Goal: Task Accomplishment & Management: Complete application form

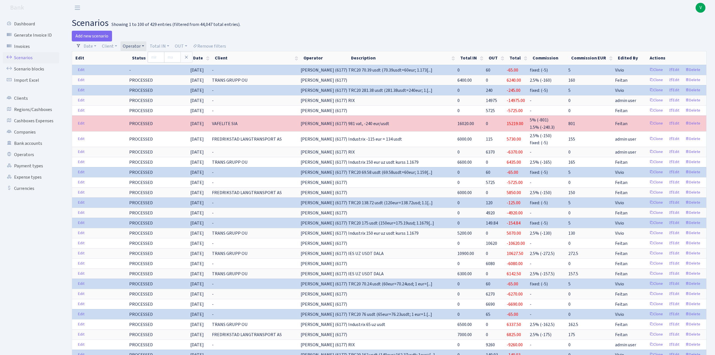
select select "100"
click at [137, 46] on link "Operator" at bounding box center [134, 46] width 26 height 10
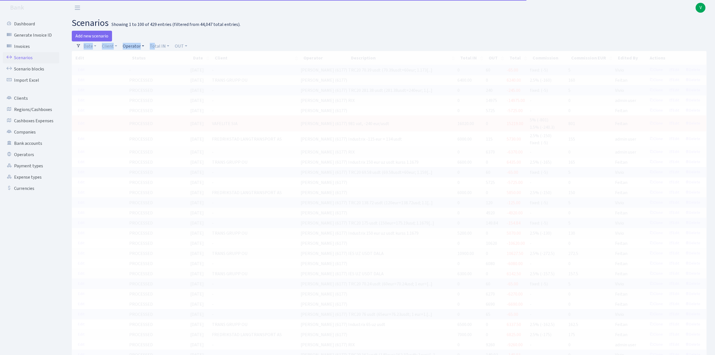
click at [128, 46] on link "Operator" at bounding box center [134, 46] width 26 height 10
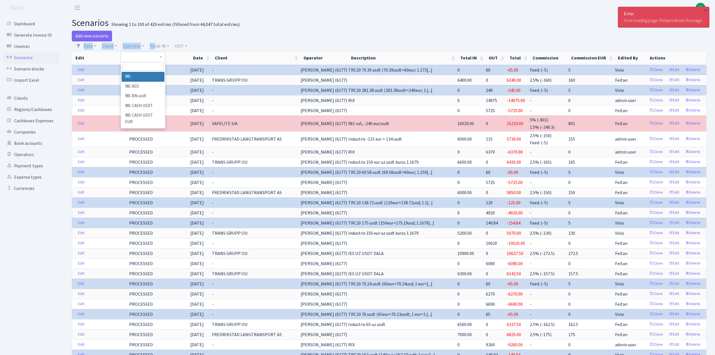
click at [141, 67] on input "search" at bounding box center [142, 66] width 41 height 9
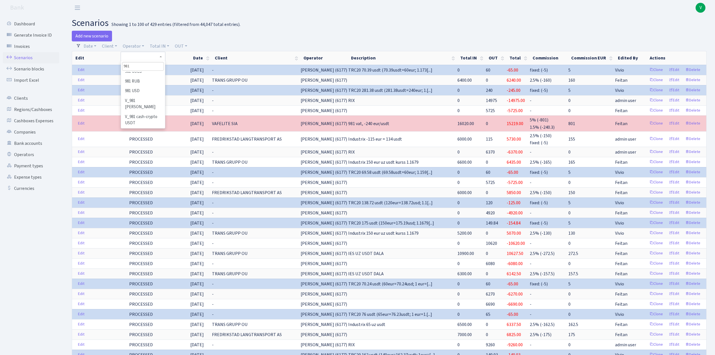
scroll to position [75, 0]
type input "981"
click at [146, 101] on li "V_981 cash-crypto USDT" at bounding box center [143, 105] width 43 height 16
click at [126, 44] on link "Operator" at bounding box center [134, 46] width 26 height 10
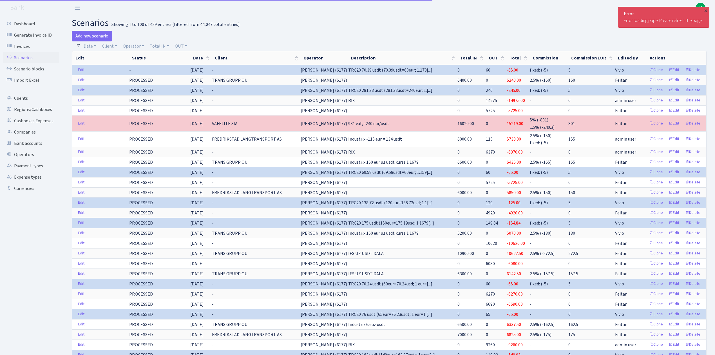
click at [26, 59] on link "Scenarios" at bounding box center [31, 57] width 56 height 11
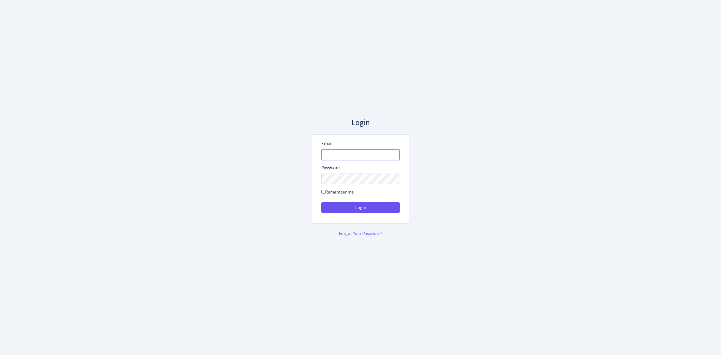
type input "[EMAIL_ADDRESS][DOMAIN_NAME]"
click at [366, 204] on button "Login" at bounding box center [360, 207] width 78 height 11
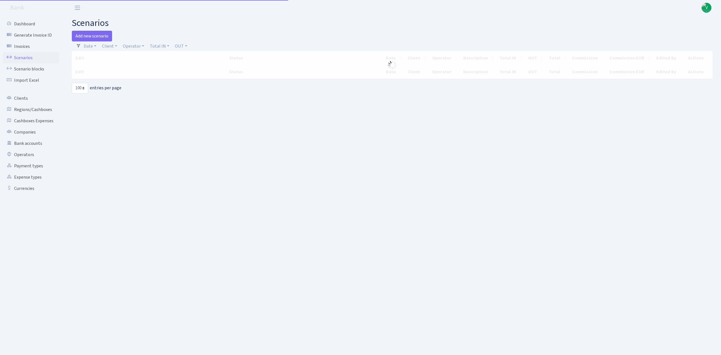
select select "100"
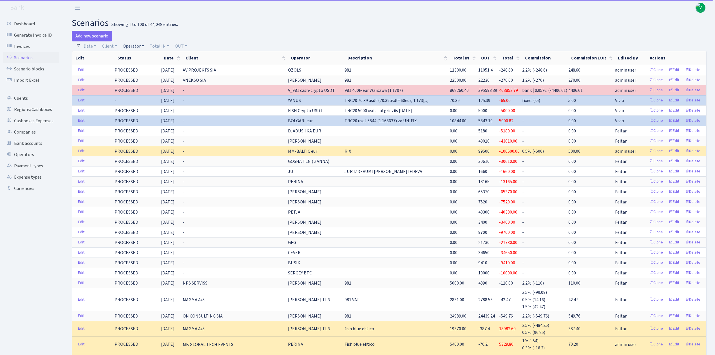
click at [133, 44] on link "Operator" at bounding box center [134, 46] width 26 height 10
click at [140, 64] on input "search" at bounding box center [142, 66] width 41 height 9
type input "981"
click at [141, 102] on li "V_981 cash-crypto USDT" at bounding box center [143, 105] width 43 height 16
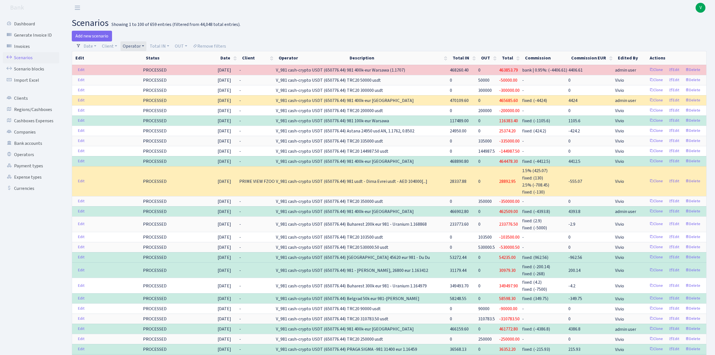
click at [405, 41] on div at bounding box center [550, 36] width 322 height 11
click at [515, 31] on div at bounding box center [550, 36] width 322 height 11
click at [703, 8] on span "V" at bounding box center [701, 8] width 10 height 10
click at [675, 31] on link "Logout" at bounding box center [682, 32] width 51 height 9
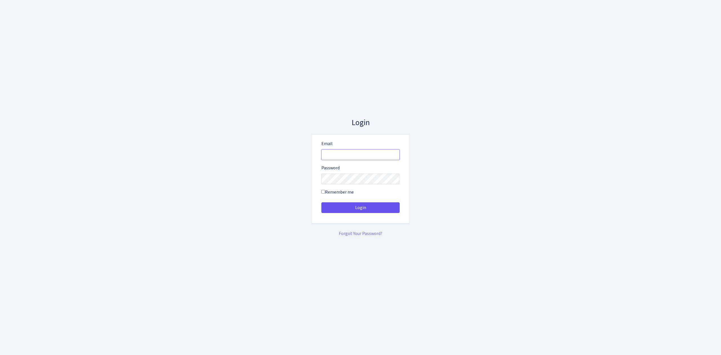
type input "vivio@bank.com"
click at [362, 209] on button "Login" at bounding box center [360, 207] width 78 height 11
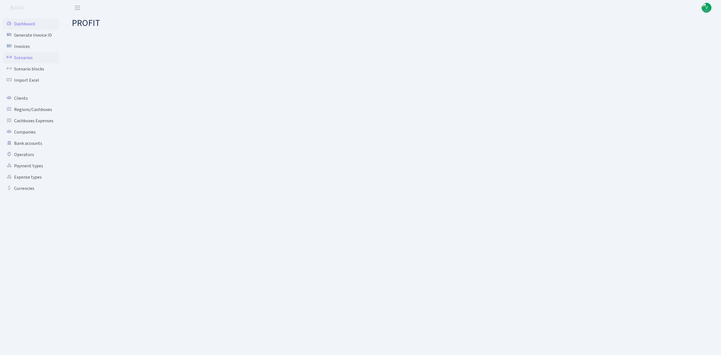
click at [32, 58] on link "Scenarios" at bounding box center [31, 57] width 56 height 11
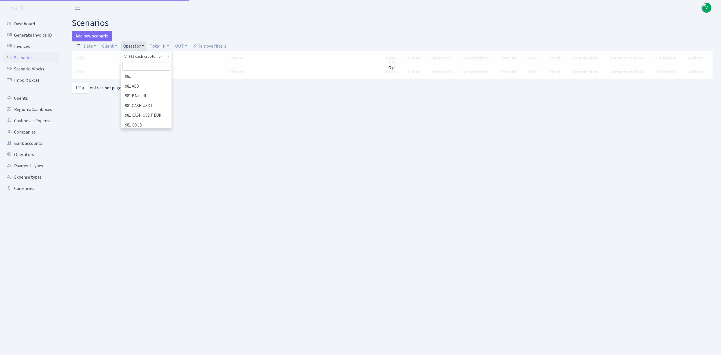
select select "100"
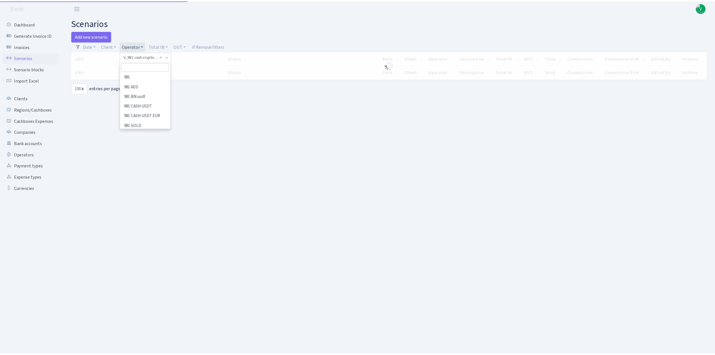
scroll to position [3423, 0]
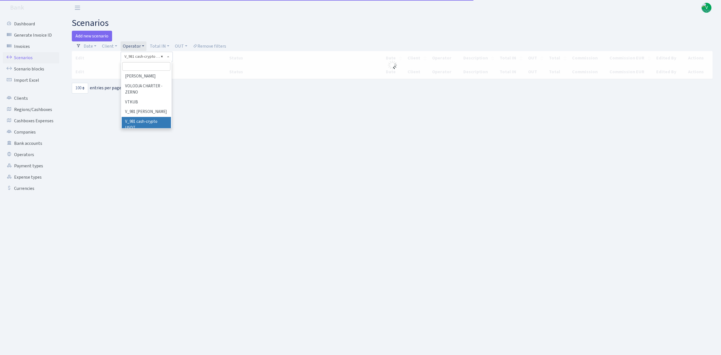
select select
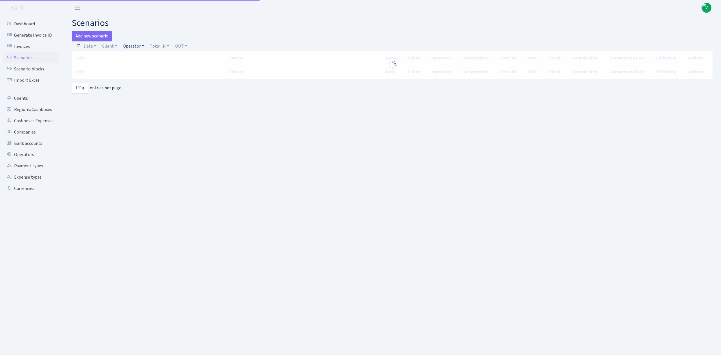
click at [143, 46] on link "Operator" at bounding box center [134, 46] width 26 height 10
click at [143, 67] on input "search" at bounding box center [142, 66] width 41 height 9
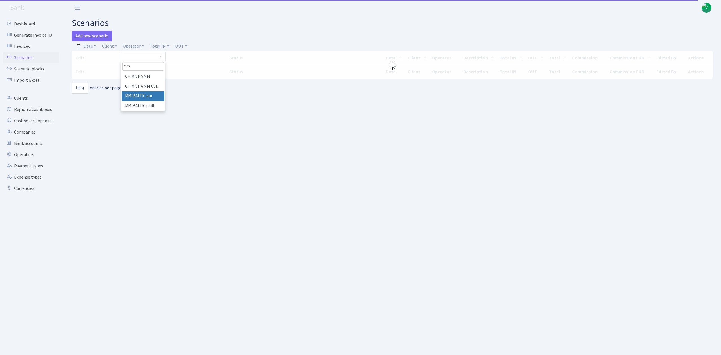
type input "mm"
click at [155, 93] on li "MM-BALTIC eur" at bounding box center [143, 96] width 43 height 10
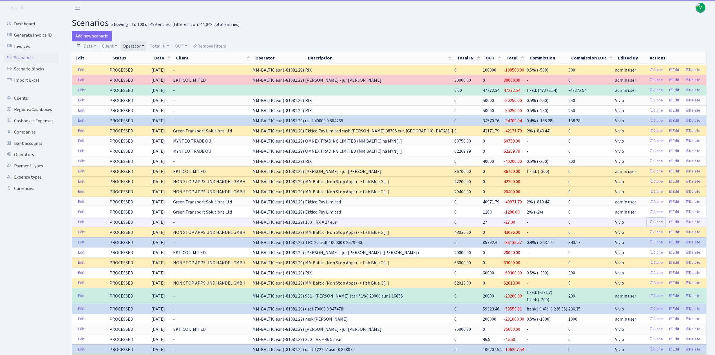
click at [655, 225] on link "Clone" at bounding box center [656, 222] width 19 height 9
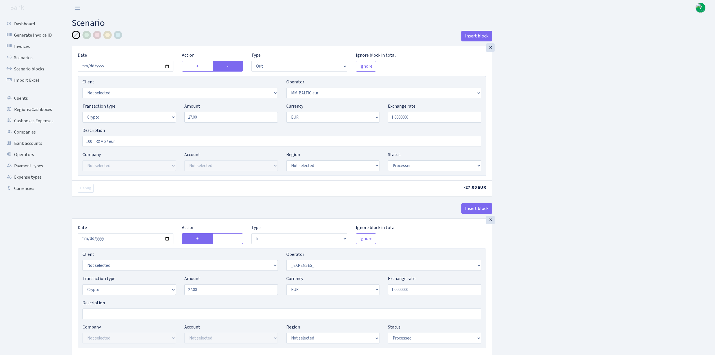
select select "out"
select select "458"
select select "3"
select select "1"
select select "processed"
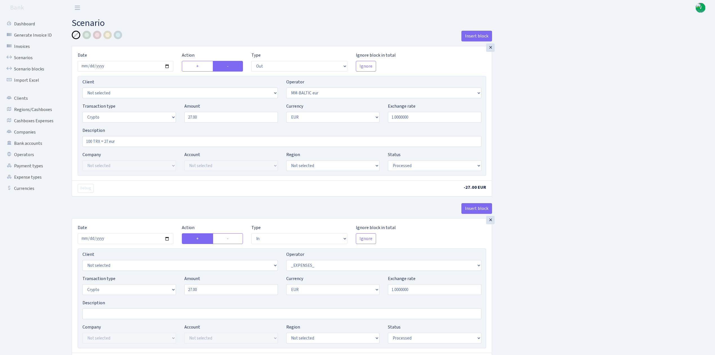
select select "in"
select select "66"
select select "3"
select select "1"
select select "processed"
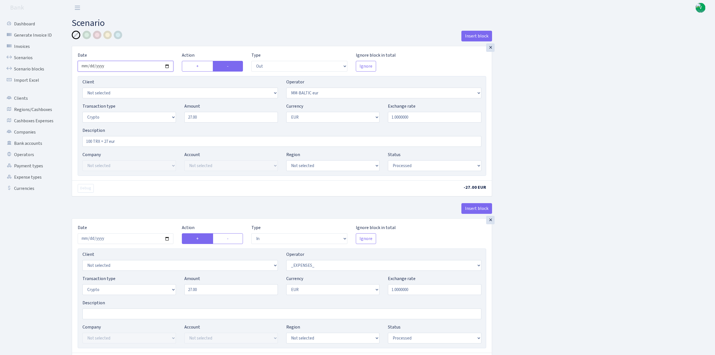
click at [167, 67] on input "2025-07-22" at bounding box center [126, 66] width 96 height 11
type input "[DATE]"
drag, startPoint x: 203, startPoint y: 118, endPoint x: 179, endPoint y: 110, distance: 26.1
click at [179, 109] on div "Transaction type Not selected 981 ELF FISH crypto GIRT IVO dekl MM-BALTIC eur U…" at bounding box center [281, 115] width 407 height 24
click at [541, 113] on div "Insert block × Date 2025-09-10 Action + - Type --- In Out Commission Field requ…" at bounding box center [389, 223] width 643 height 385
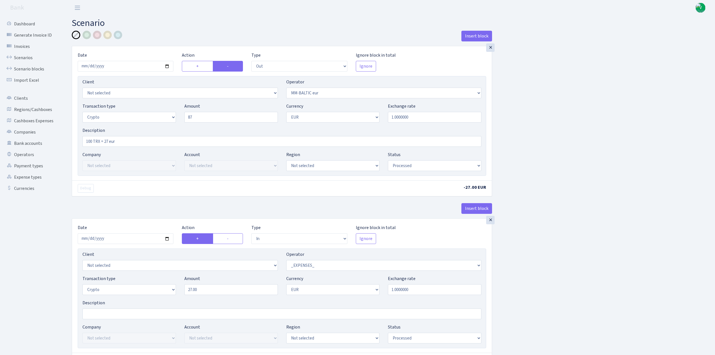
type input "87.00"
click at [88, 139] on input "100 TRX = 27 eur" at bounding box center [282, 141] width 399 height 11
click at [108, 142] on input "300 TRX = 27 eur" at bounding box center [282, 141] width 399 height 11
type input "300 TRX = 87 eur"
click at [583, 251] on div "Insert block × Date 2025-09-10 Action + - Type --- In Out Commission Field requ…" at bounding box center [389, 223] width 643 height 385
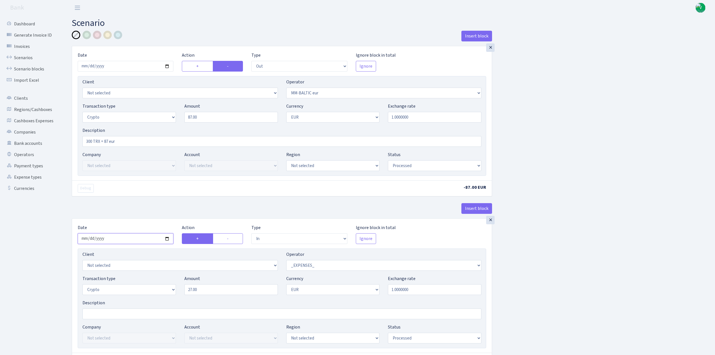
click at [168, 240] on input "2025-07-22" at bounding box center [126, 238] width 96 height 11
type input "2025-09-10"
drag, startPoint x: 211, startPoint y: 291, endPoint x: 152, endPoint y: 284, distance: 59.3
click at [151, 284] on div "Transaction type Not selected 981 ELF FISH crypto GIRT IVO dekl MM-BALTIC eur U…" at bounding box center [281, 287] width 407 height 24
click at [536, 253] on div "Insert block × Date 2025-09-10 Action + - Type --- In Out Commission Field requ…" at bounding box center [389, 223] width 643 height 385
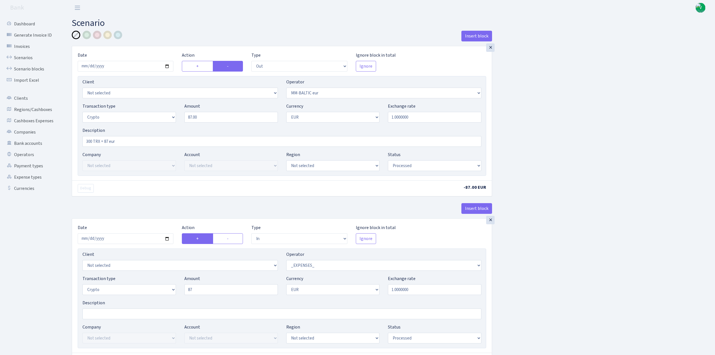
type input "87.00"
click at [541, 270] on div "Insert block × Date 2025-09-10 Action + - Type --- In Out Commission Field requ…" at bounding box center [389, 222] width 643 height 383
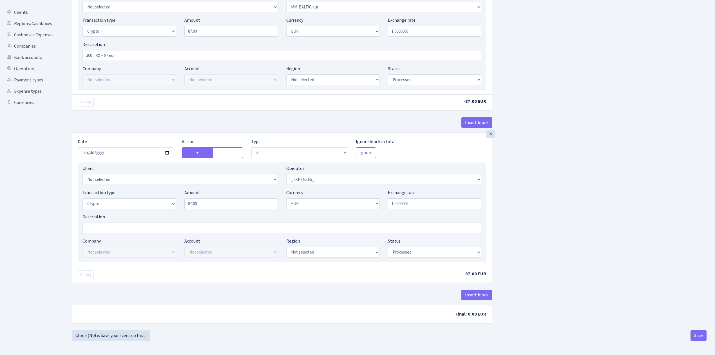
scroll to position [88, 0]
click at [700, 335] on button "Save" at bounding box center [699, 335] width 16 height 11
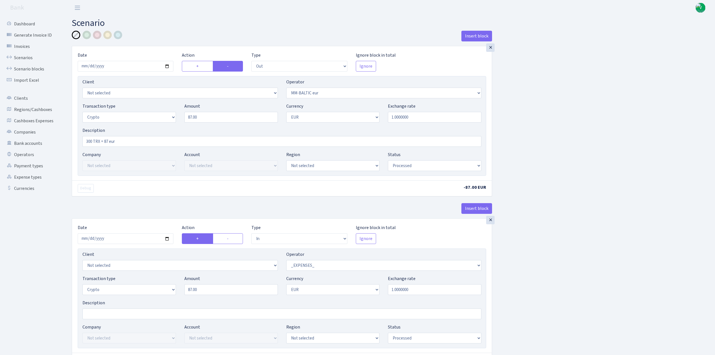
select select "out"
select select "458"
select select "3"
select select "1"
select select "processed"
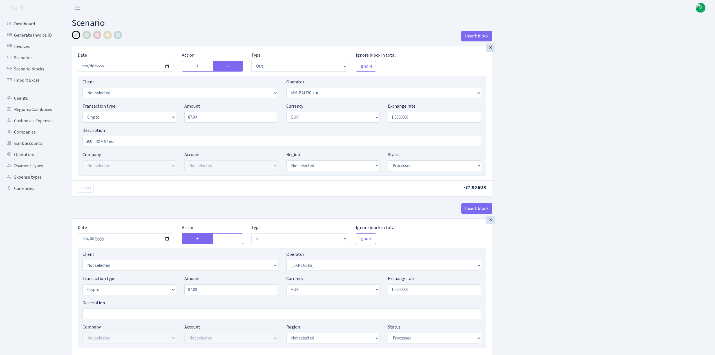
select select "in"
select select "66"
select select "3"
select select "1"
select select "processed"
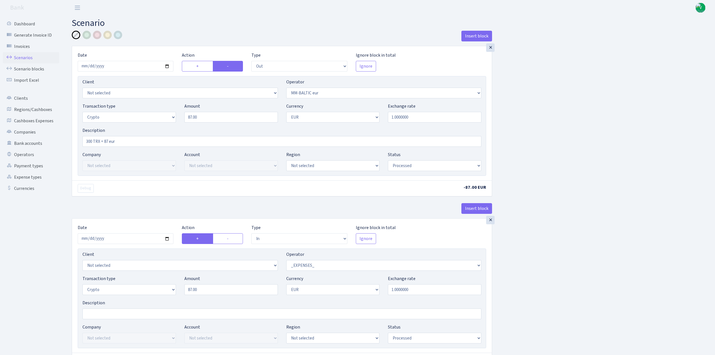
click at [33, 56] on link "Scenarios" at bounding box center [31, 57] width 56 height 11
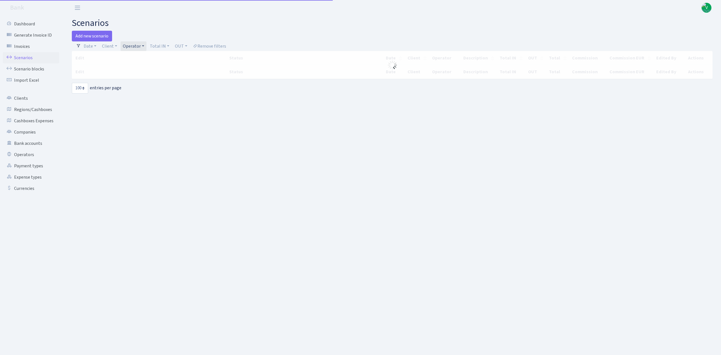
select select "100"
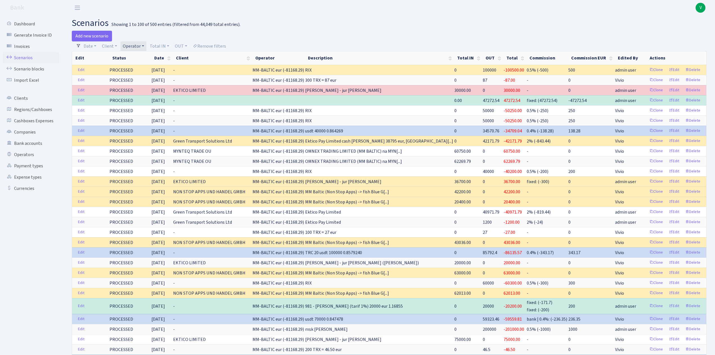
click at [129, 47] on link "Operator" at bounding box center [134, 46] width 26 height 10
select select
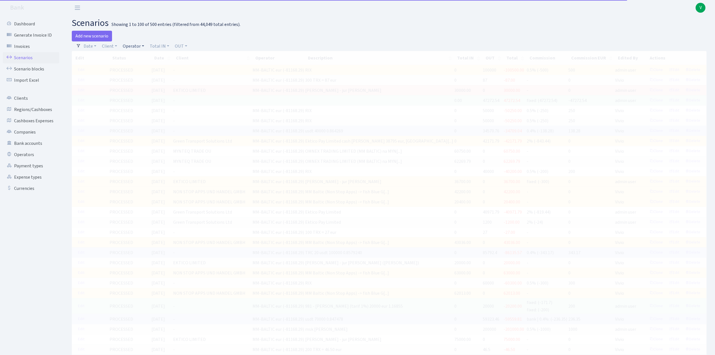
click at [135, 42] on link "Operator" at bounding box center [134, 46] width 26 height 10
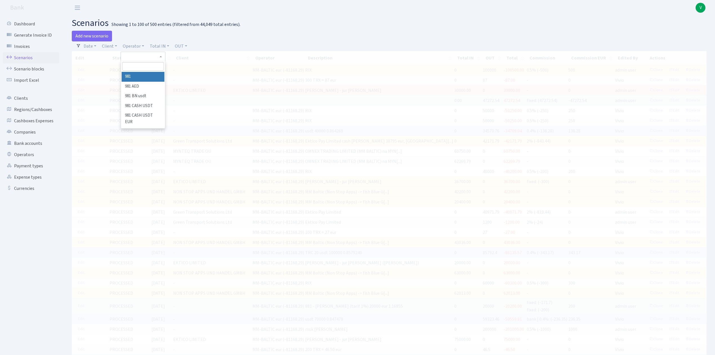
click at [141, 65] on input "search" at bounding box center [142, 66] width 41 height 9
type input "v"
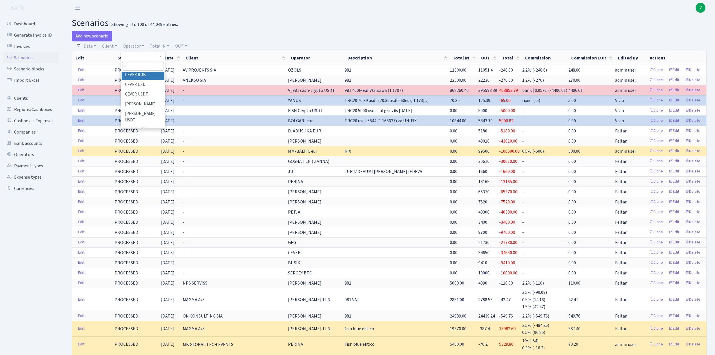
scroll to position [60, 0]
drag, startPoint x: 152, startPoint y: 64, endPoint x: 119, endPoint y: 59, distance: 33.9
click at [133, 44] on link "Operator" at bounding box center [134, 46] width 26 height 10
click at [137, 64] on input "search" at bounding box center [142, 66] width 41 height 9
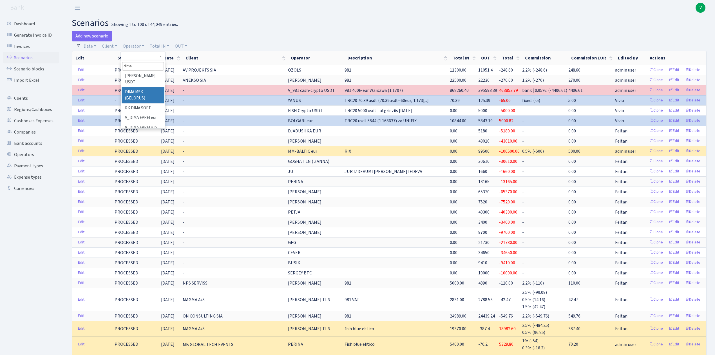
scroll to position [45, 0]
type input "dima"
click at [150, 108] on li "V_DIMA EVREI eur" at bounding box center [143, 103] width 43 height 10
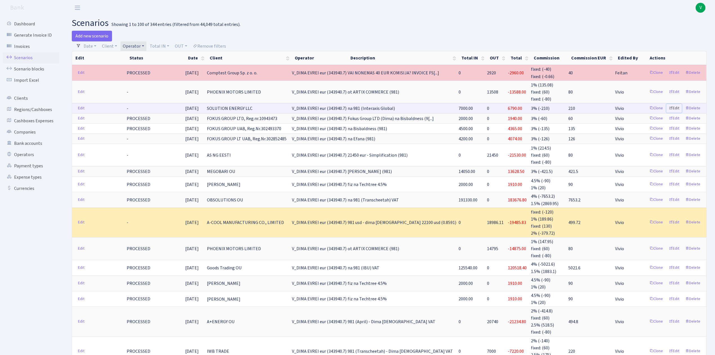
click at [675, 107] on link "Edit" at bounding box center [673, 108] width 15 height 9
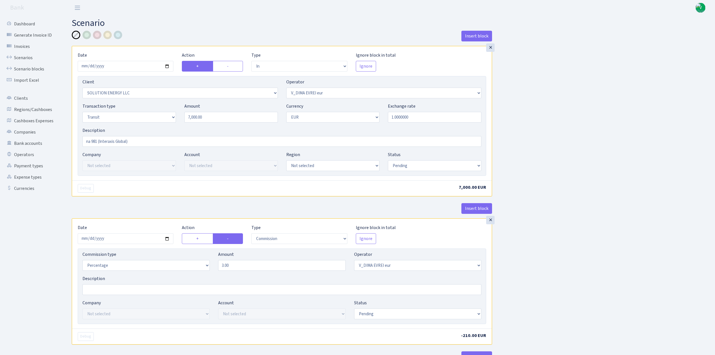
select select "in"
select select "3317"
select select "431"
select select "5"
select select "1"
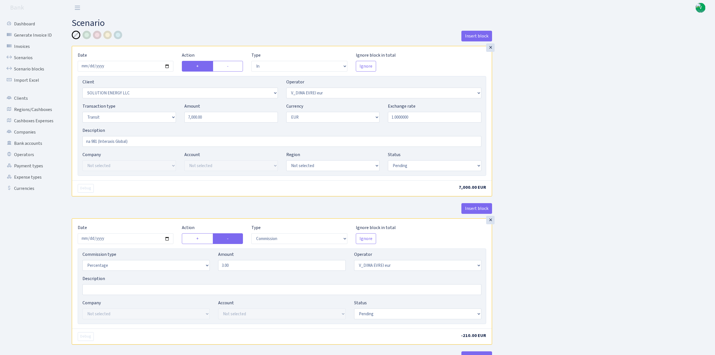
select select "pending"
select select "commission"
select select "431"
select select "pending"
select select "out"
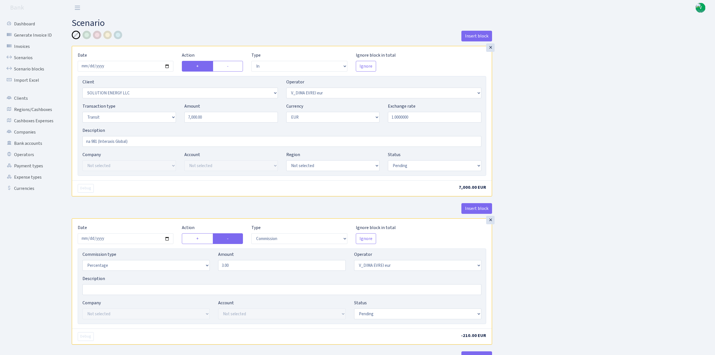
select select "3150"
select select "61"
select select "5"
select select "1"
select select "processed"
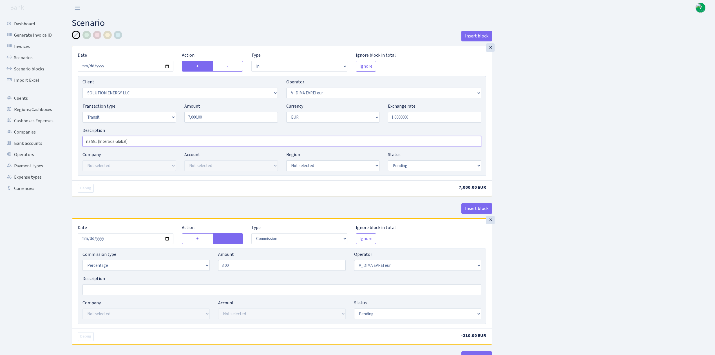
click at [150, 145] on input "na 981 (Interaxis Global)" at bounding box center [282, 141] width 399 height 11
type input "na 981 (Interaxis Global), zaslo 6983.98eur"
drag, startPoint x: 213, startPoint y: 119, endPoint x: 149, endPoint y: 96, distance: 67.8
click at [149, 96] on div "Client Not selected 1 KOC GEMICILIK VE TASIMACILIK 1/BALDERE-SILDEDZE SIGNE 1/S…" at bounding box center [282, 126] width 409 height 100
click at [621, 133] on div "Insert block × Date 2025-09-09 Action + - Type --- In Out Commission Field requ…" at bounding box center [389, 297] width 643 height 533
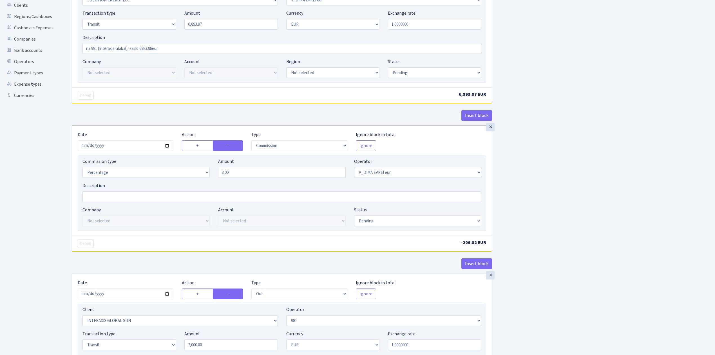
scroll to position [75, 0]
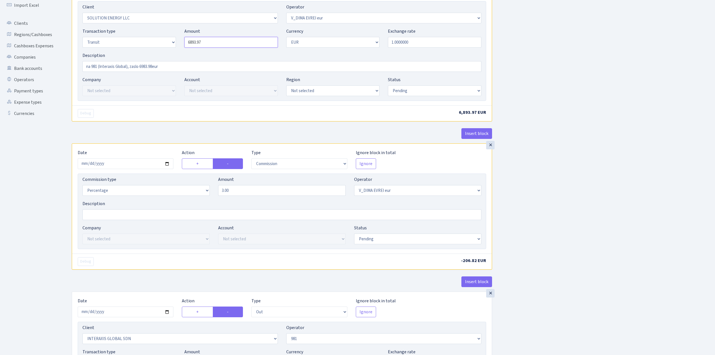
drag, startPoint x: 216, startPoint y: 41, endPoint x: 173, endPoint y: 36, distance: 43.1
click at [173, 36] on div "Transaction type Not selected 981 ELF FISH crypto GIRT IVO dekl MM-BALTIC eur U…" at bounding box center [281, 40] width 407 height 24
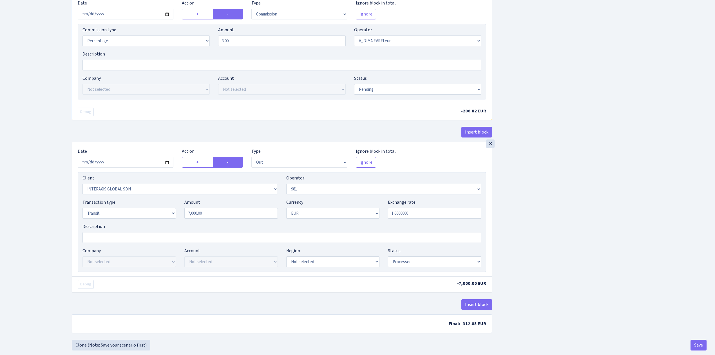
scroll to position [225, 0]
type input "6,893.97"
drag, startPoint x: 184, startPoint y: 213, endPoint x: 168, endPoint y: 212, distance: 15.5
click at [168, 212] on div "Transaction type Not selected 981 ELF FISH crypto GIRT IVO dekl MM-BALTIC eur U…" at bounding box center [281, 210] width 407 height 24
paste input "6893.97"
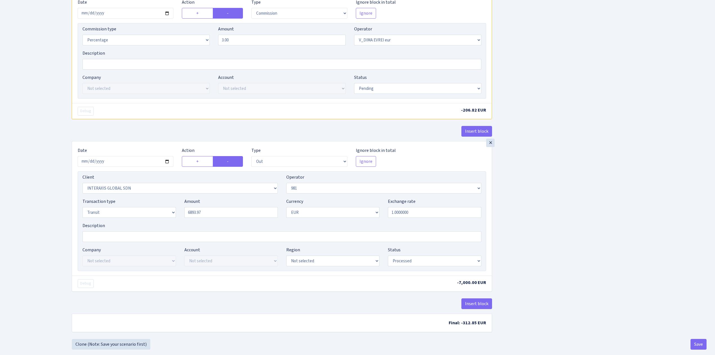
click at [569, 240] on div "Insert block × Date 2025-09-09 Action + - Type --- In Out Commission Field requ…" at bounding box center [389, 71] width 643 height 533
type input "6,893.97"
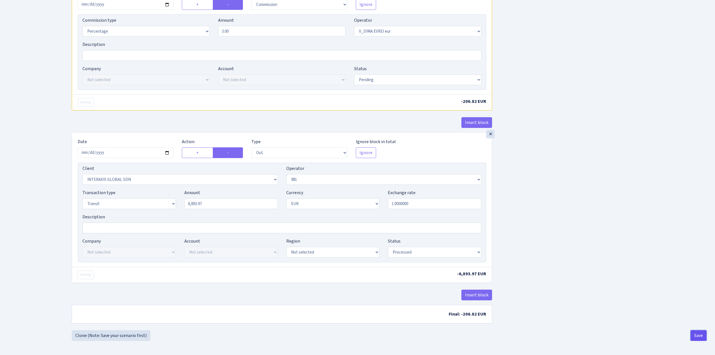
click at [696, 334] on button "Save" at bounding box center [699, 335] width 16 height 11
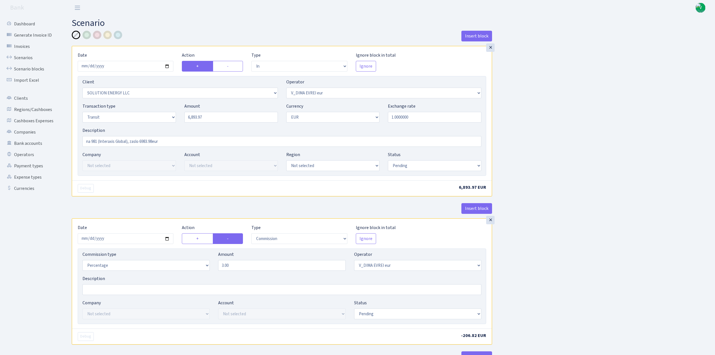
select select "in"
select select "3317"
select select "431"
select select "5"
select select "1"
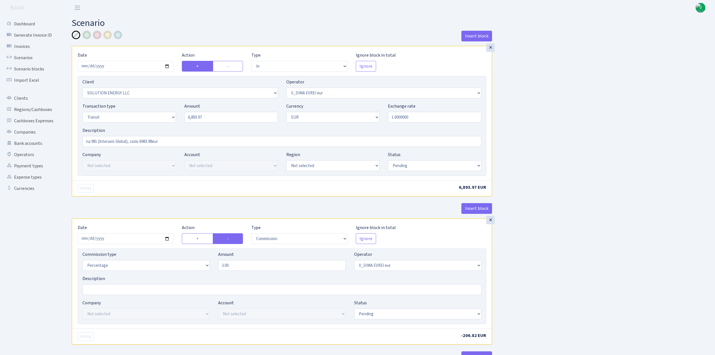
select select "pending"
select select "commission"
select select "431"
select select "pending"
select select "out"
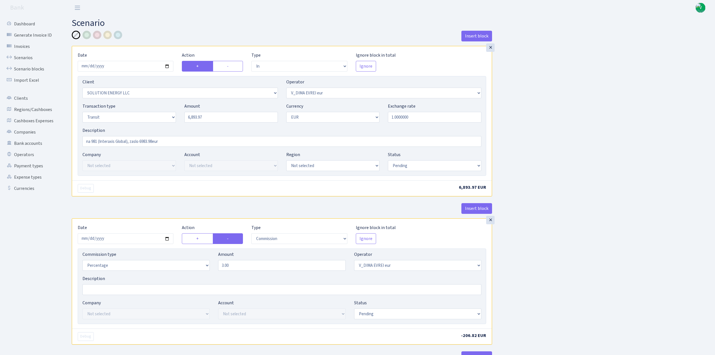
select select "3150"
select select "61"
select select "5"
select select "1"
select select "processed"
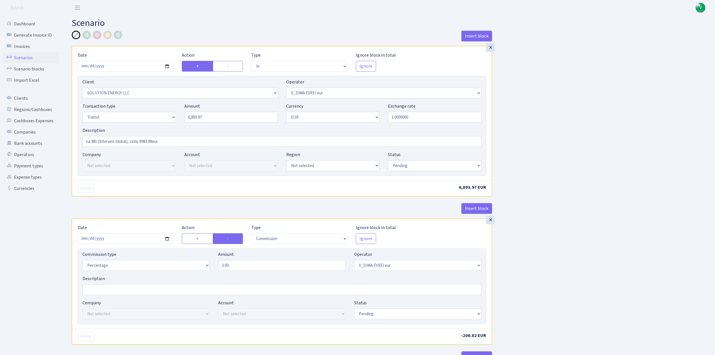
click at [26, 56] on link "Scenarios" at bounding box center [31, 57] width 56 height 11
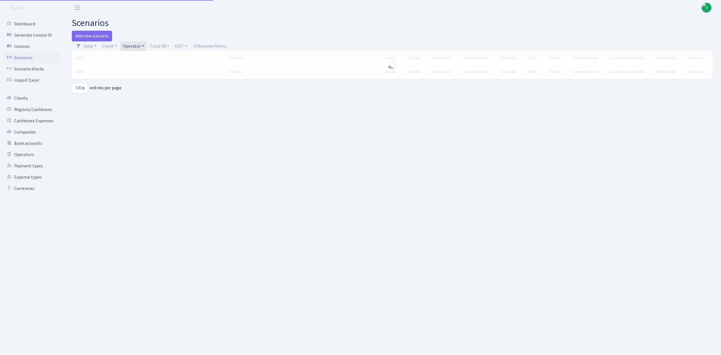
select select "100"
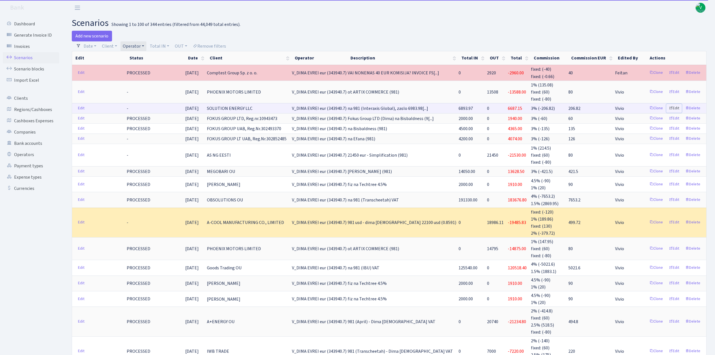
click at [675, 106] on link "Edit" at bounding box center [673, 108] width 15 height 9
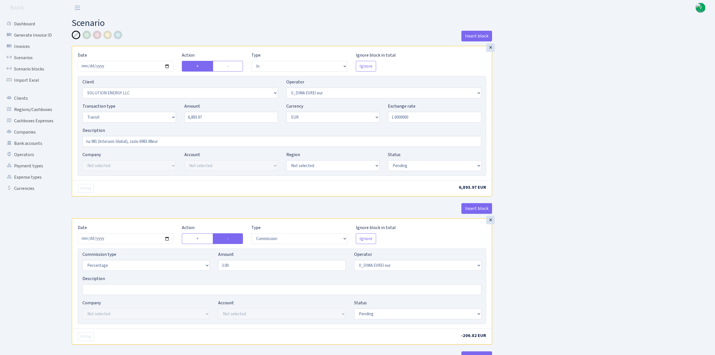
select select "in"
select select "3317"
select select "431"
select select "5"
select select "1"
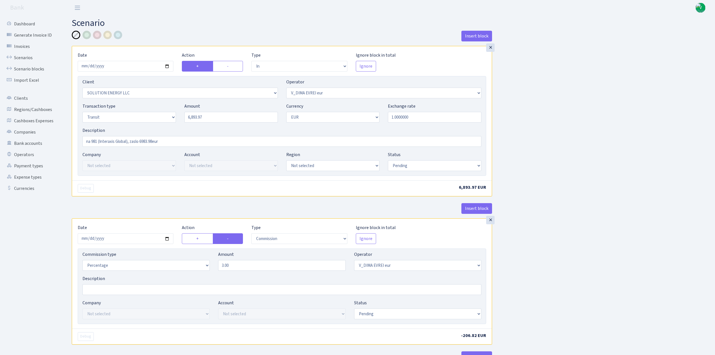
select select "pending"
select select "commission"
select select "431"
select select "pending"
select select "out"
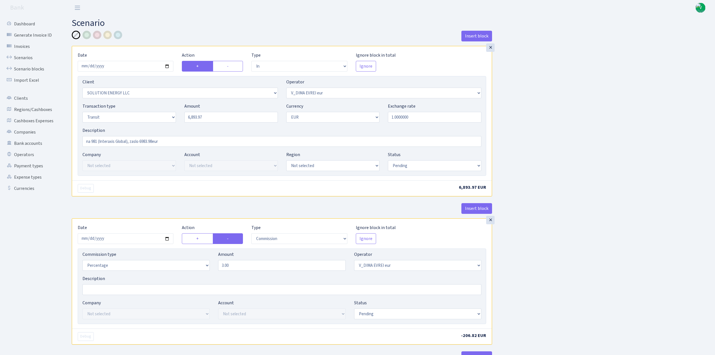
select select "3150"
select select "61"
select select "5"
select select "1"
select select "processed"
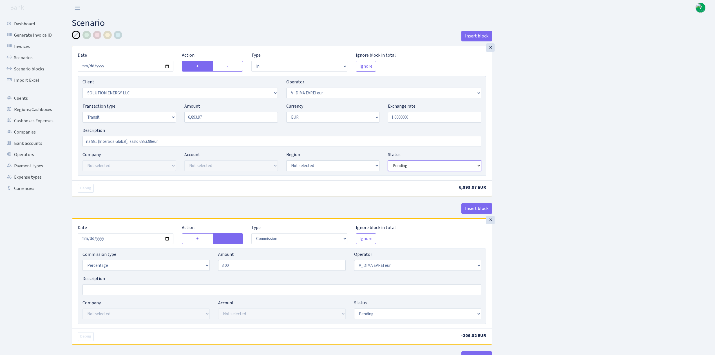
drag, startPoint x: 431, startPoint y: 167, endPoint x: 428, endPoint y: 170, distance: 3.4
click at [431, 168] on select "Draft Pending Later Never Processed" at bounding box center [434, 165] width 93 height 11
select select "processed"
click at [388, 161] on select "Draft Pending Later Never Processed" at bounding box center [434, 165] width 93 height 11
click at [381, 315] on select "Draft Pending Later Never Processed" at bounding box center [417, 313] width 127 height 11
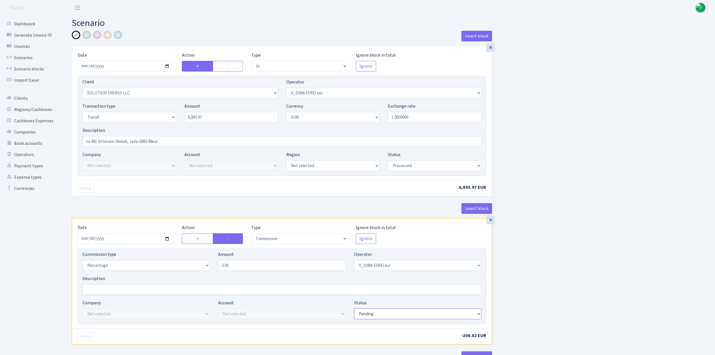
select select "processed"
click at [354, 310] on select "Draft Pending Later Never Processed" at bounding box center [417, 313] width 127 height 11
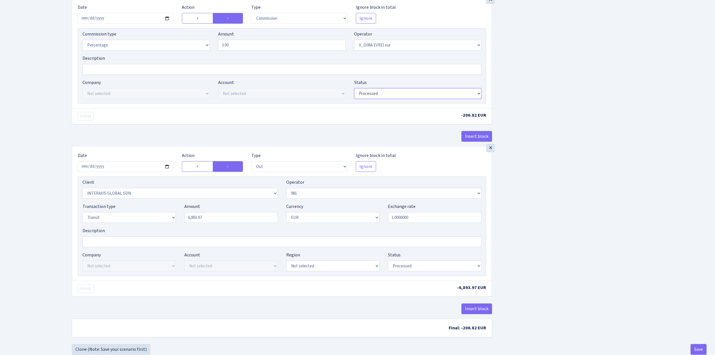
scroll to position [225, 0]
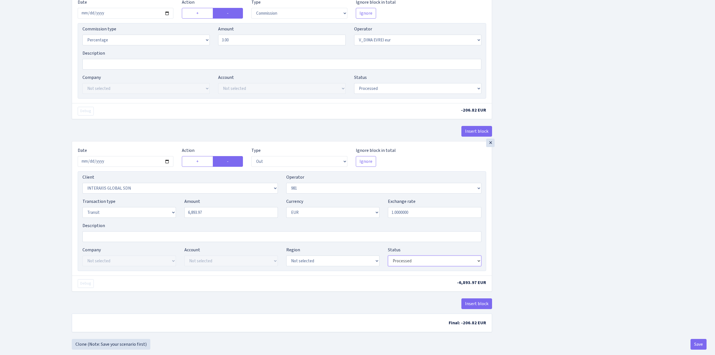
click at [407, 262] on select "Draft Pending Later Never Processed" at bounding box center [434, 260] width 93 height 11
click at [388, 258] on select "Draft Pending Later Never Processed" at bounding box center [434, 260] width 93 height 11
click at [696, 343] on button "Save" at bounding box center [699, 344] width 16 height 11
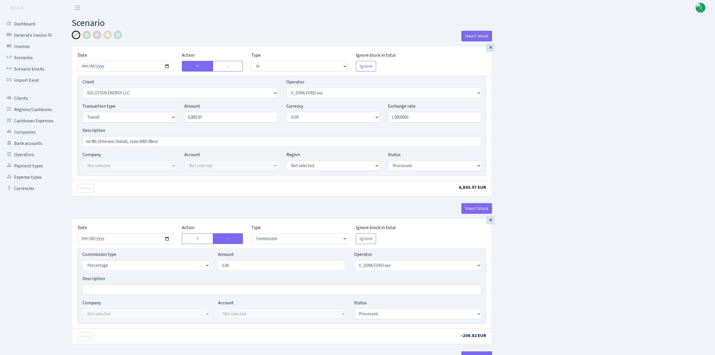
select select "in"
select select "3317"
select select "431"
select select "5"
select select "1"
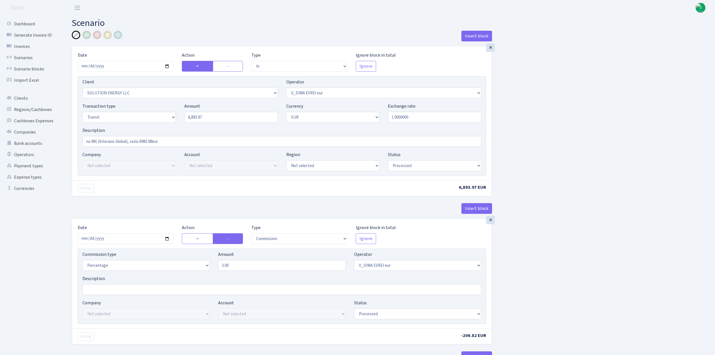
select select "processed"
select select "commission"
select select "431"
select select "processed"
select select "out"
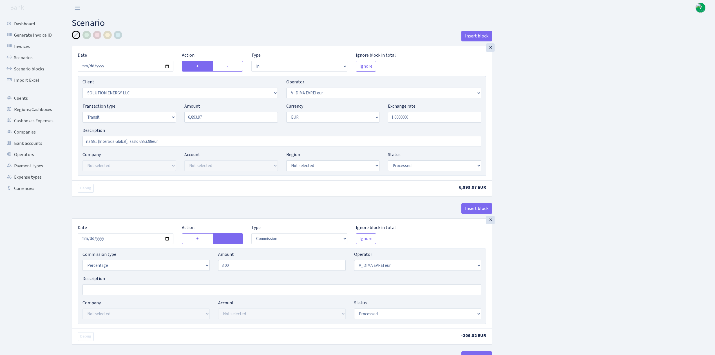
select select "3150"
select select "61"
select select "5"
select select "1"
select select "processed"
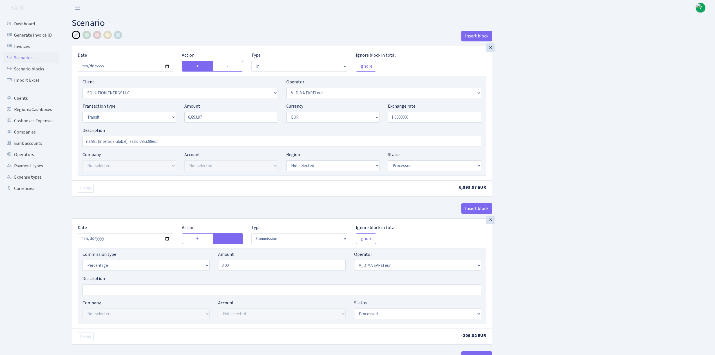
click at [23, 55] on link "Scenarios" at bounding box center [31, 57] width 56 height 11
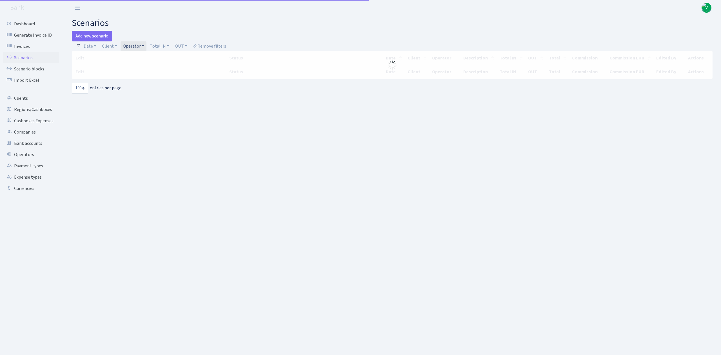
select select "100"
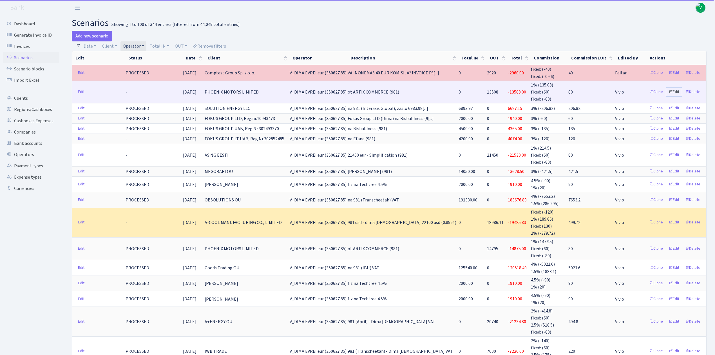
click at [676, 89] on link "Edit" at bounding box center [673, 92] width 15 height 9
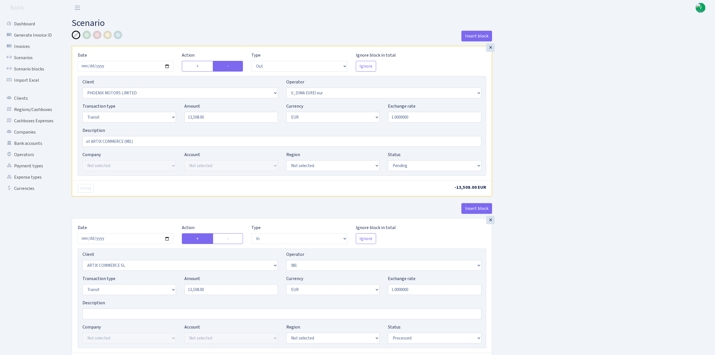
select select "out"
select select "3229"
select select "431"
select select "5"
select select "1"
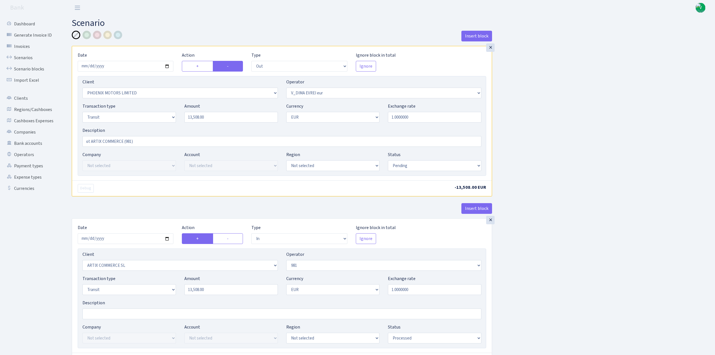
select select "pending"
select select "in"
select select "3226"
select select "61"
select select "5"
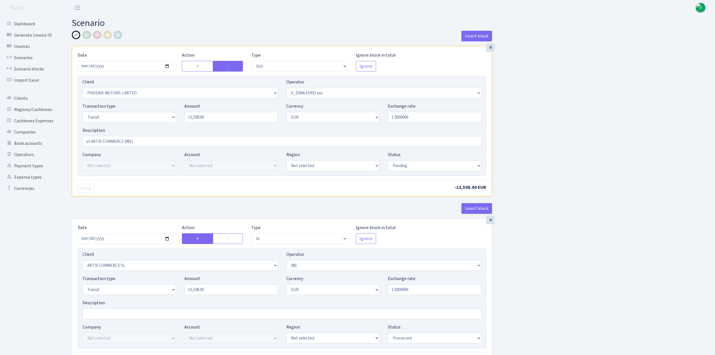
select select "1"
select select "processed"
select select "commission"
select select "61"
select select "processed"
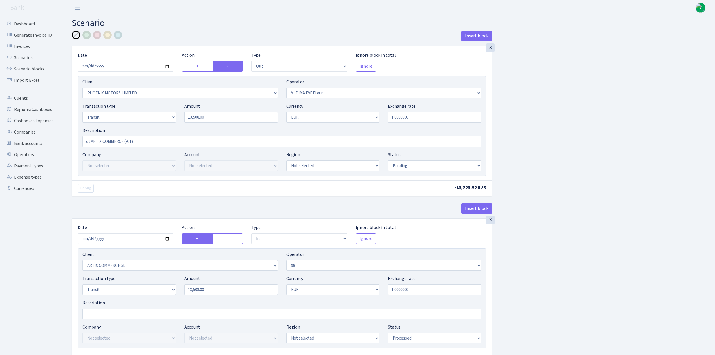
select select "commission"
select select "fixed"
select select "61"
select select "processed"
select select "commission"
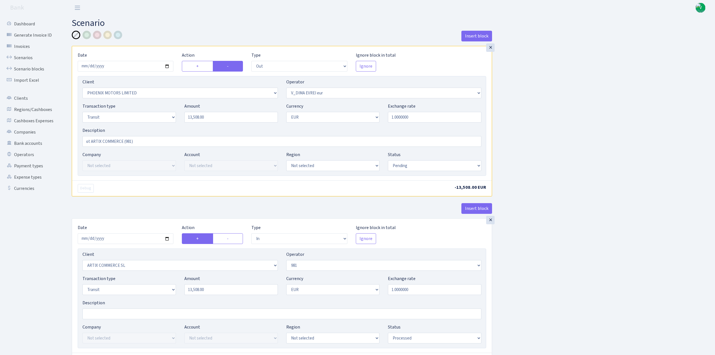
select select "fixed"
select select "431"
select select "pending"
click at [412, 167] on select "Draft Pending Later Never Processed" at bounding box center [434, 165] width 93 height 11
select select "processed"
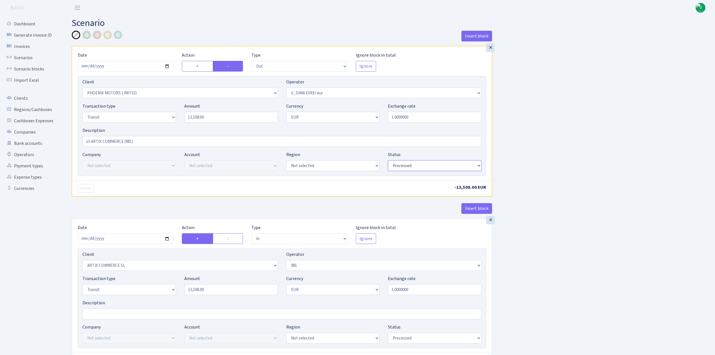
click at [388, 161] on select "Draft Pending Later Never Processed" at bounding box center [434, 165] width 93 height 11
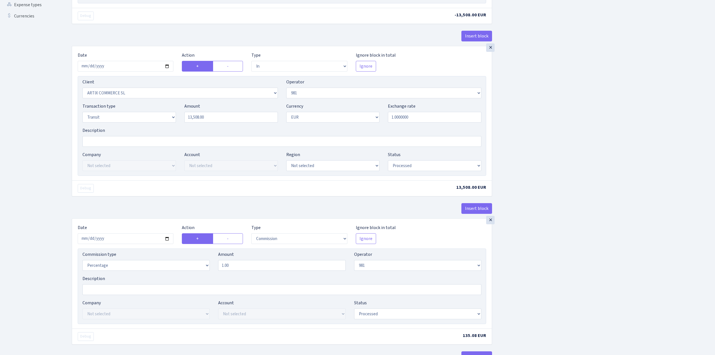
scroll to position [188, 0]
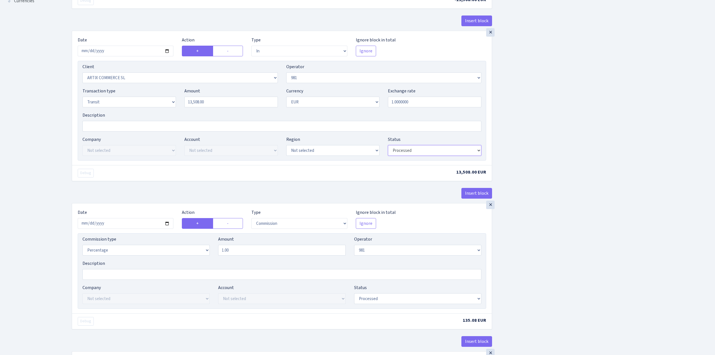
click at [418, 154] on select "Draft Pending Later Never Processed" at bounding box center [434, 150] width 93 height 11
click at [388, 146] on select "Draft Pending Later Never Processed" at bounding box center [434, 150] width 93 height 11
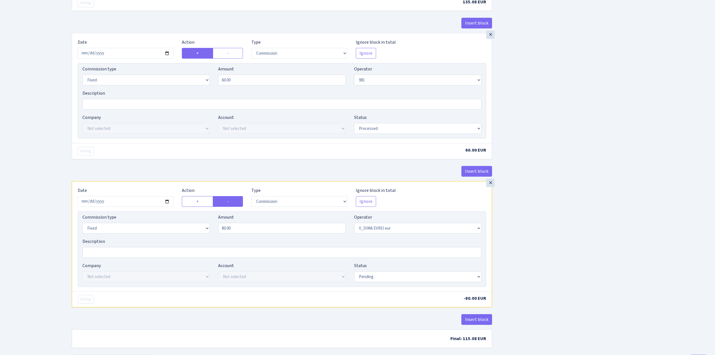
scroll to position [536, 0]
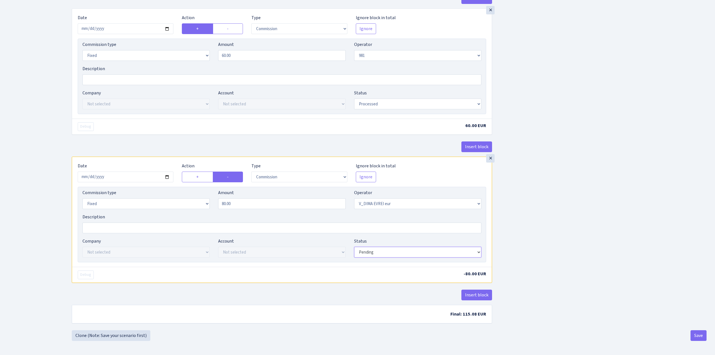
click at [437, 252] on select "Draft Pending Later Never Processed" at bounding box center [417, 252] width 127 height 11
select select "processed"
click at [354, 247] on select "Draft Pending Later Never Processed" at bounding box center [417, 252] width 127 height 11
click at [702, 335] on button "Save" at bounding box center [699, 335] width 16 height 11
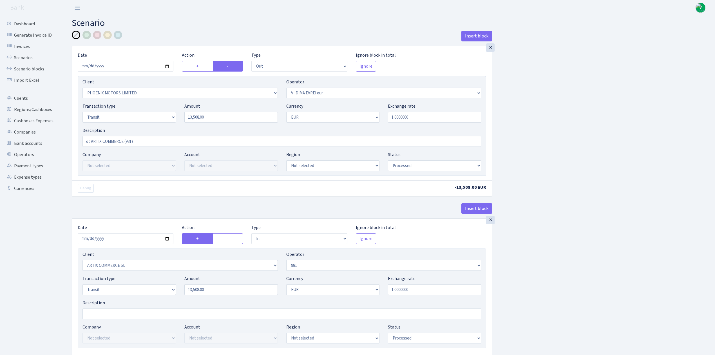
select select "out"
select select "3229"
select select "431"
select select "5"
select select "1"
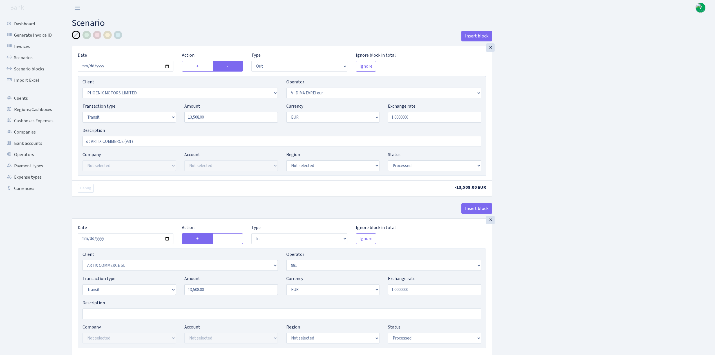
select select "processed"
select select "in"
select select "3226"
select select "61"
select select "5"
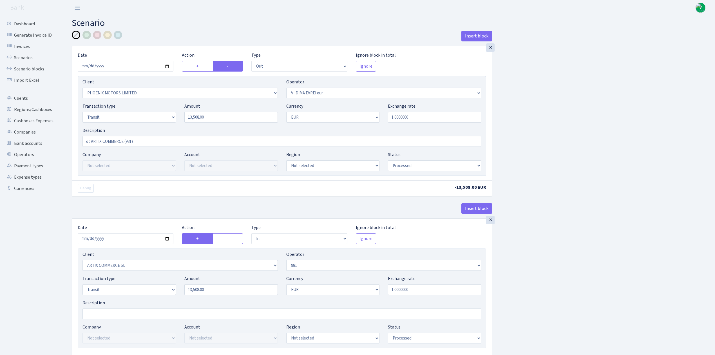
select select "1"
select select "processed"
select select "commission"
select select "61"
select select "processed"
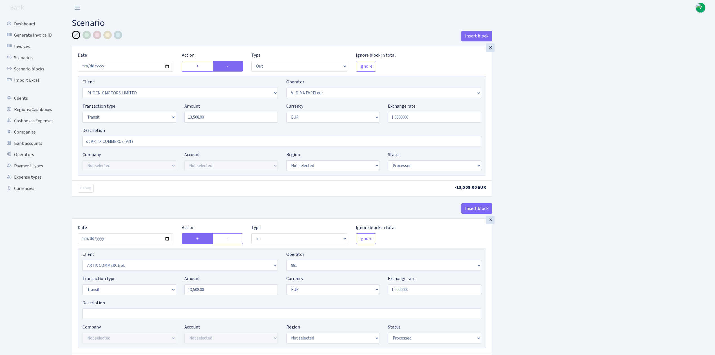
select select "commission"
select select "fixed"
select select "61"
select select "processed"
select select "commission"
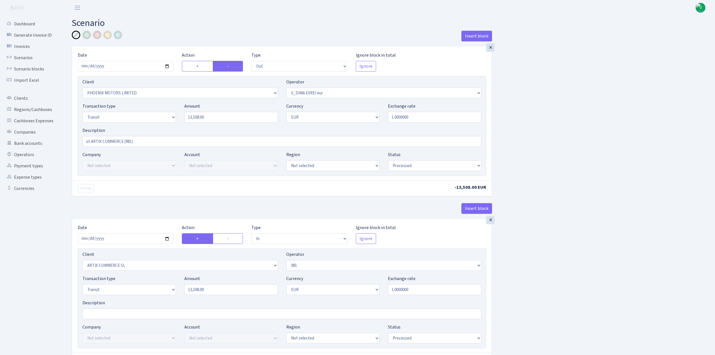
select select "fixed"
select select "431"
select select "processed"
click at [26, 57] on link "Scenarios" at bounding box center [31, 57] width 56 height 11
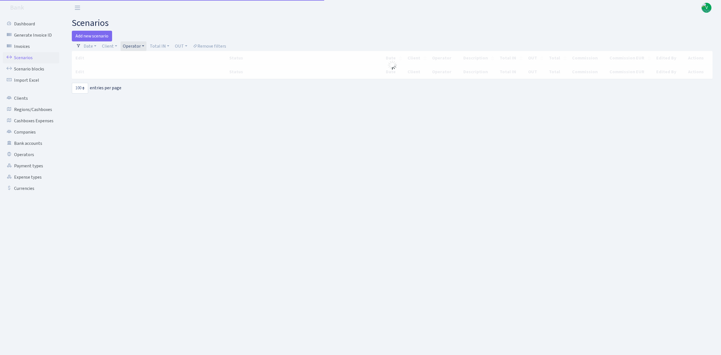
select select "100"
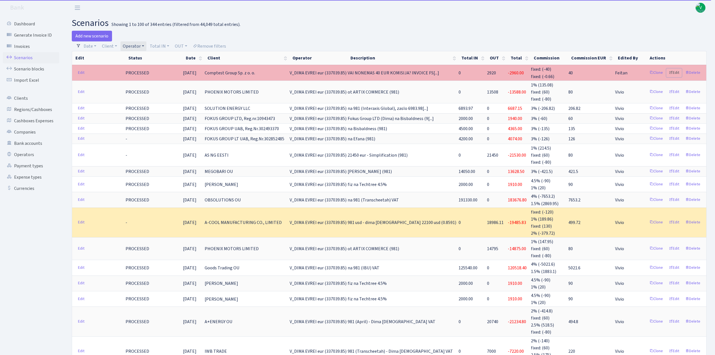
click at [674, 73] on link "Edit" at bounding box center [673, 72] width 15 height 9
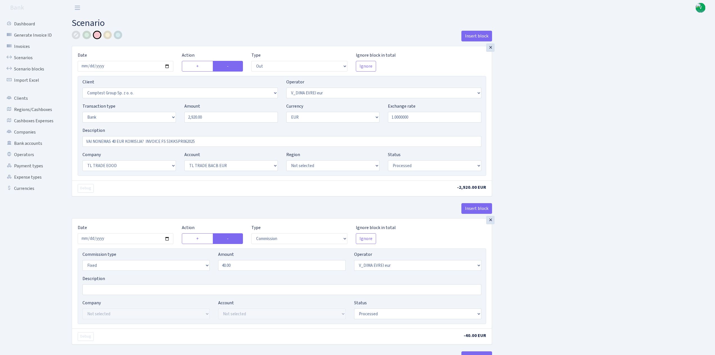
select select "out"
select select "3128"
select select "431"
select select "2"
select select "1"
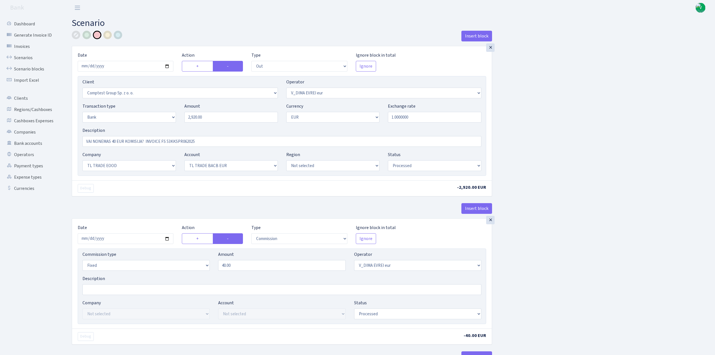
select select "10"
select select "30"
select select "processed"
select select "commission"
select select "fixed"
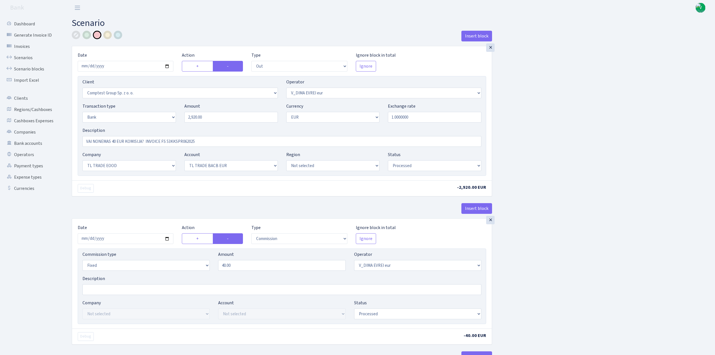
select select "431"
select select "processed"
select select "commission"
select select "fixed"
select select "1"
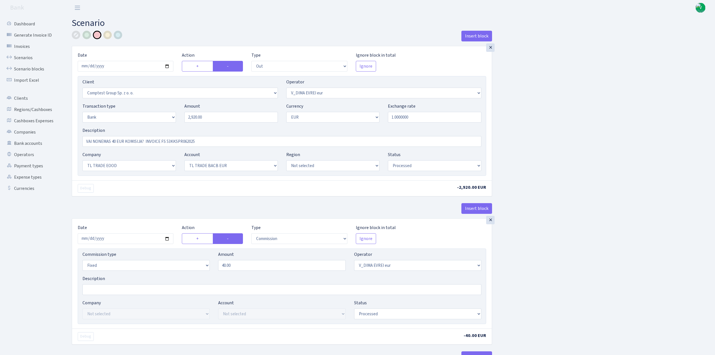
select select "10"
select select "30"
select select "processed"
click at [76, 32] on div at bounding box center [76, 35] width 8 height 8
drag, startPoint x: 247, startPoint y: 266, endPoint x: 204, endPoint y: 264, distance: 42.9
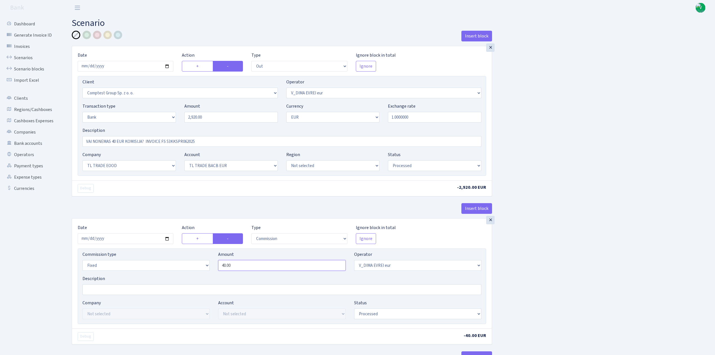
click at [204, 265] on div "Commission type Percentage Fixed Bank Amount 40.00 Operator Not selected 981 98…" at bounding box center [281, 263] width 407 height 24
click at [630, 198] on div "Insert block × Date 2025-09-11 Action + - Type --- In Out Commission Field requ…" at bounding box center [389, 285] width 643 height 509
type input "80.00"
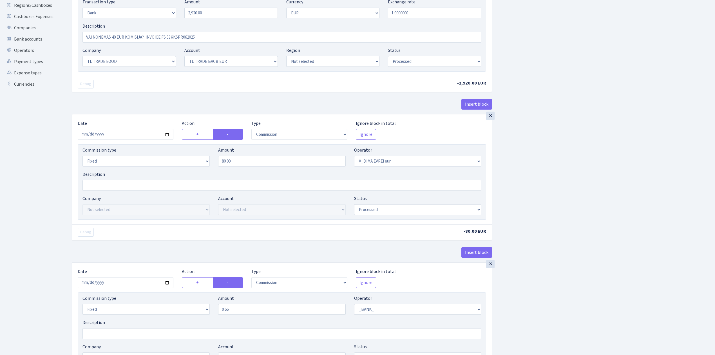
scroll to position [213, 0]
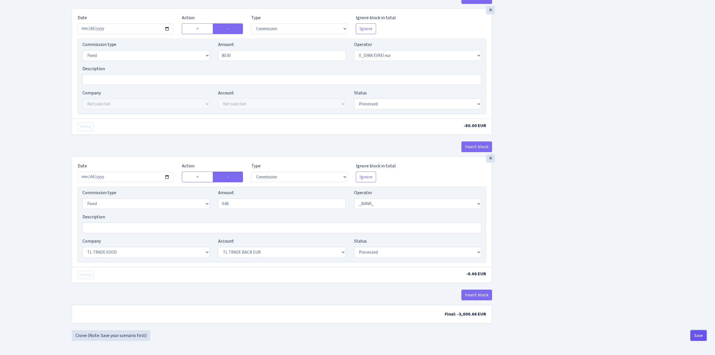
click at [696, 333] on button "Save" at bounding box center [699, 335] width 16 height 11
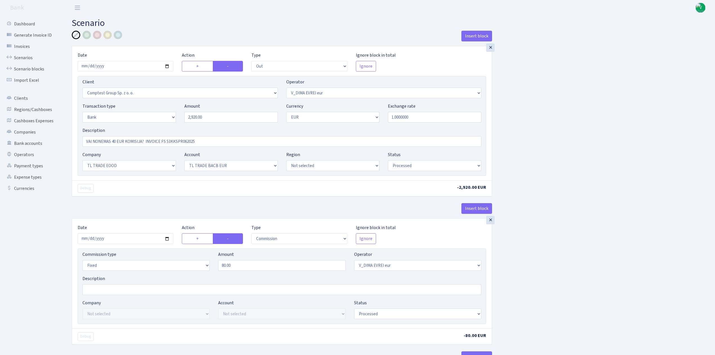
select select "out"
select select "3128"
select select "431"
select select "2"
select select "1"
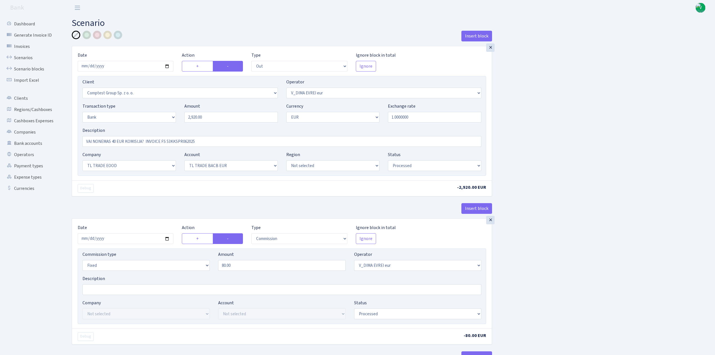
select select "10"
select select "30"
select select "processed"
select select "commission"
select select "fixed"
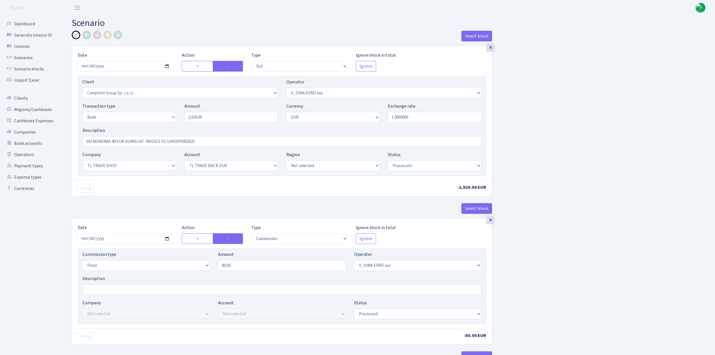
select select "431"
select select "processed"
select select "commission"
select select "fixed"
select select "1"
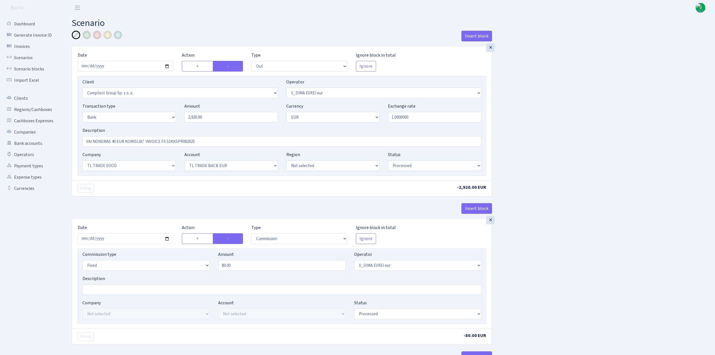
select select "10"
select select "30"
select select "processed"
click at [29, 59] on link "Scenarios" at bounding box center [31, 57] width 56 height 11
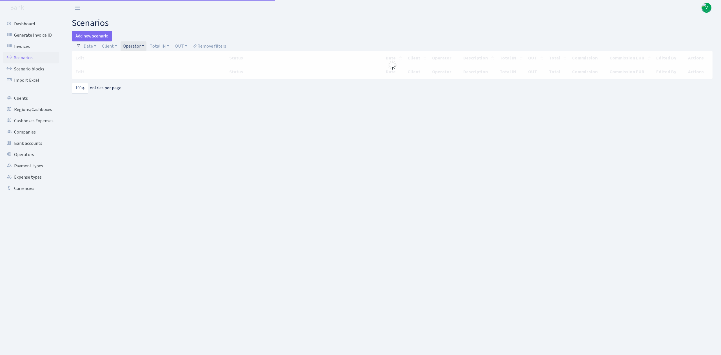
select select "100"
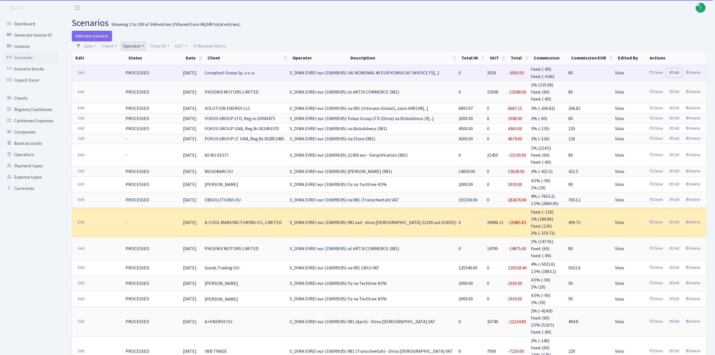
click at [678, 71] on link "Edit" at bounding box center [673, 72] width 15 height 9
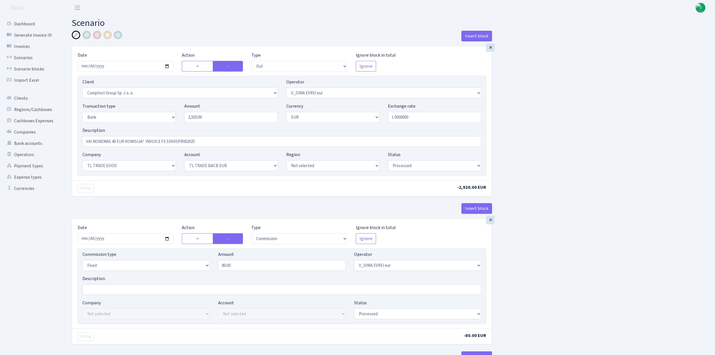
select select "out"
select select "3128"
select select "431"
select select "2"
select select "1"
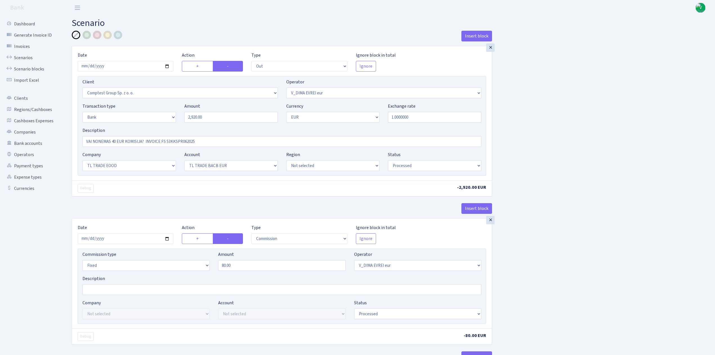
select select "10"
select select "30"
select select "processed"
select select "commission"
select select "fixed"
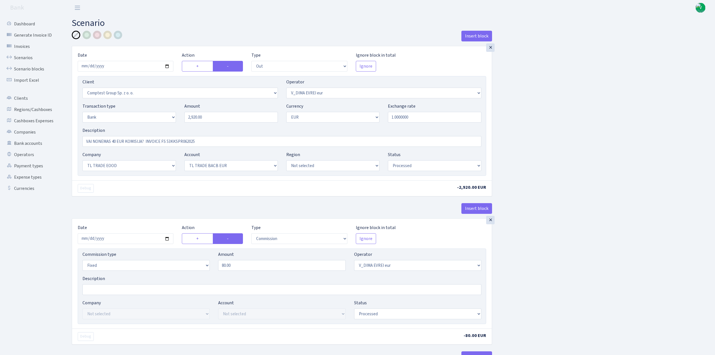
select select "431"
select select "processed"
select select "commission"
select select "fixed"
select select "1"
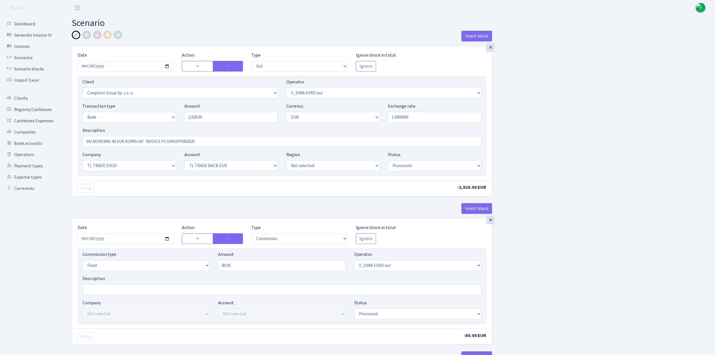
select select "10"
select select "30"
select select "processed"
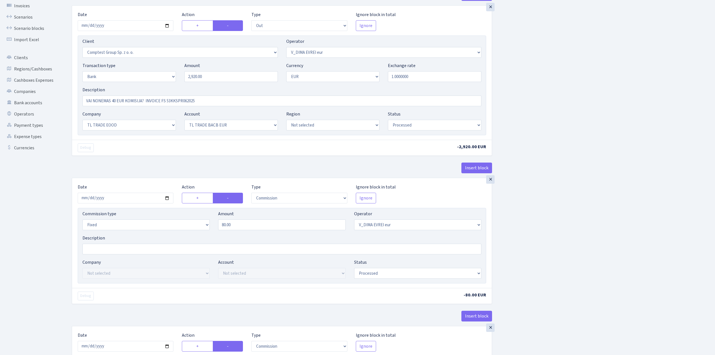
scroll to position [37, 0]
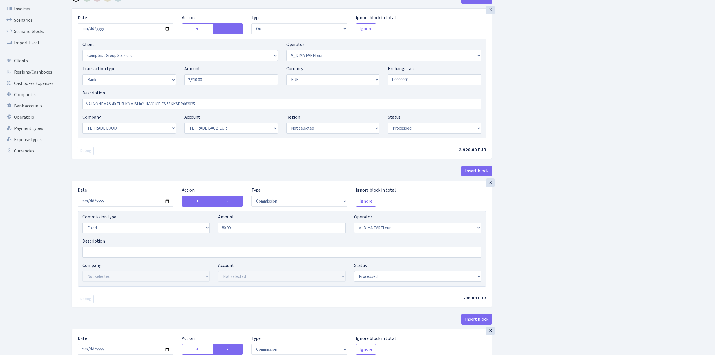
click at [187, 201] on label "+" at bounding box center [197, 201] width 31 height 11
click at [196, 201] on input "+" at bounding box center [198, 200] width 4 height 4
radio input "true"
radio input "false"
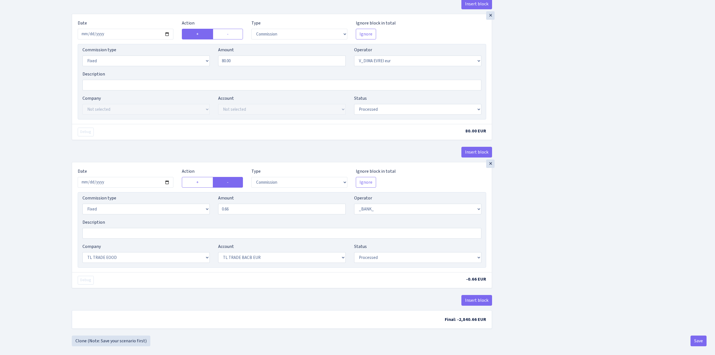
scroll to position [213, 0]
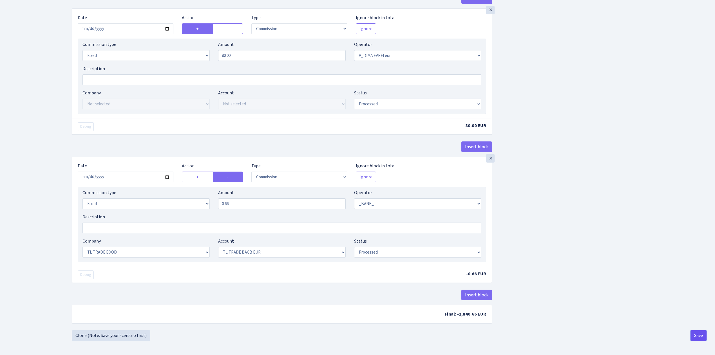
click at [702, 335] on button "Save" at bounding box center [699, 335] width 16 height 11
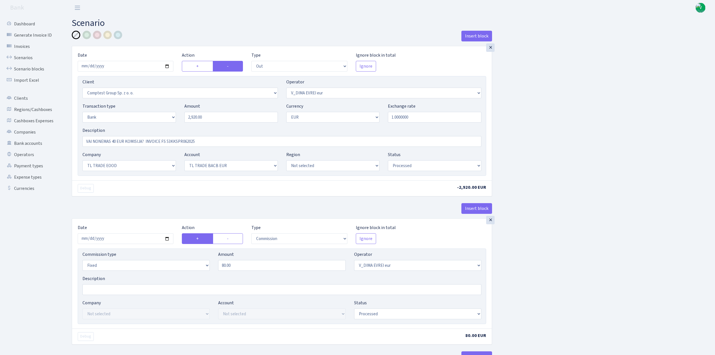
select select "out"
select select "3128"
select select "431"
select select "2"
select select "1"
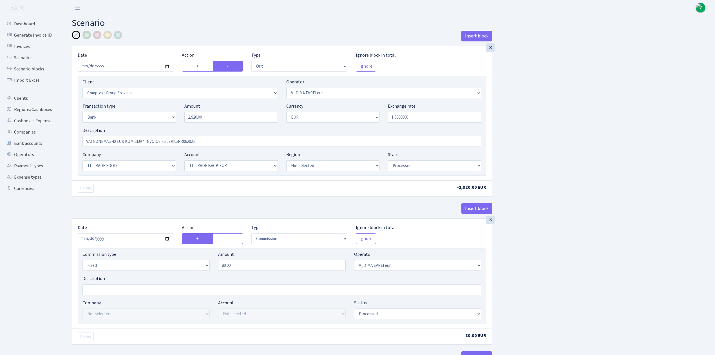
select select "10"
select select "30"
select select "processed"
select select "commission"
select select "fixed"
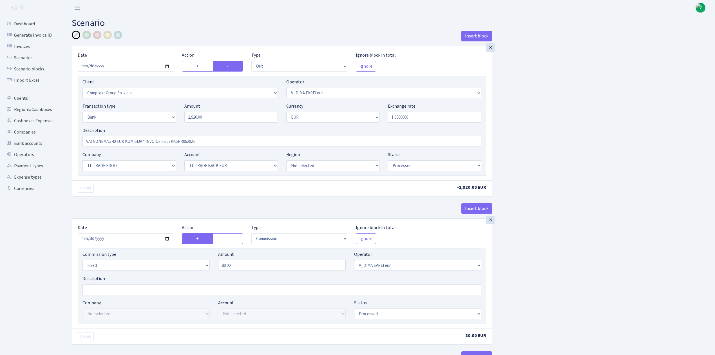
select select "431"
select select "processed"
select select "commission"
select select "fixed"
select select "1"
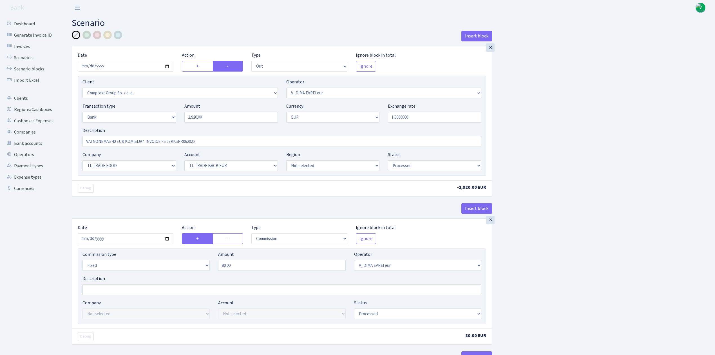
select select "10"
select select "30"
select select "processed"
click at [28, 55] on link "Scenarios" at bounding box center [31, 57] width 56 height 11
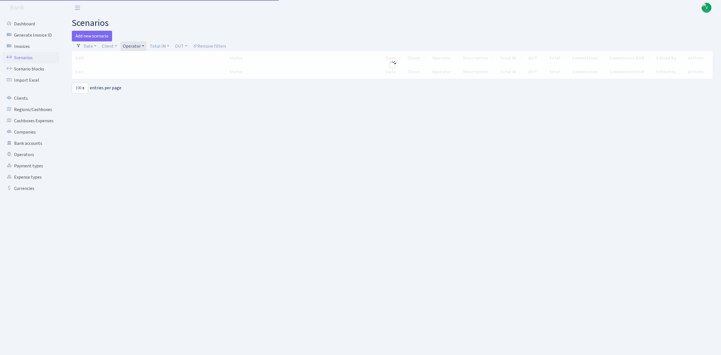
select select "100"
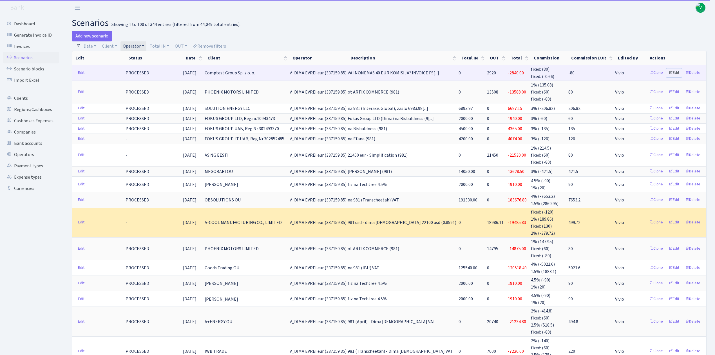
click at [677, 73] on link "Edit" at bounding box center [673, 72] width 15 height 9
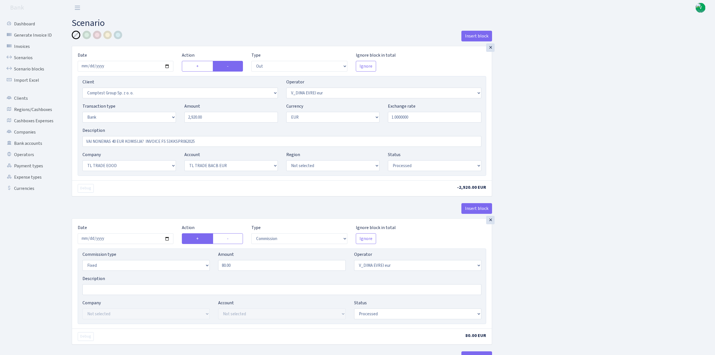
select select "out"
select select "3128"
select select "431"
select select "2"
select select "1"
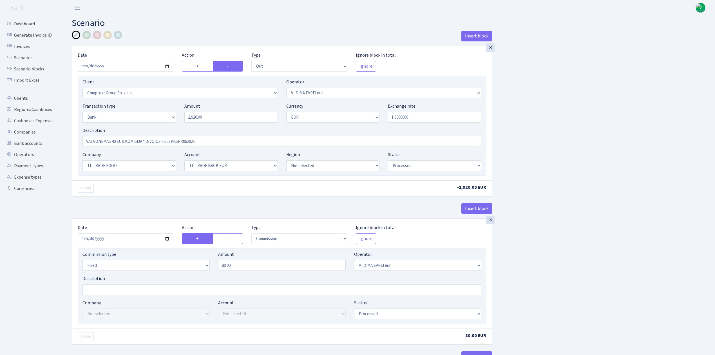
select select "10"
select select "30"
select select "processed"
select select "commission"
select select "fixed"
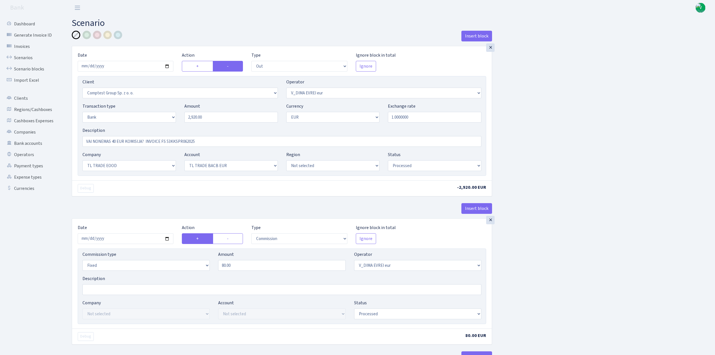
select select "431"
select select "processed"
select select "commission"
select select "fixed"
select select "1"
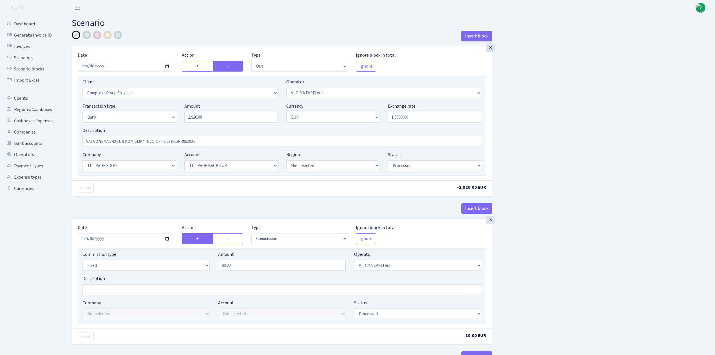
select select "10"
select select "30"
select select "processed"
click at [120, 138] on input "VAI NONEMAS 40 EUR KOMISIJA? INVOICE FS 53KKSPR062025" at bounding box center [282, 141] width 399 height 11
drag, startPoint x: 145, startPoint y: 141, endPoint x: 41, endPoint y: 132, distance: 105.1
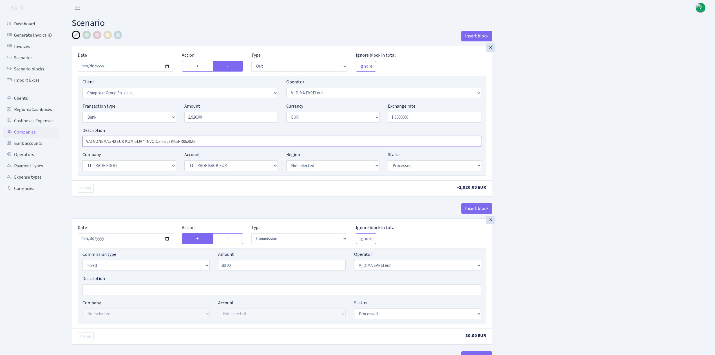
click at [44, 133] on div "Dashboard Generate Invoice ID Invoices Scenarios Scenario blocks Import Excel C…" at bounding box center [357, 282] width 715 height 535
type input "INVOICE FS 53KKSPR062025"
click at [561, 155] on div "Insert block × Date 2025-09-11 Action + - Type --- In Out Commission Field requ…" at bounding box center [389, 285] width 643 height 509
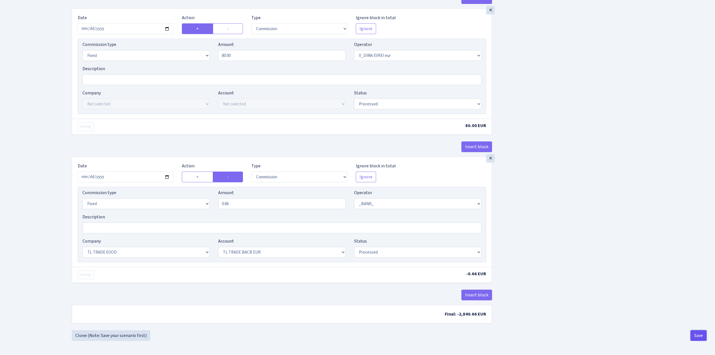
click at [699, 330] on button "Save" at bounding box center [699, 335] width 16 height 11
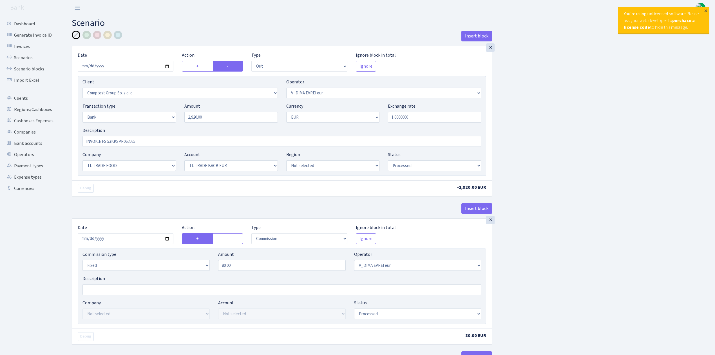
select select "out"
select select "3128"
select select "431"
select select "2"
select select "1"
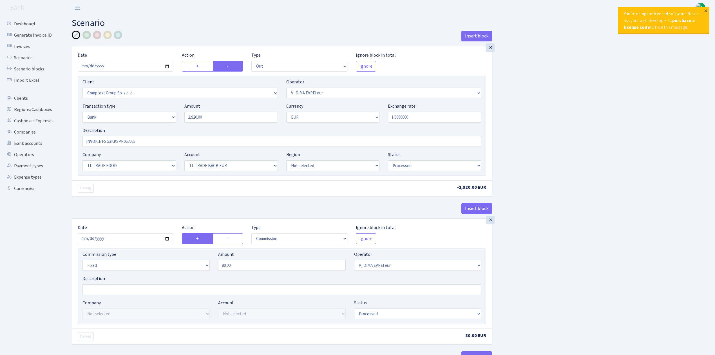
select select "10"
select select "30"
select select "processed"
select select "commission"
select select "fixed"
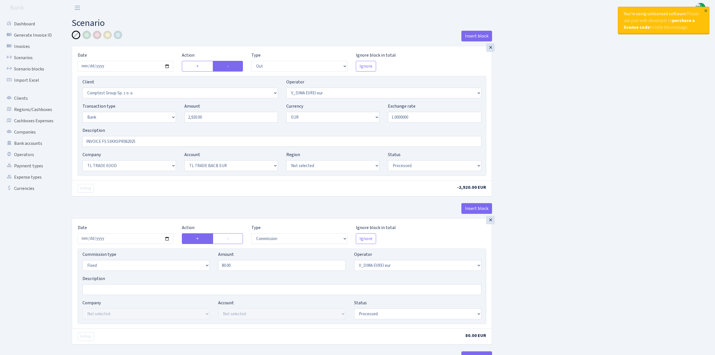
select select "431"
select select "processed"
select select "commission"
select select "fixed"
select select "1"
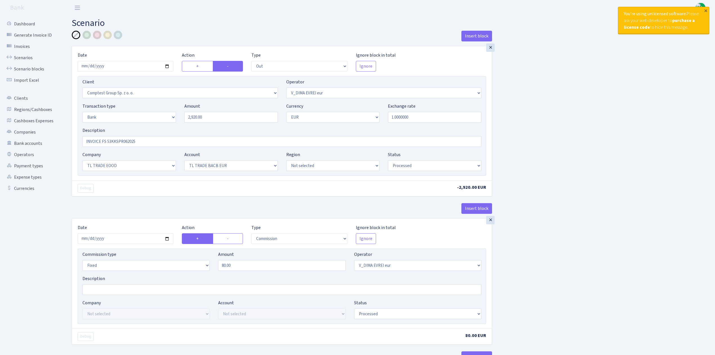
select select "10"
select select "30"
select select "processed"
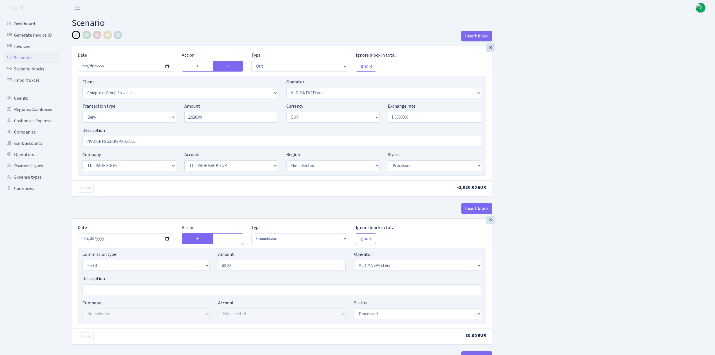
click at [30, 59] on link "Scenarios" at bounding box center [31, 57] width 56 height 11
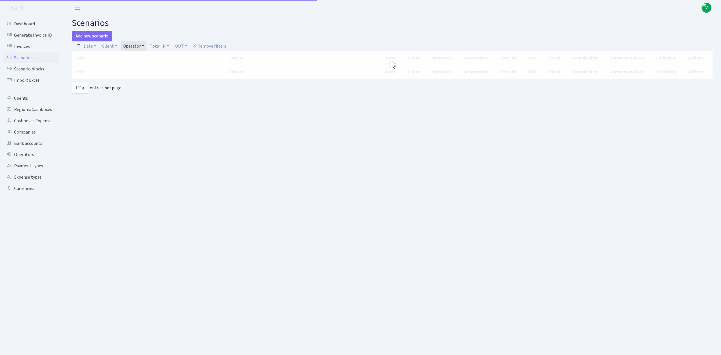
select select "100"
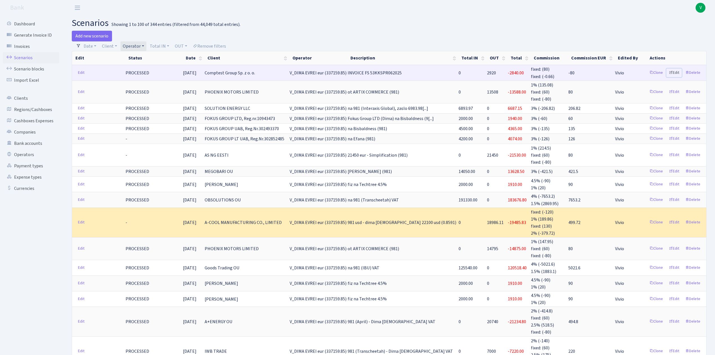
click at [677, 73] on link "Edit" at bounding box center [673, 72] width 15 height 9
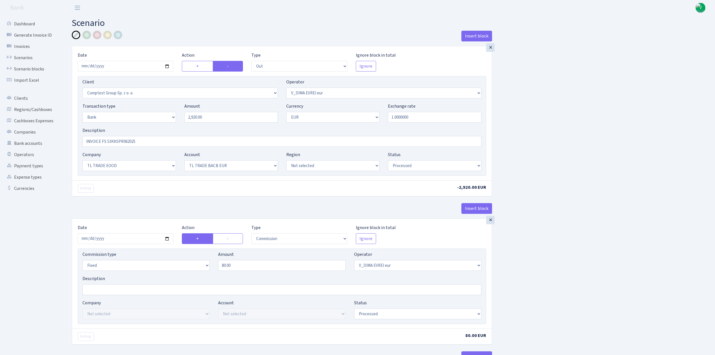
select select "out"
select select "3128"
select select "431"
select select "2"
select select "1"
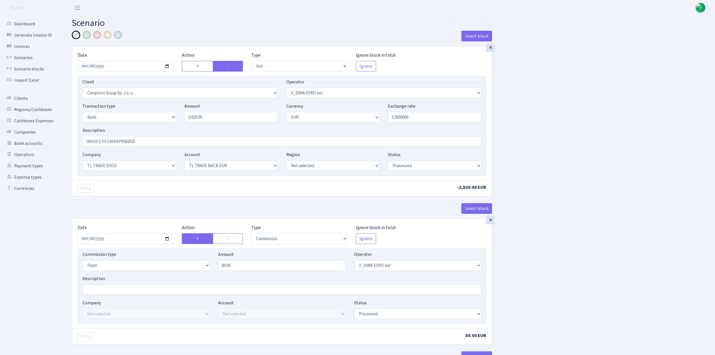
select select "10"
select select "30"
select select "processed"
select select "commission"
select select "fixed"
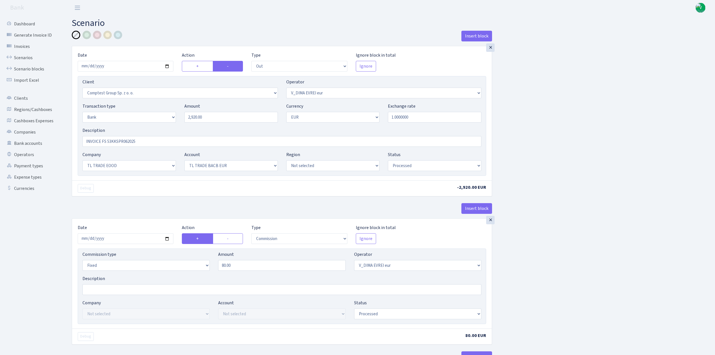
select select "431"
select select "processed"
select select "commission"
select select "fixed"
select select "1"
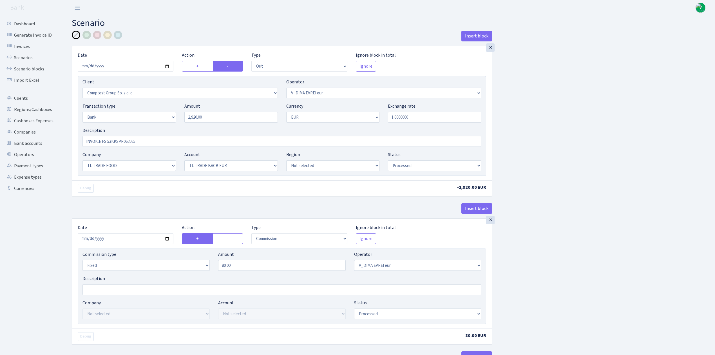
select select "10"
select select "30"
select select "processed"
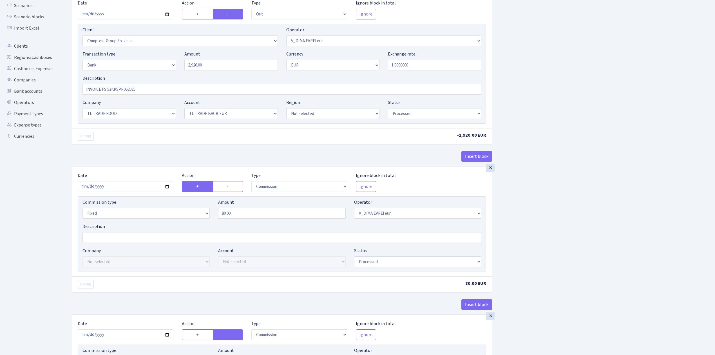
scroll to position [75, 0]
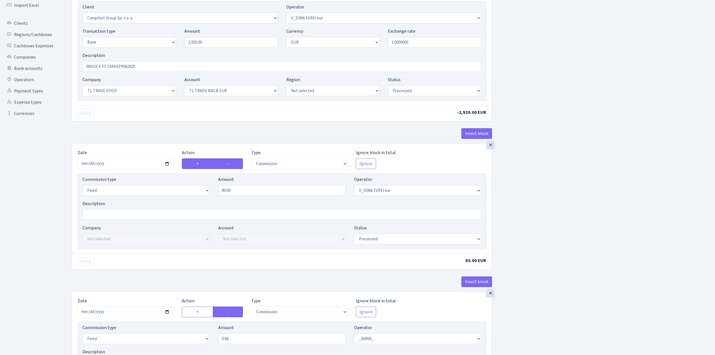
click at [231, 164] on label "-" at bounding box center [228, 163] width 30 height 11
click at [231, 164] on input "-" at bounding box center [229, 162] width 4 height 4
radio input "true"
radio input "false"
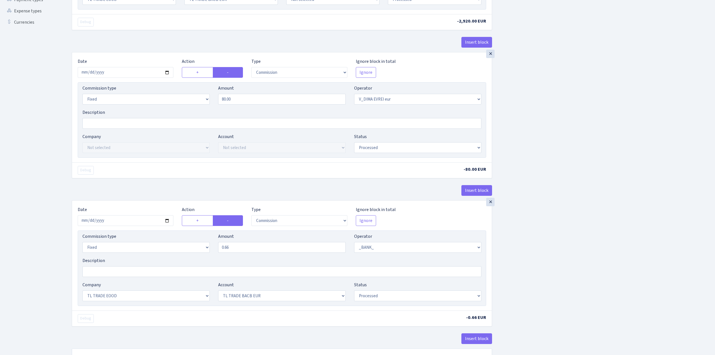
scroll to position [213, 0]
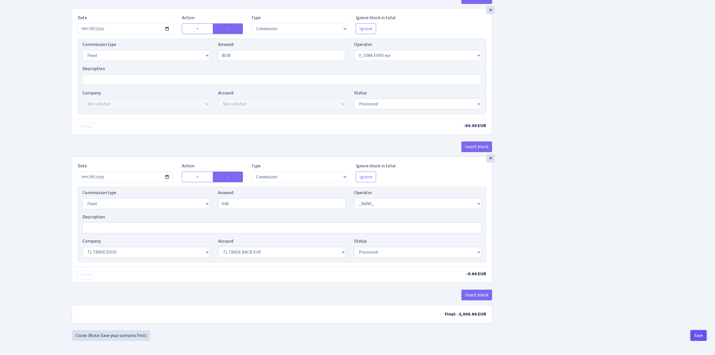
click at [698, 338] on button "Save" at bounding box center [699, 335] width 16 height 11
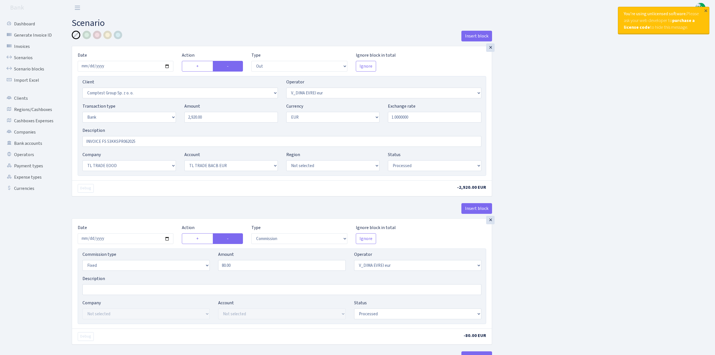
select select "out"
select select "3128"
select select "431"
select select "2"
select select "1"
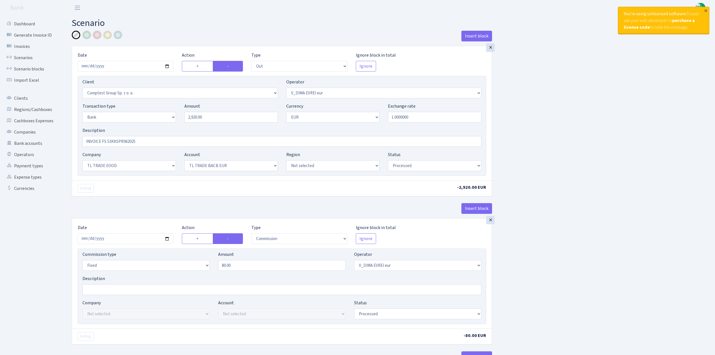
select select "10"
select select "30"
select select "processed"
select select "commission"
select select "fixed"
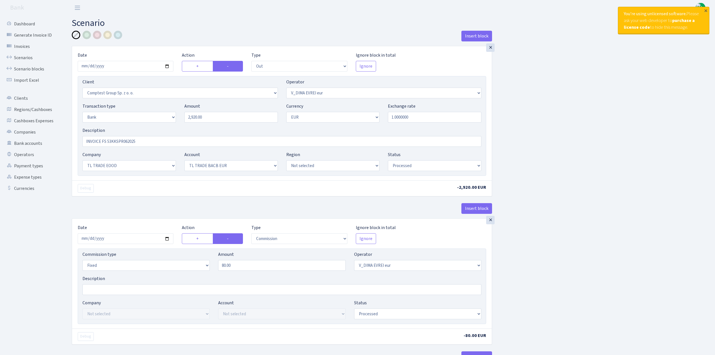
select select "431"
select select "processed"
select select "commission"
select select "fixed"
select select "1"
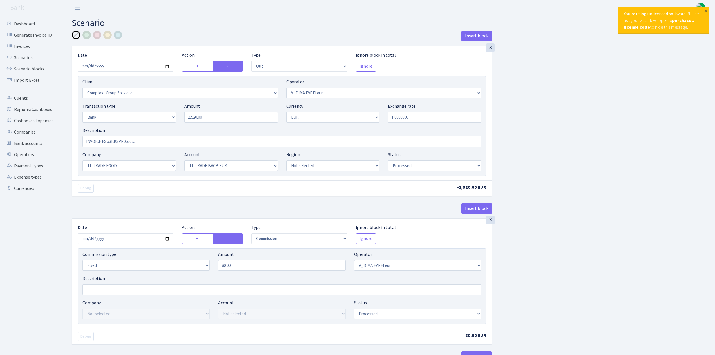
select select "10"
select select "30"
select select "processed"
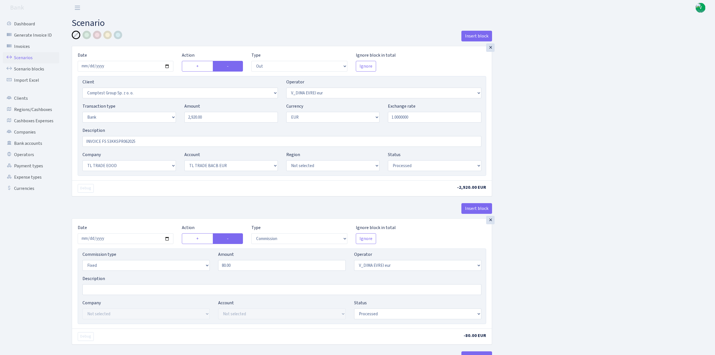
click link "Scenarios"
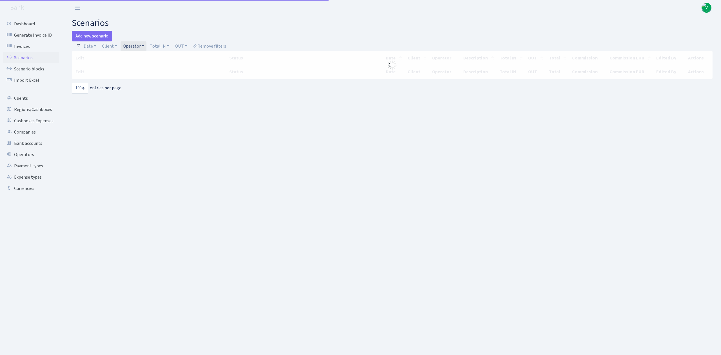
select select "100"
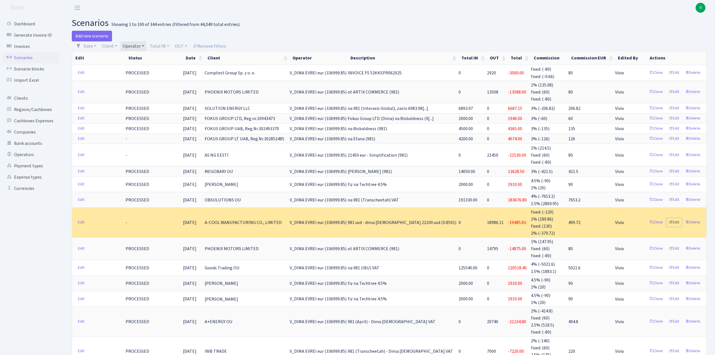
click at [674, 220] on link "Edit" at bounding box center [673, 222] width 15 height 9
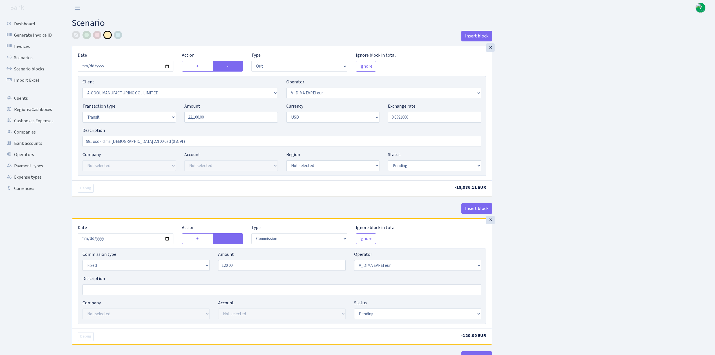
select select "out"
select select "2011"
select select "431"
select select "5"
select select "2"
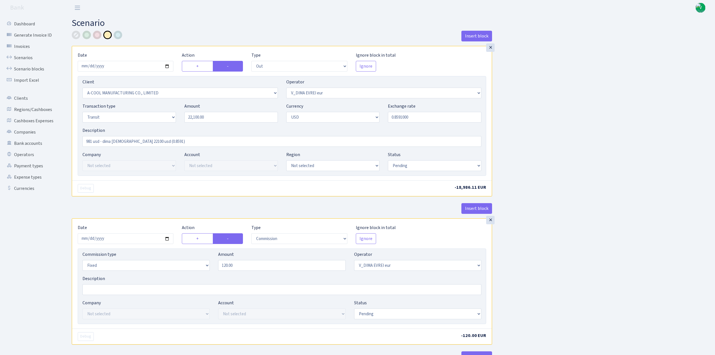
select select "pending"
select select "commission"
select select "fixed"
select select "431"
select select "pending"
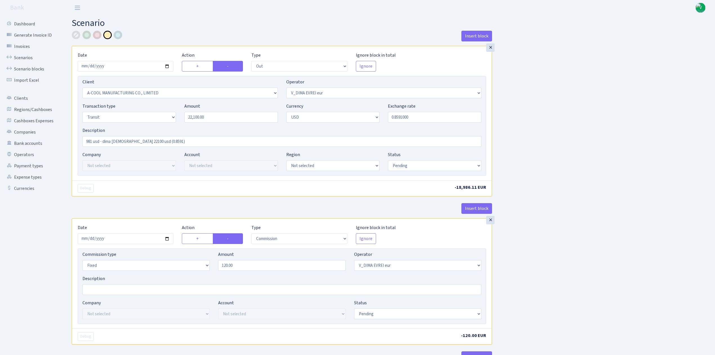
select select "commission"
select select "127"
select select "pending"
select select "commission"
select select "fixed"
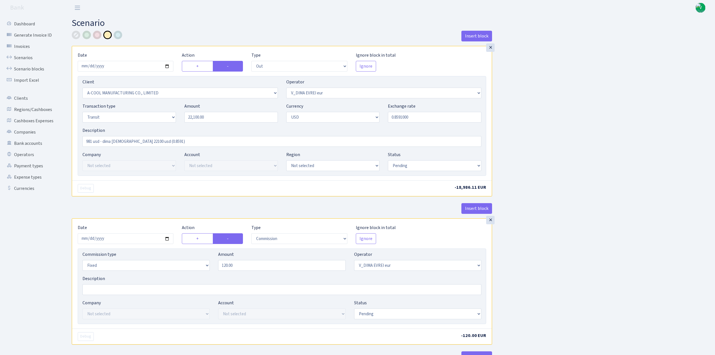
select select "127"
select select "pending"
select select "commission"
select select "431"
select select "pending"
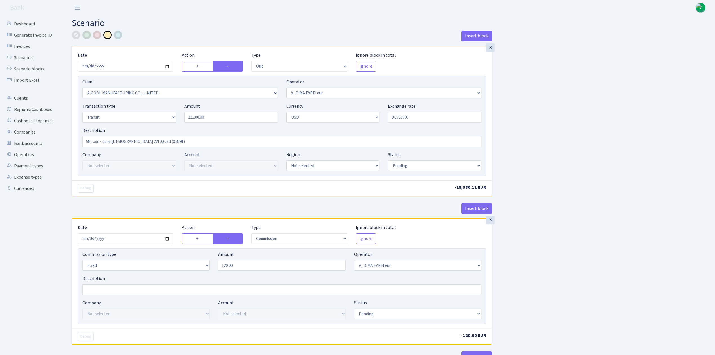
select select "in"
select select "3040"
select select "127"
select select "5"
select select "2"
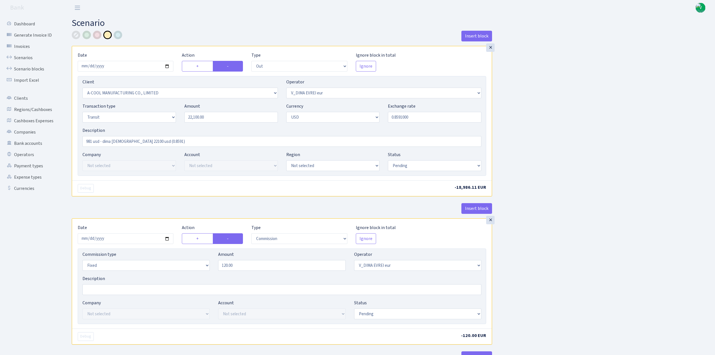
select select "pending"
click at [406, 168] on select "Draft Pending Later Never Processed" at bounding box center [434, 165] width 93 height 11
select select "processed"
click at [388, 161] on select "Draft Pending Later Never Processed" at bounding box center [434, 165] width 93 height 11
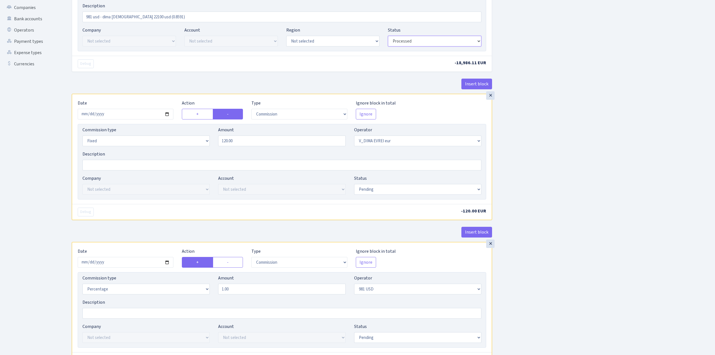
scroll to position [150, 0]
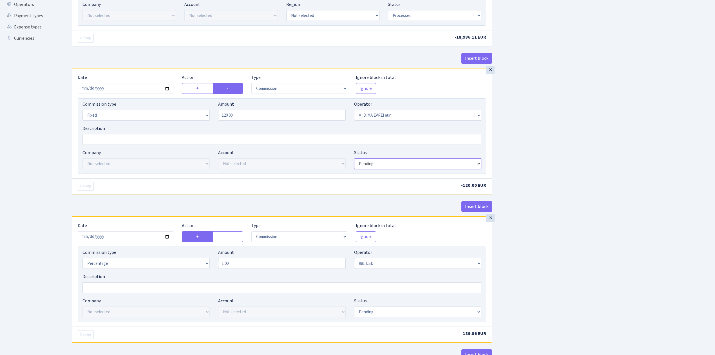
click at [391, 164] on select "Draft Pending Later Never Processed" at bounding box center [417, 163] width 127 height 11
select select "processed"
click at [354, 160] on select "Draft Pending Later Never Processed" at bounding box center [417, 163] width 127 height 11
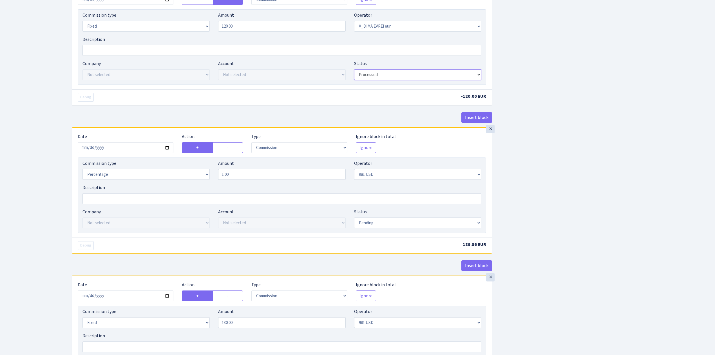
scroll to position [263, 0]
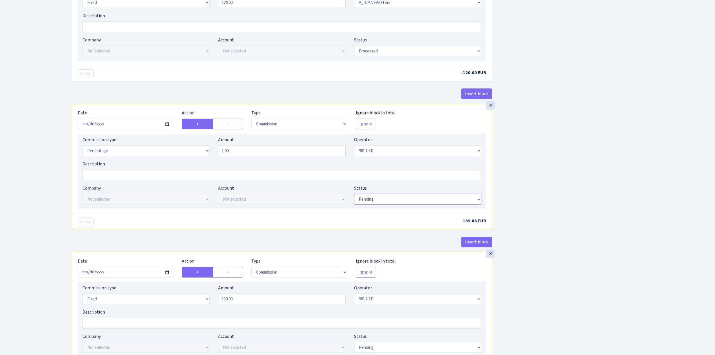
click at [392, 202] on select "Draft Pending Later Never Processed" at bounding box center [417, 199] width 127 height 11
select select "processed"
click at [354, 196] on select "Draft Pending Later Never Processed" at bounding box center [417, 199] width 127 height 11
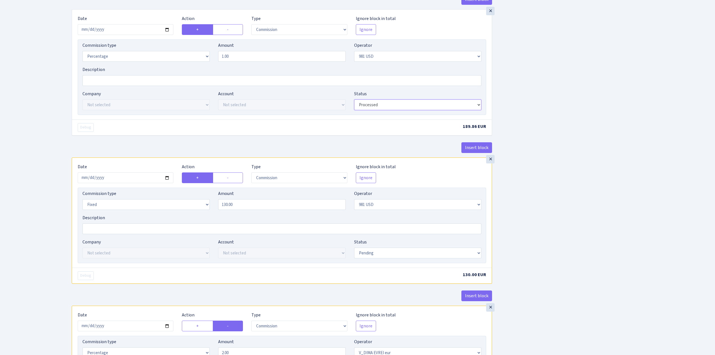
scroll to position [413, 0]
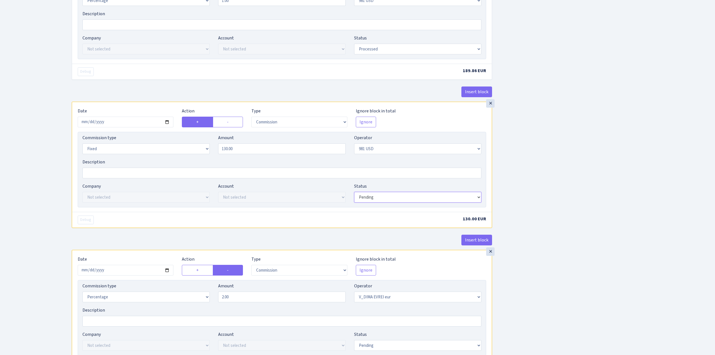
click at [387, 202] on select "Draft Pending Later Never Processed" at bounding box center [417, 197] width 127 height 11
select select "processed"
click at [354, 195] on select "Draft Pending Later Never Processed" at bounding box center [417, 197] width 127 height 11
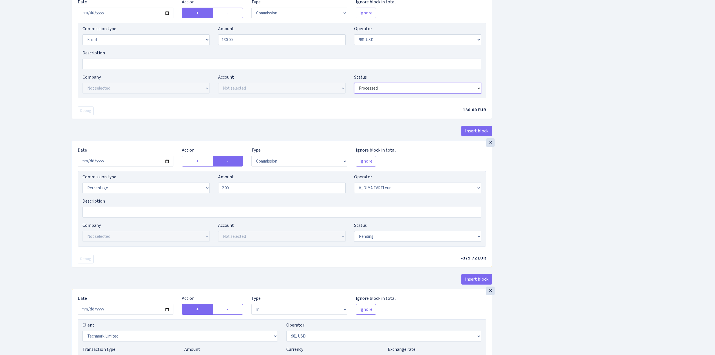
scroll to position [525, 0]
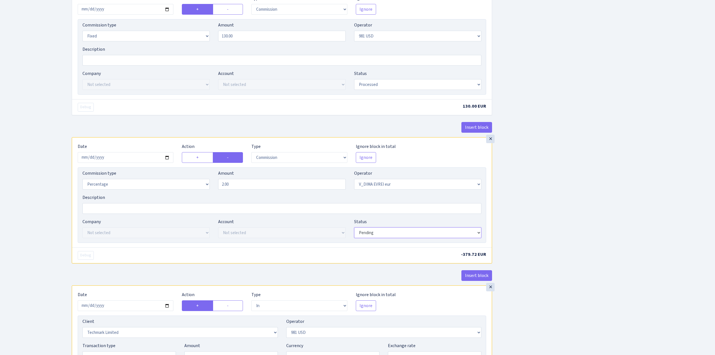
click at [393, 237] on select "Draft Pending Later Never Processed" at bounding box center [417, 232] width 127 height 11
select select "processed"
click at [354, 232] on select "Draft Pending Later Never Processed" at bounding box center [417, 232] width 127 height 11
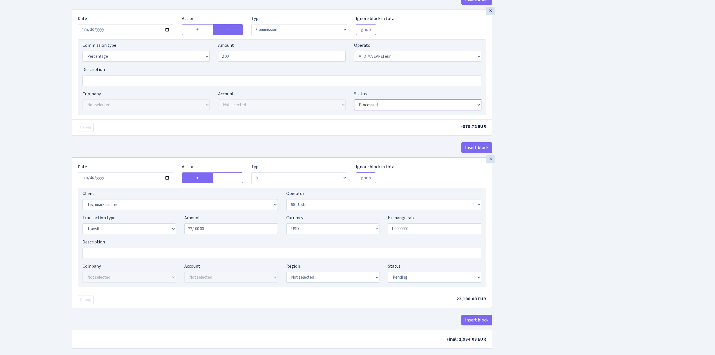
scroll to position [676, 0]
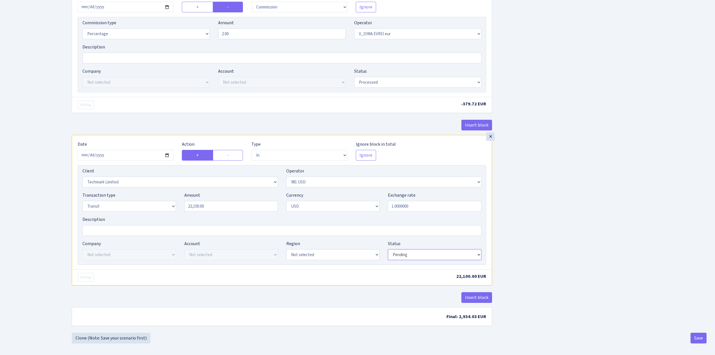
click at [394, 259] on select "Draft Pending Later Never Processed" at bounding box center [434, 254] width 93 height 11
select select "processed"
click at [388, 255] on select "Draft Pending Later Never Processed" at bounding box center [434, 254] width 93 height 11
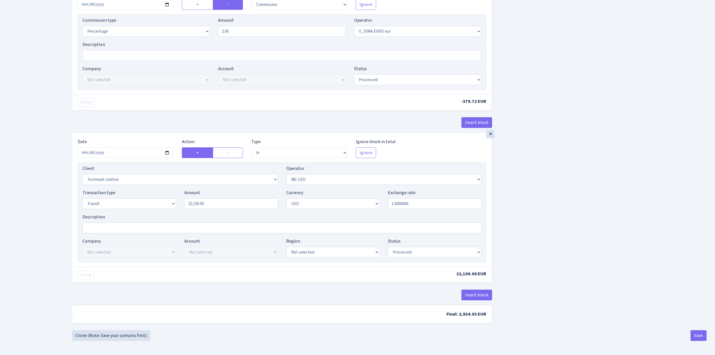
scroll to position [685, 0]
click at [697, 332] on button "Save" at bounding box center [699, 335] width 16 height 11
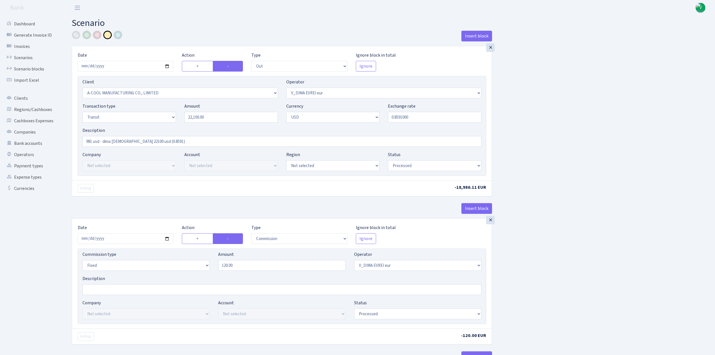
select select "out"
select select "2011"
select select "431"
select select "5"
select select "2"
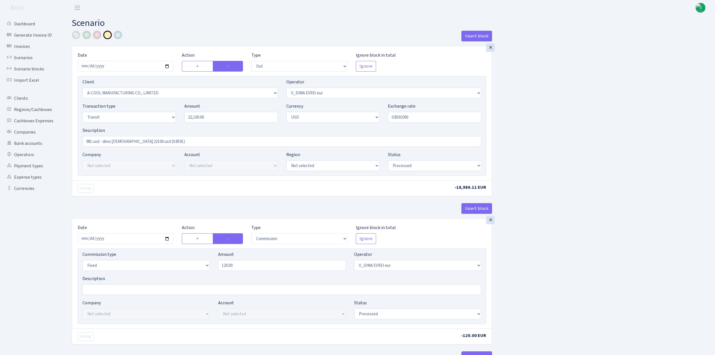
select select "processed"
select select "commission"
select select "fixed"
select select "431"
select select "processed"
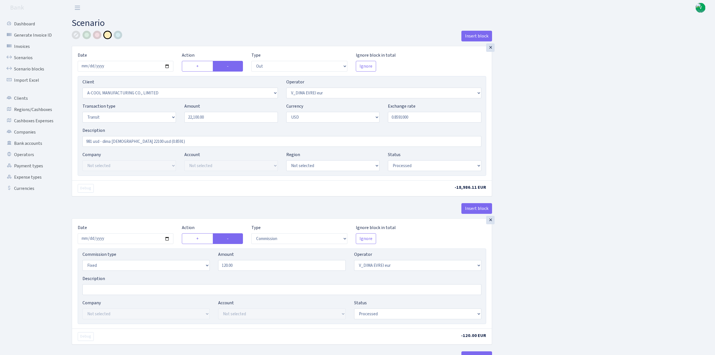
select select "commission"
select select "127"
select select "processed"
select select "commission"
select select "fixed"
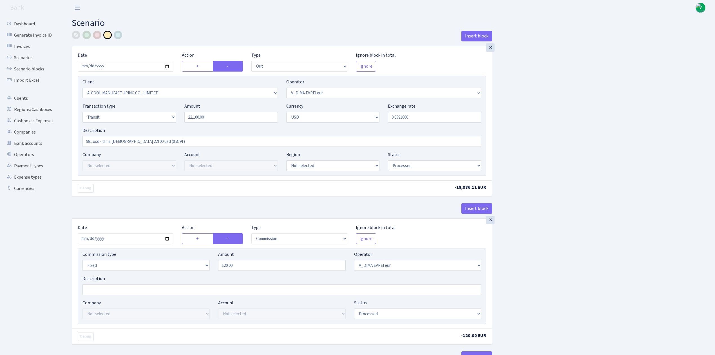
select select "127"
select select "processed"
select select "commission"
select select "431"
select select "processed"
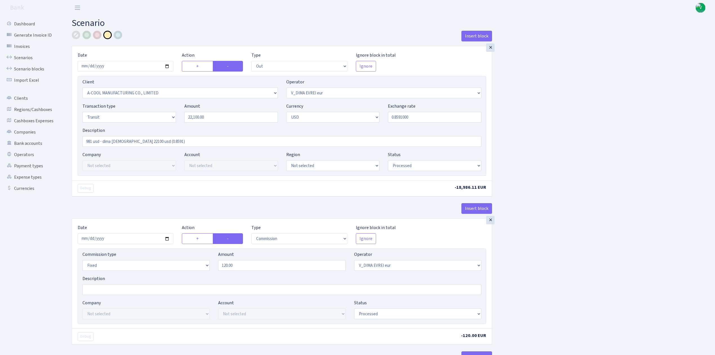
select select "in"
select select "3040"
select select "127"
select select "5"
select select "2"
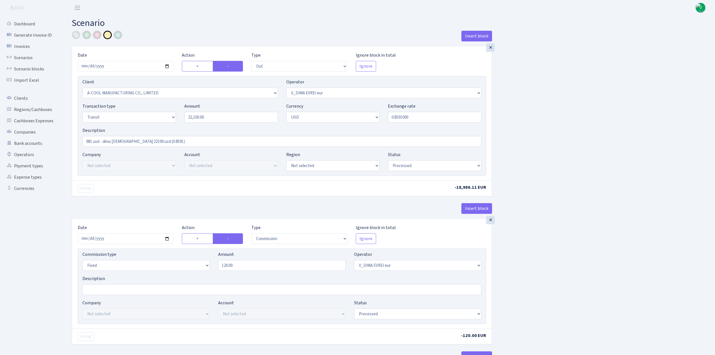
select select "processed"
click at [30, 56] on link "Scenarios" at bounding box center [31, 57] width 56 height 11
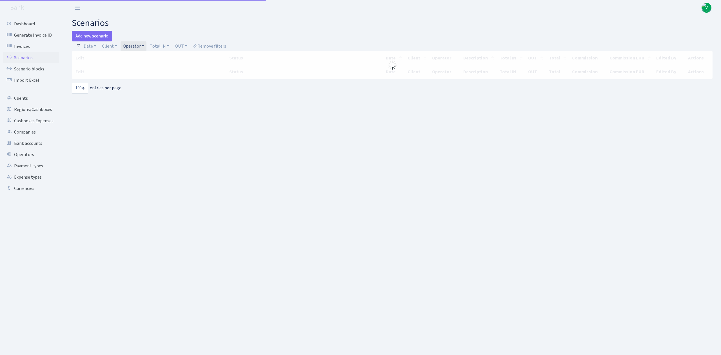
select select "100"
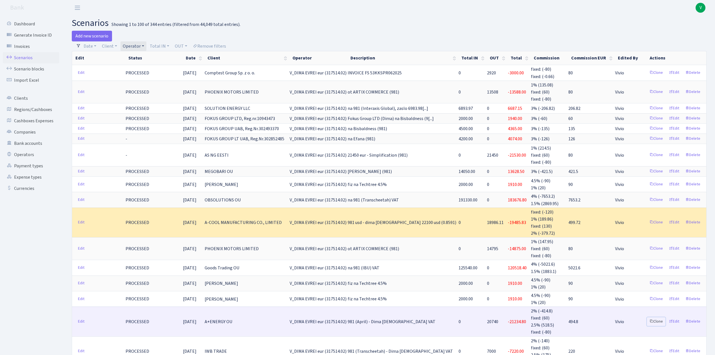
click at [655, 317] on link "Clone" at bounding box center [656, 321] width 19 height 9
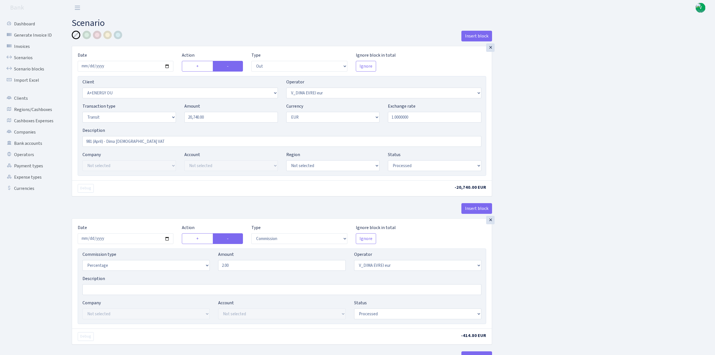
select select "out"
select select "2513"
select select "431"
select select "5"
select select "1"
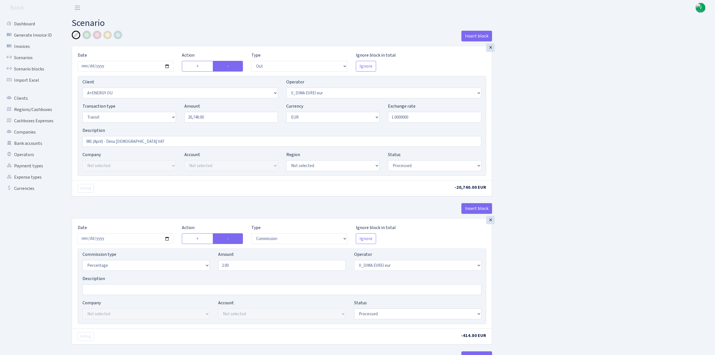
select select "processed"
select select "commission"
select select "431"
select select "processed"
select select "in"
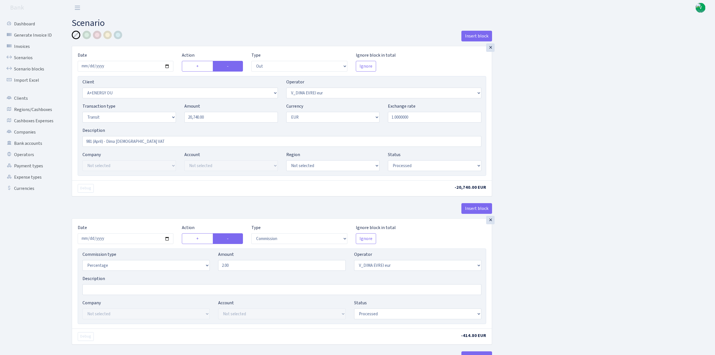
select select "2448"
select select "61"
select select "5"
select select "1"
select select "processed"
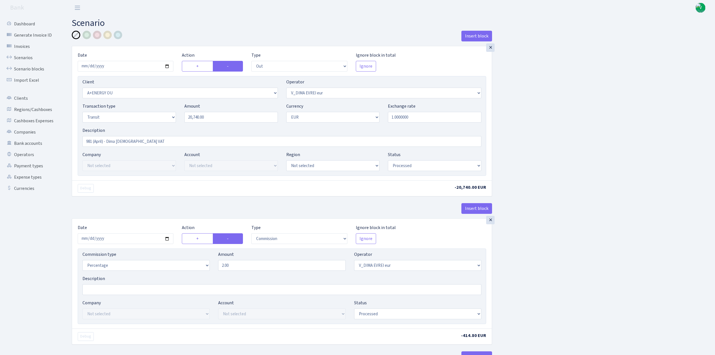
select select "commission"
select select "fixed"
select select "61"
select select "processed"
select select "commission"
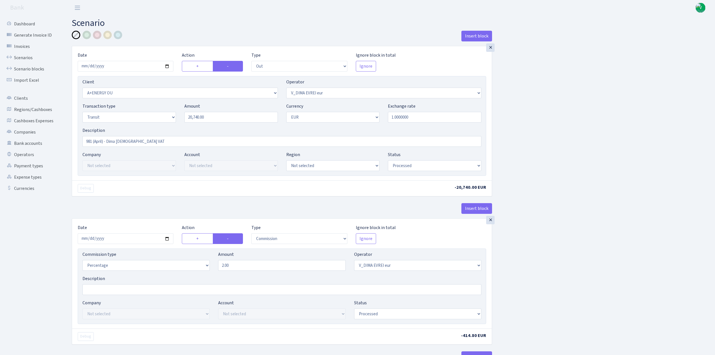
select select "61"
select select "processed"
select select "commission"
select select "fixed"
select select "431"
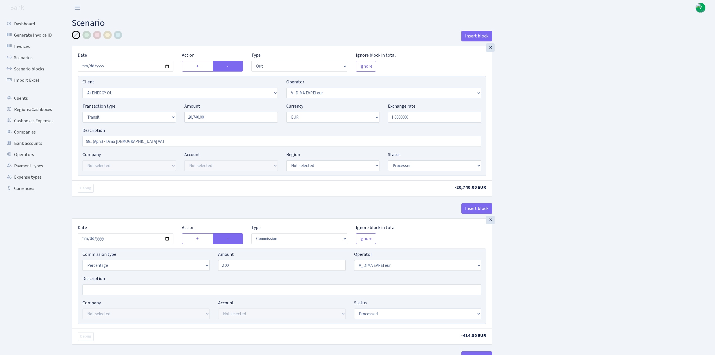
select select "processed"
click at [167, 66] on input "[DATE]" at bounding box center [126, 66] width 96 height 11
type input "[DATE]"
drag, startPoint x: 222, startPoint y: 117, endPoint x: 139, endPoint y: 109, distance: 83.8
click at [140, 113] on div "Transaction type Not selected 981 ELF FISH crypto [PERSON_NAME] MM-BALTIC eur U…" at bounding box center [281, 115] width 407 height 24
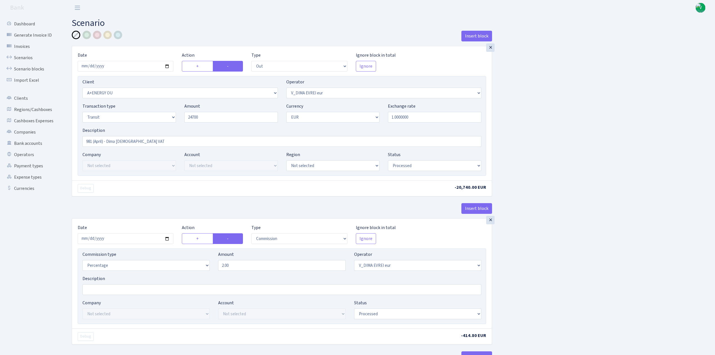
type input "24,700.00"
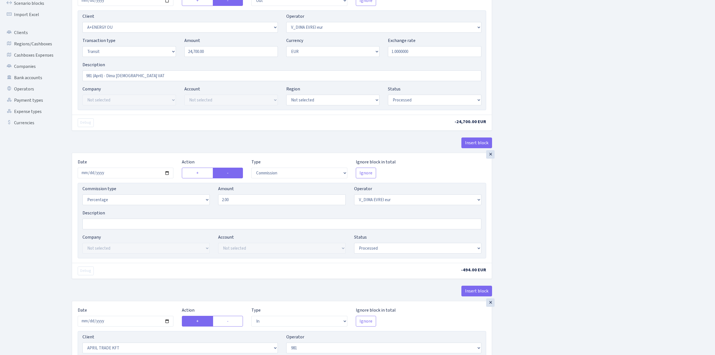
scroll to position [75, 0]
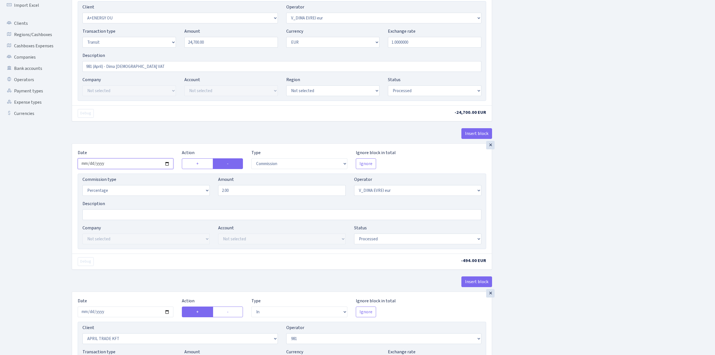
click at [166, 164] on input "[DATE]" at bounding box center [126, 163] width 96 height 11
type input "[DATE]"
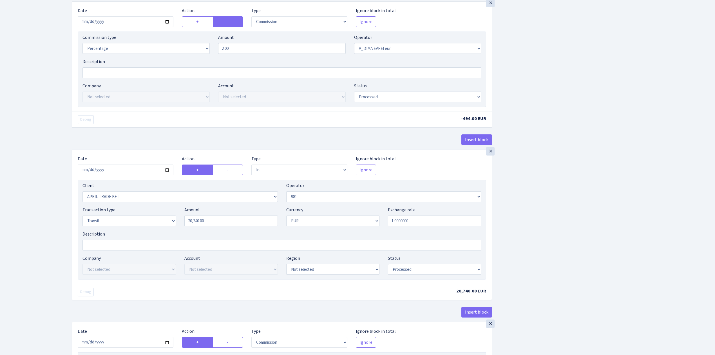
scroll to position [225, 0]
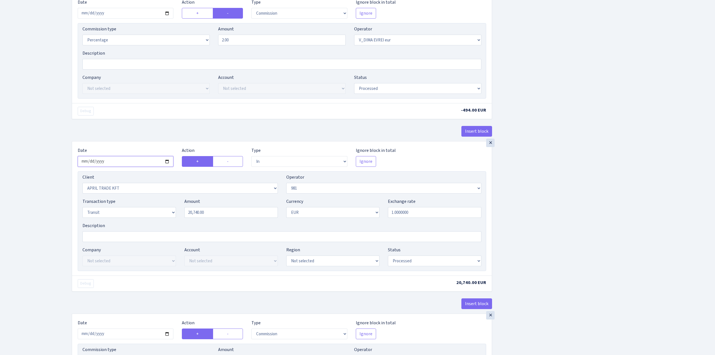
click at [166, 164] on input "[DATE]" at bounding box center [126, 161] width 96 height 11
type input "[DATE]"
drag, startPoint x: 163, startPoint y: 209, endPoint x: 146, endPoint y: 202, distance: 18.5
click at [146, 202] on div "Transaction type Not selected 981 ELF FISH crypto GIRT IVO dekl MM-BALTIC eur U…" at bounding box center [281, 210] width 407 height 24
click at [569, 261] on div "Insert block × Date 2025-09-05 Action + - Type --- In Out Commission Field requ…" at bounding box center [389, 294] width 643 height 978
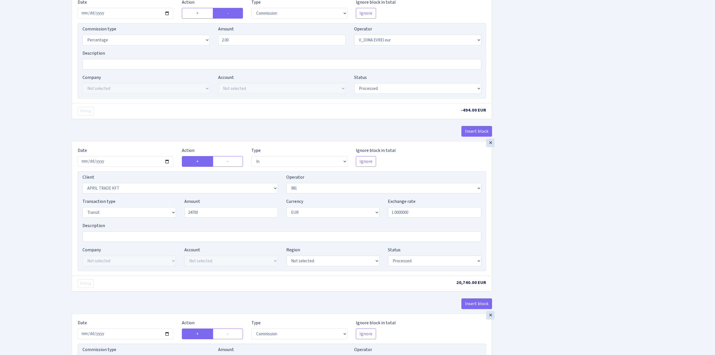
type input "24,700.00"
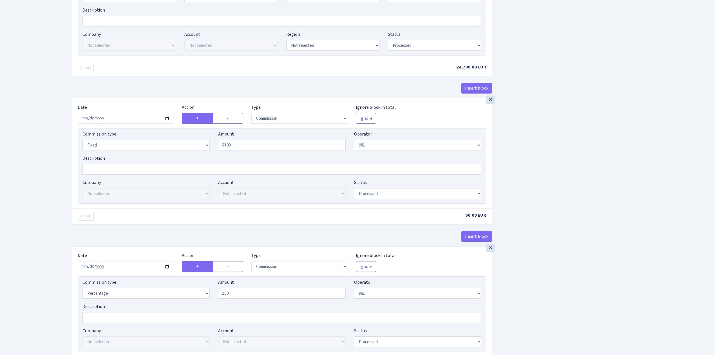
scroll to position [451, 0]
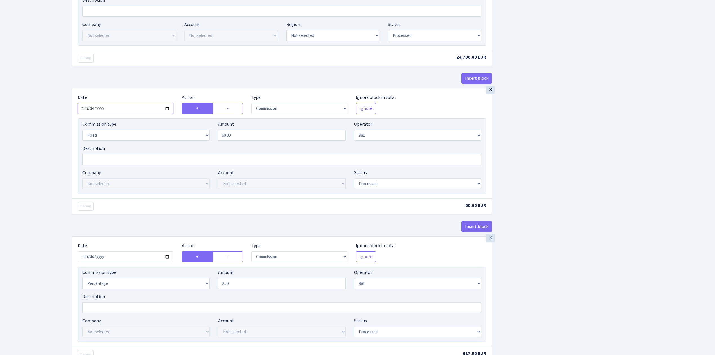
click at [170, 112] on input "2025-08-26" at bounding box center [126, 108] width 96 height 11
click at [167, 111] on input "2025-08-26" at bounding box center [126, 108] width 96 height 11
type input "[DATE]"
click at [167, 260] on input "2025-08-26" at bounding box center [126, 256] width 96 height 11
type input "2025-09-05"
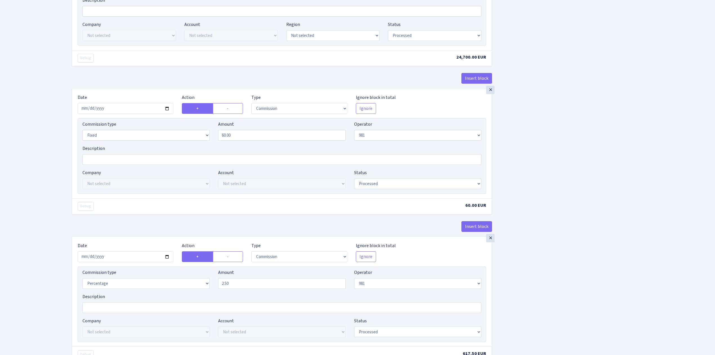
click at [556, 292] on div "Insert block × Date 2025-09-05 Action + - Type --- In Out Commission Field requ…" at bounding box center [389, 69] width 643 height 978
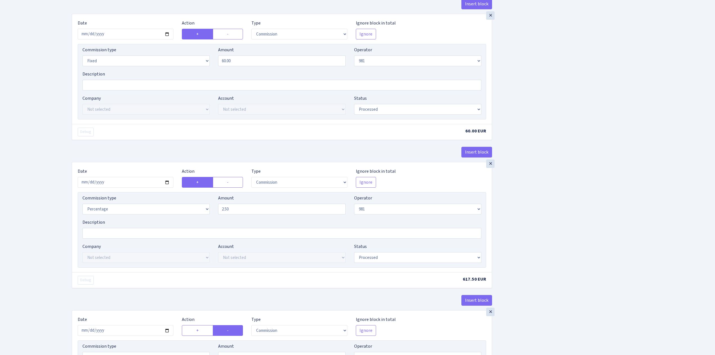
scroll to position [601, 0]
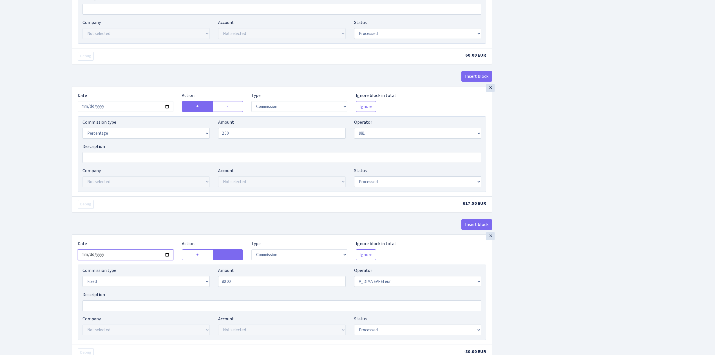
click at [167, 257] on input "2025-08-26" at bounding box center [126, 254] width 96 height 11
type input "2025-09-05"
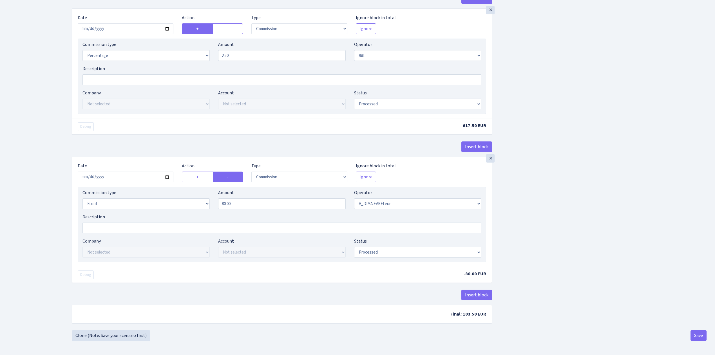
scroll to position [685, 0]
click at [695, 332] on button "Save" at bounding box center [699, 335] width 16 height 11
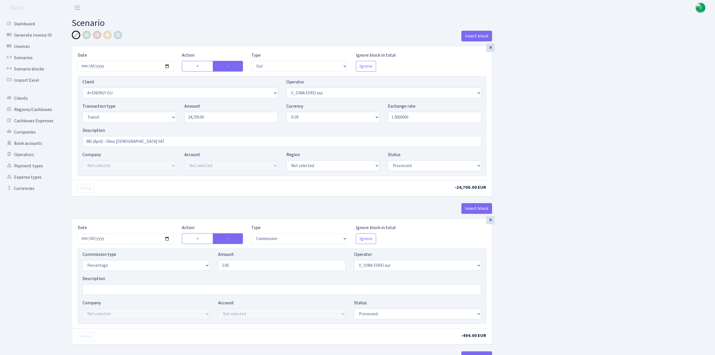
select select "out"
select select "2513"
select select "431"
select select "5"
select select "1"
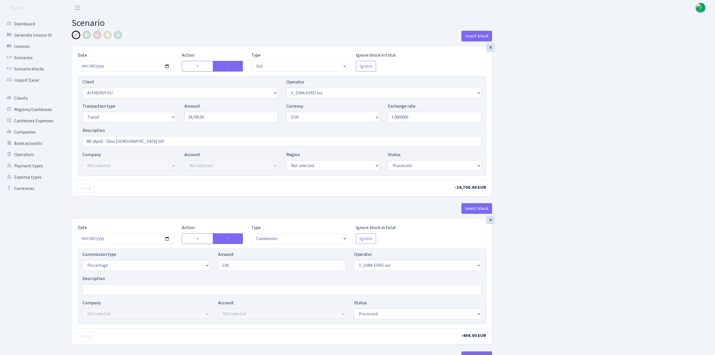
select select "processed"
select select "commission"
select select "431"
select select "processed"
select select "in"
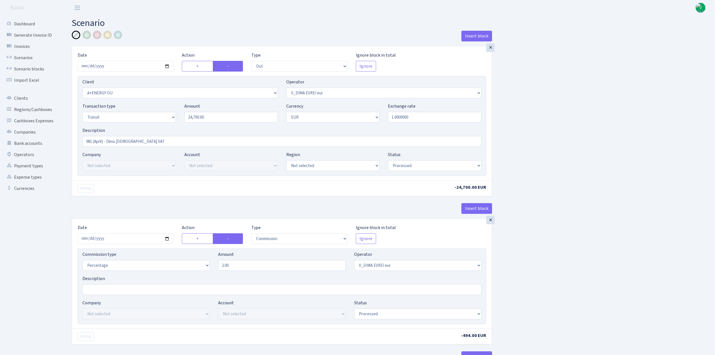
select select "2448"
select select "61"
select select "5"
select select "1"
select select "processed"
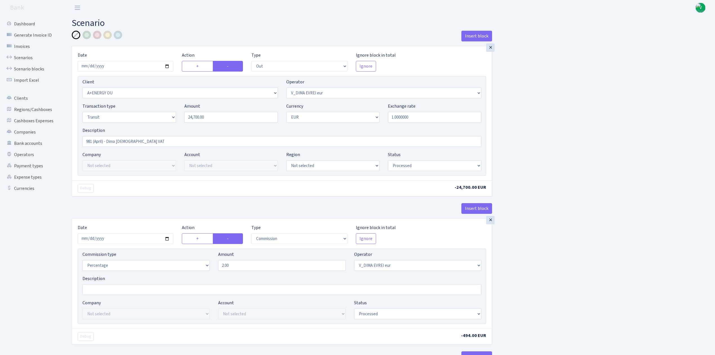
select select "commission"
select select "fixed"
select select "61"
select select "processed"
select select "commission"
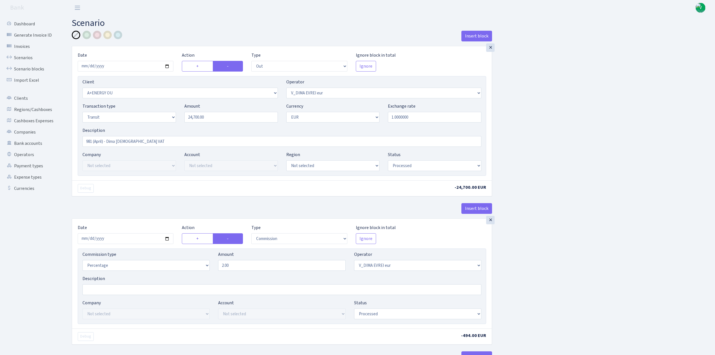
select select "61"
select select "processed"
select select "commission"
select select "fixed"
select select "431"
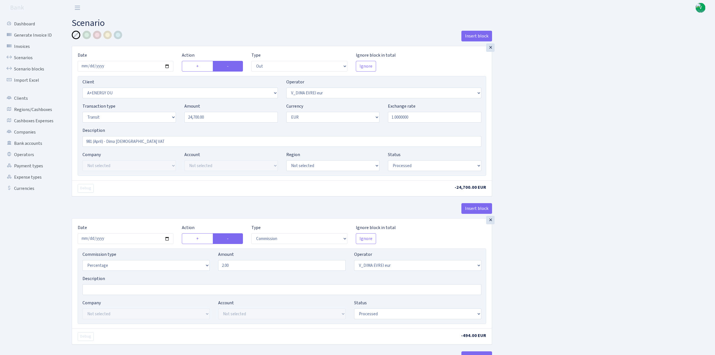
select select "processed"
click at [25, 56] on link "Scenarios" at bounding box center [31, 57] width 56 height 11
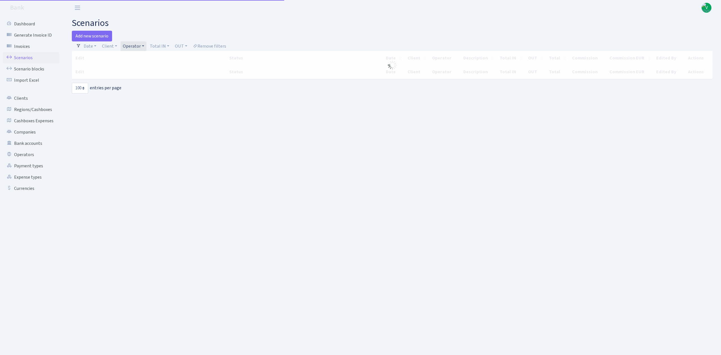
select select "100"
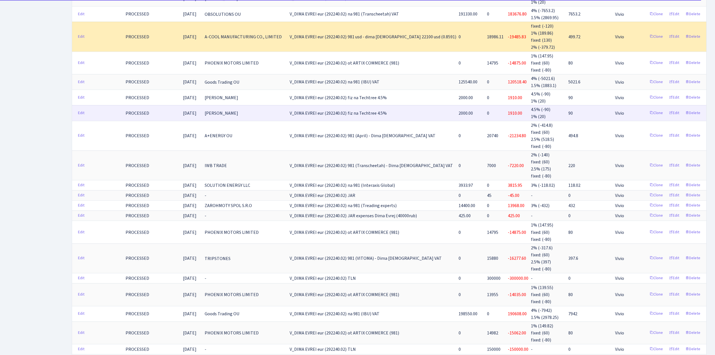
scroll to position [263, 0]
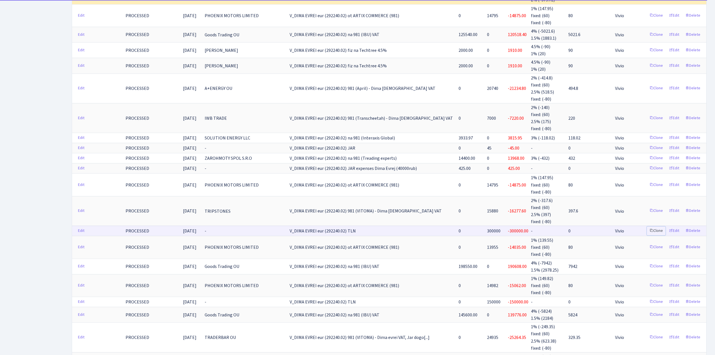
click at [657, 226] on link "Clone" at bounding box center [656, 230] width 19 height 9
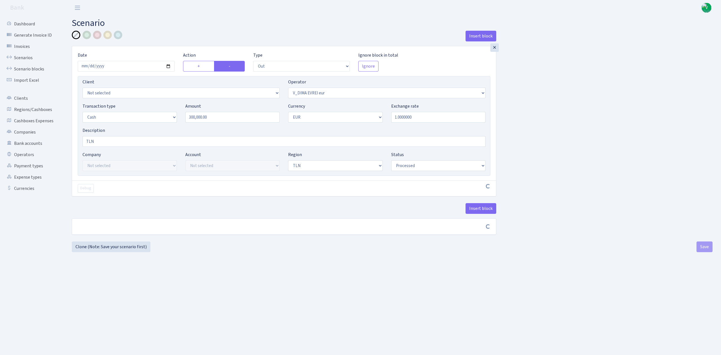
select select "out"
select select "431"
select select "1"
select select "2"
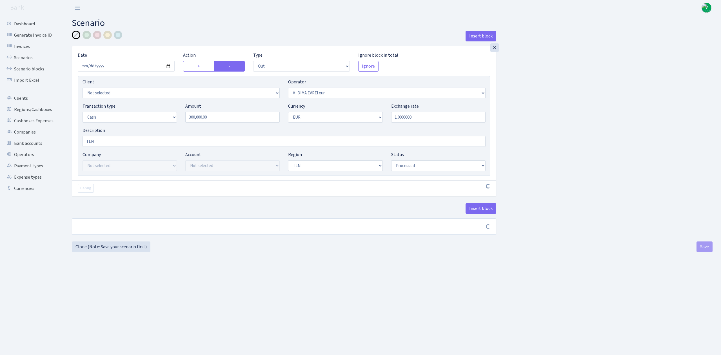
select select "processed"
click at [169, 65] on input "[DATE]" at bounding box center [126, 66] width 97 height 11
type input "[DATE]"
click at [95, 35] on div at bounding box center [97, 35] width 8 height 8
drag, startPoint x: 181, startPoint y: 109, endPoint x: 145, endPoint y: 110, distance: 35.5
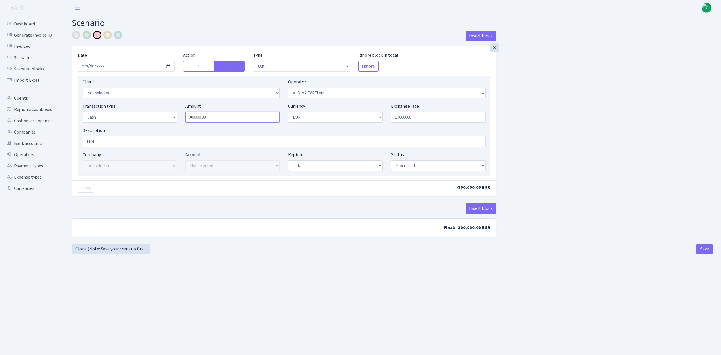
click at [150, 111] on div "Transaction type Not selected 981 ELF FISH crypto [PERSON_NAME] MM-BALTIC eur U…" at bounding box center [283, 115] width 411 height 24
type input "200,000.00"
click at [585, 95] on div "Insert block × Date [DATE] Action + - Type --- In Out Commission Field required…" at bounding box center [392, 137] width 649 height 213
click at [704, 249] on button "Save" at bounding box center [704, 249] width 16 height 11
select select "out"
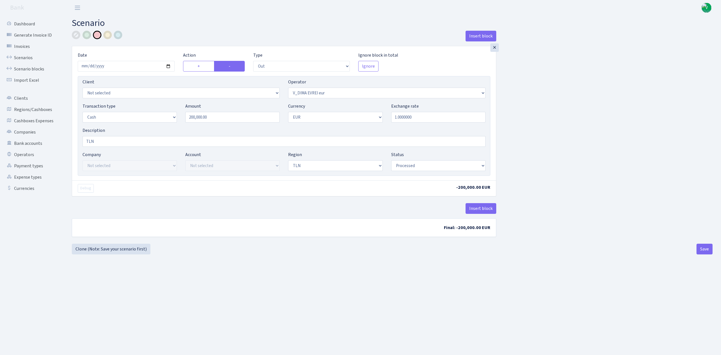
select select "431"
select select "1"
select select "2"
select select "processed"
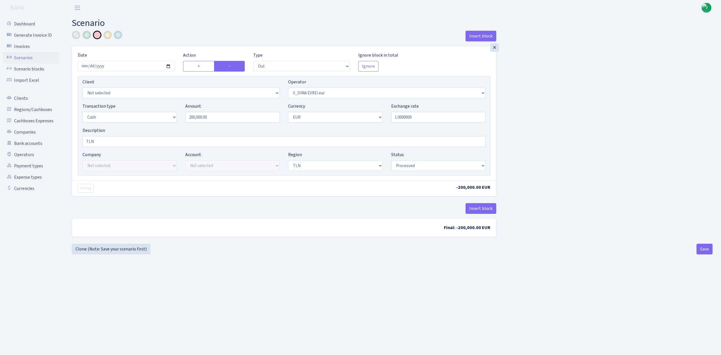
click at [18, 53] on link "Scenarios" at bounding box center [31, 57] width 56 height 11
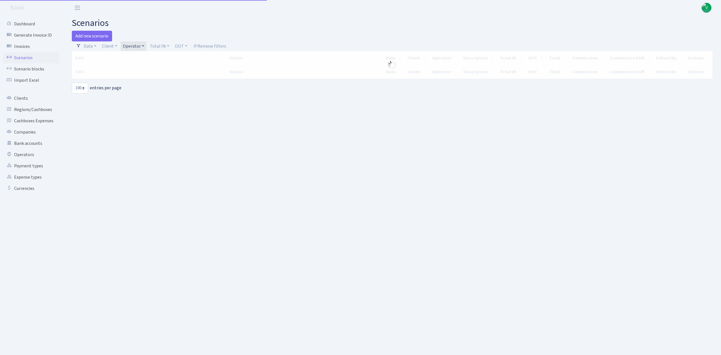
select select "100"
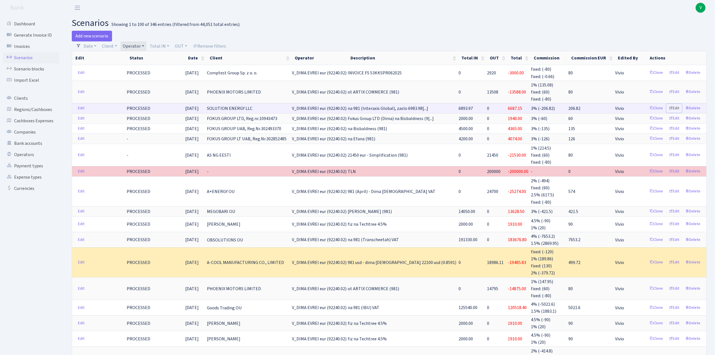
click at [677, 108] on link "Edit" at bounding box center [673, 108] width 15 height 9
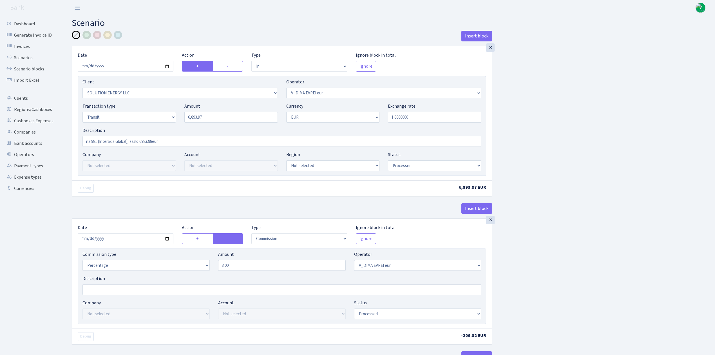
select select "in"
select select "3317"
select select "431"
select select "5"
select select "1"
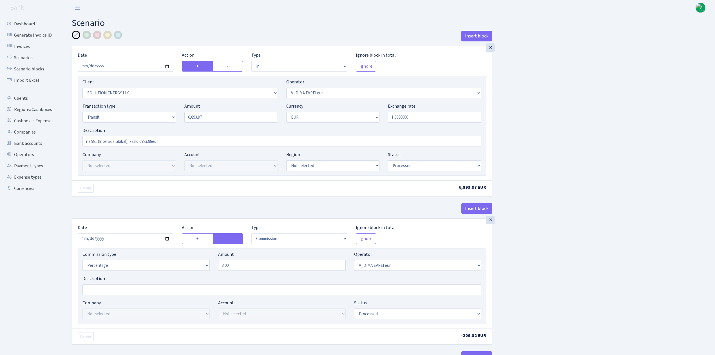
select select "processed"
select select "commission"
select select "431"
select select "processed"
select select "out"
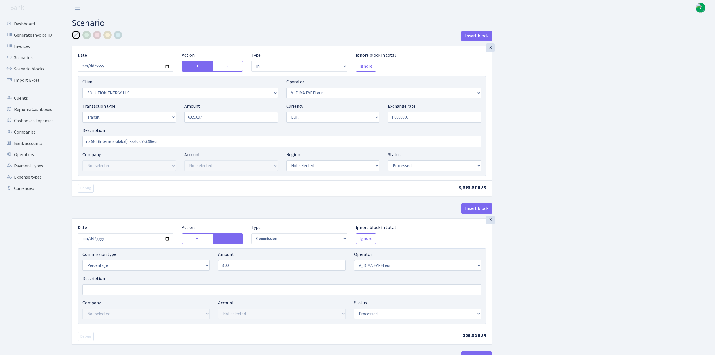
select select "3150"
select select "61"
select select "5"
select select "1"
select select "processed"
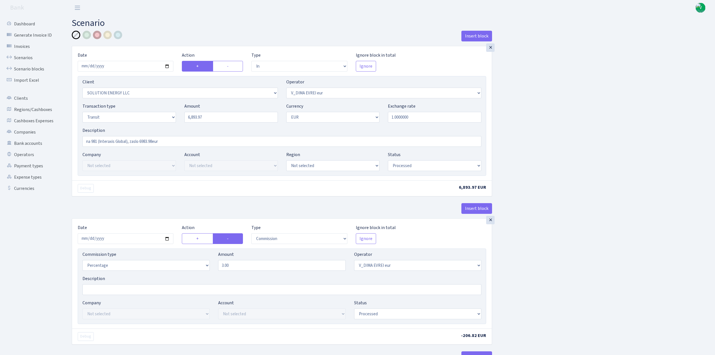
click at [98, 34] on div at bounding box center [97, 35] width 8 height 8
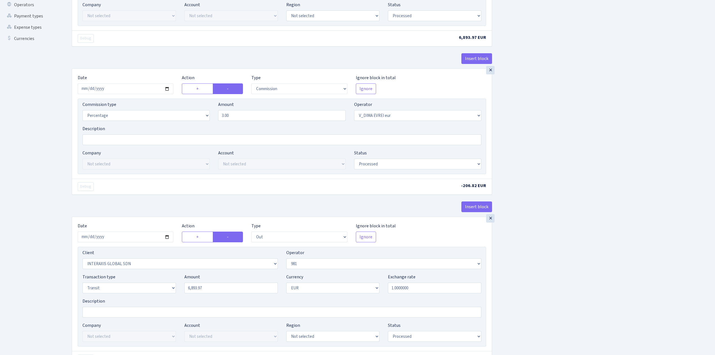
scroll to position [238, 0]
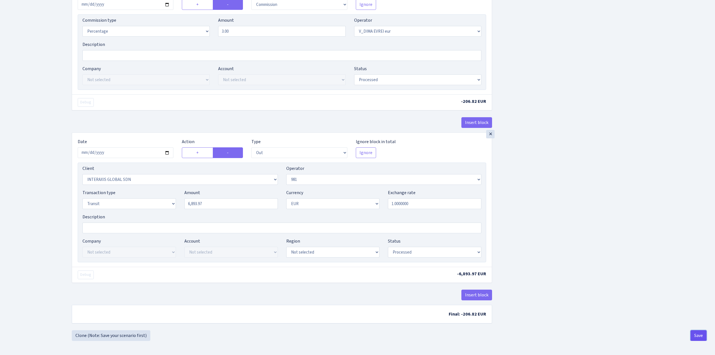
click at [699, 331] on button "Save" at bounding box center [699, 335] width 16 height 11
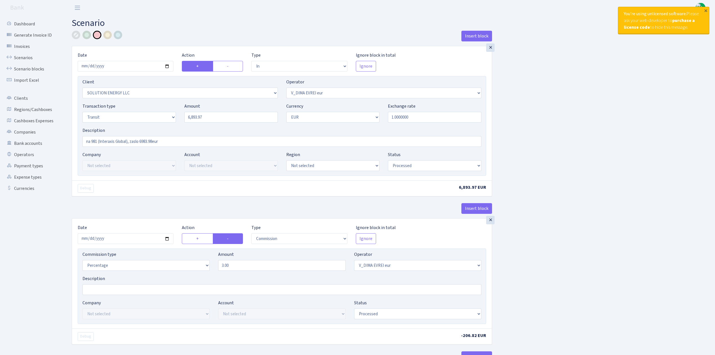
select select "in"
select select "3317"
select select "431"
select select "5"
select select "1"
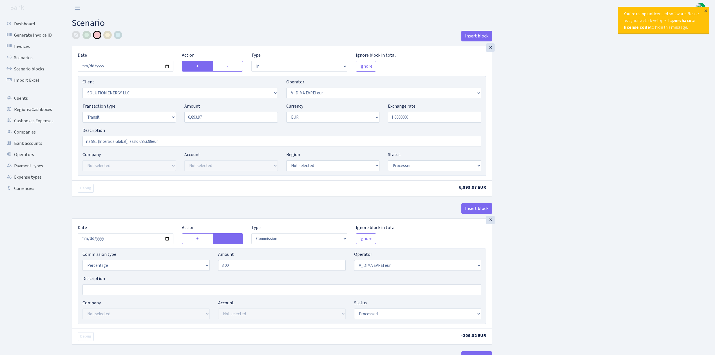
select select "processed"
select select "commission"
select select "431"
select select "processed"
select select "out"
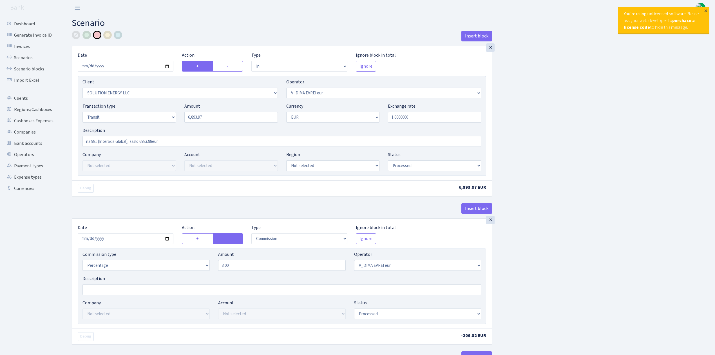
select select "3150"
select select "61"
select select "5"
select select "1"
select select "processed"
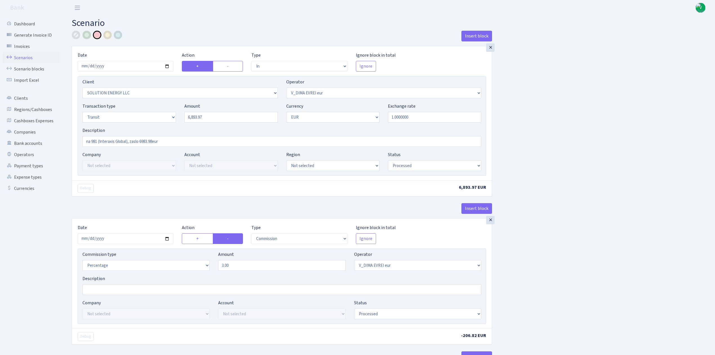
click at [35, 58] on link "Scenarios" at bounding box center [31, 57] width 56 height 11
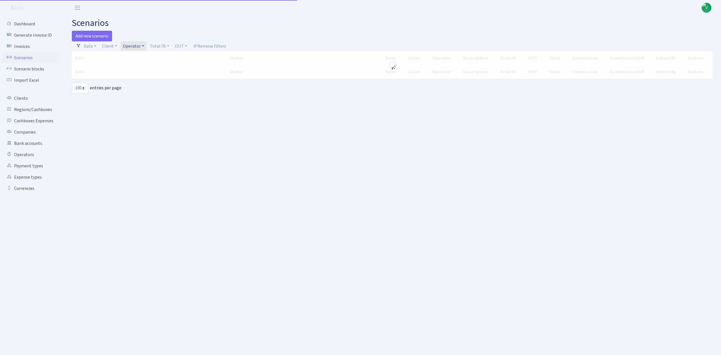
select select "100"
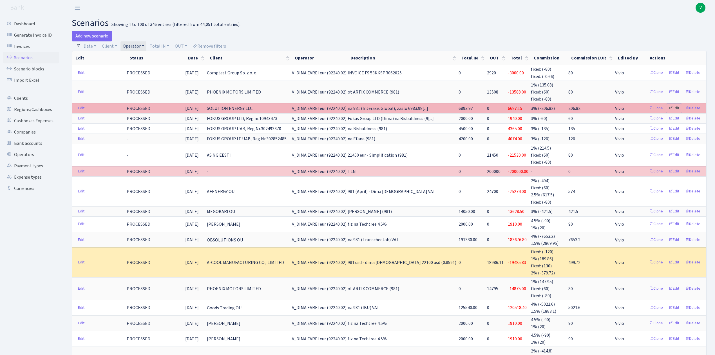
click at [674, 107] on link "Edit" at bounding box center [673, 108] width 15 height 9
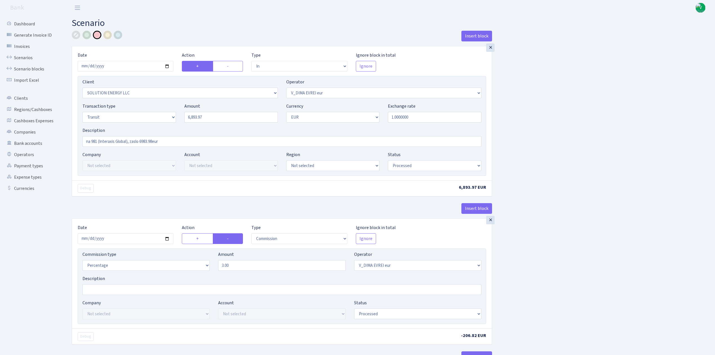
select select "in"
select select "3317"
select select "431"
select select "5"
select select "1"
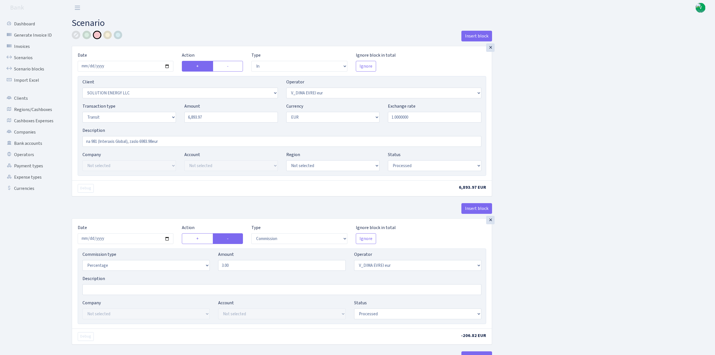
select select "processed"
select select "commission"
select select "431"
select select "processed"
select select "out"
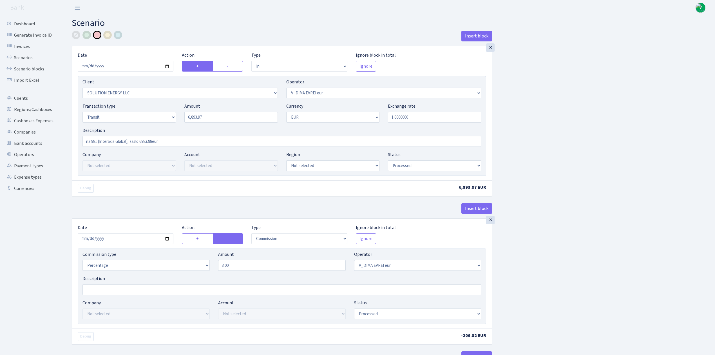
select select "3150"
select select "61"
select select "5"
select select "1"
select select "processed"
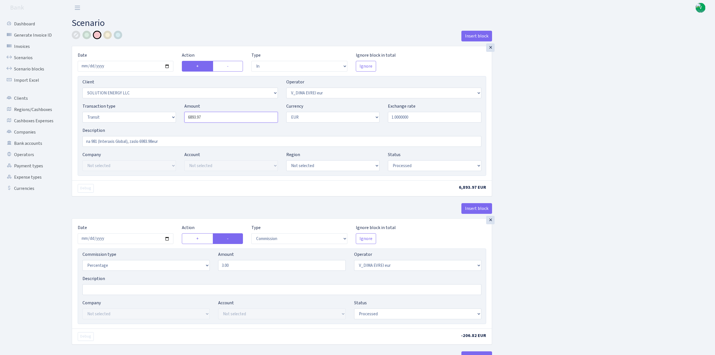
drag, startPoint x: 210, startPoint y: 117, endPoint x: 149, endPoint y: 100, distance: 63.1
click at [153, 106] on div "Transaction type Not selected 981 ELF FISH crypto GIRT IVO dekl MM-BALTIC eur U…" at bounding box center [281, 115] width 407 height 24
click at [659, 161] on div "Insert block × Date 2025-09-09 Action + - Type --- In Out Commission Field requ…" at bounding box center [389, 297] width 643 height 533
drag, startPoint x: 203, startPoint y: 113, endPoint x: 140, endPoint y: 89, distance: 68.1
click at [140, 90] on div "Client Not selected 1 KOC GEMICILIK VE TASIMACILIK 1/BALDERE-SILDEDZE SIGNE 1/S…" at bounding box center [282, 126] width 409 height 100
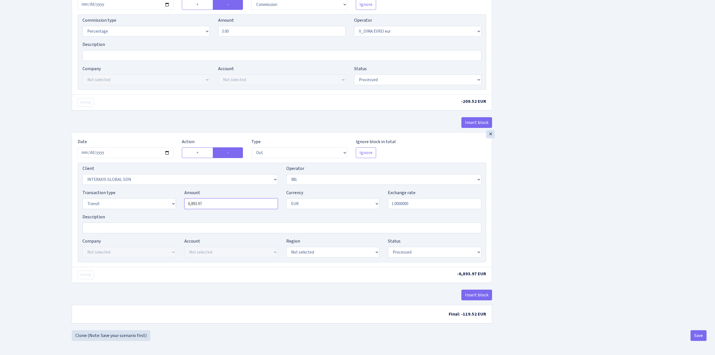
type input "6,983.97"
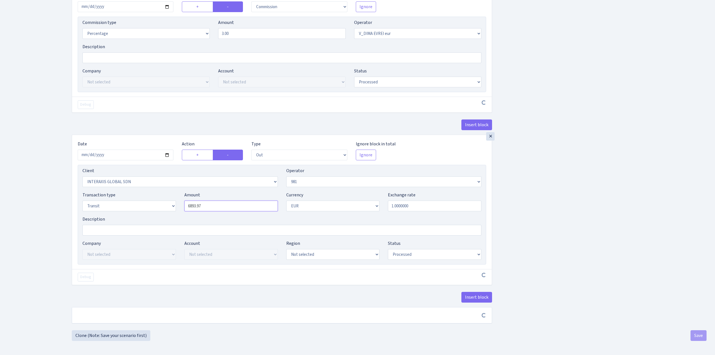
scroll to position [235, 0]
drag, startPoint x: 151, startPoint y: 194, endPoint x: 137, endPoint y: 191, distance: 15.2
click at [136, 191] on div "Transaction type Not selected 981 ELF FISH crypto GIRT IVO dekl MM-BALTIC eur U…" at bounding box center [281, 203] width 407 height 24
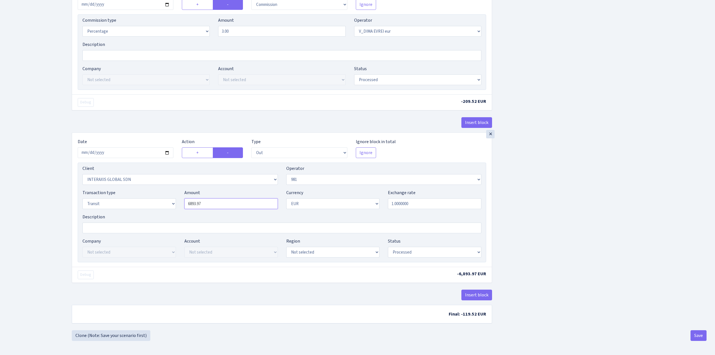
paste input "98"
click at [523, 230] on div "Insert block × Date 2025-09-09 Action + - Type --- In Out Commission Field requ…" at bounding box center [389, 63] width 643 height 533
type input "6,983.97"
click at [703, 338] on button "Save" at bounding box center [699, 335] width 16 height 11
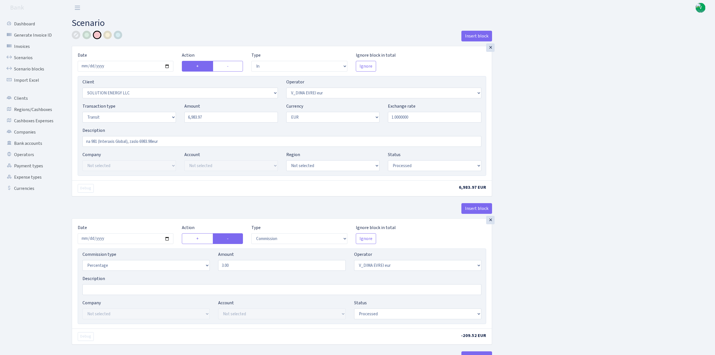
select select "in"
select select "3317"
select select "431"
select select "5"
select select "1"
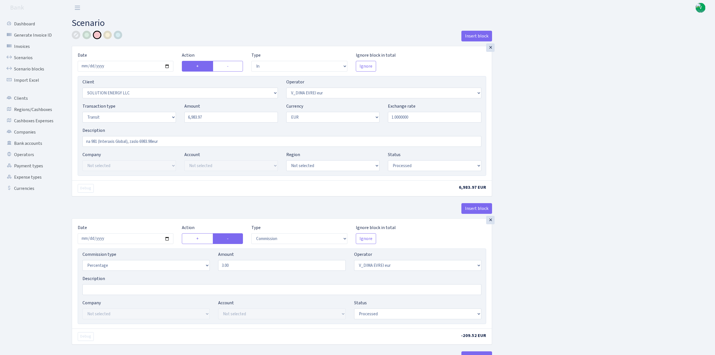
select select "processed"
select select "commission"
select select "431"
select select "processed"
select select "out"
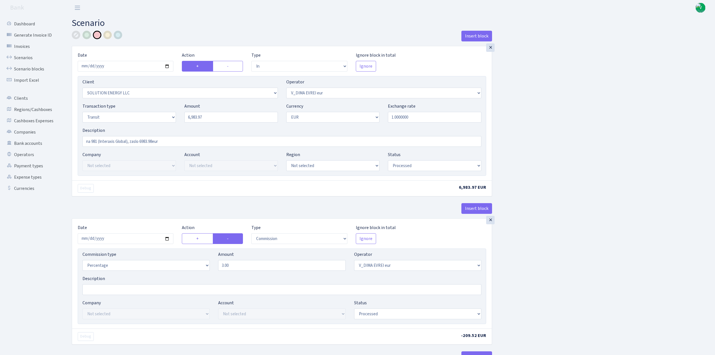
select select "3150"
select select "61"
select select "5"
select select "1"
select select "processed"
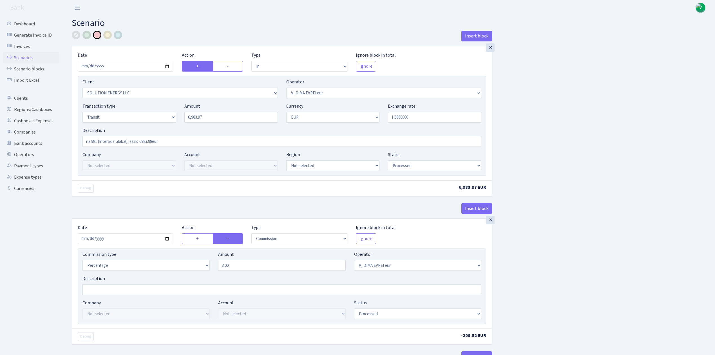
click at [22, 55] on link "Scenarios" at bounding box center [31, 57] width 56 height 11
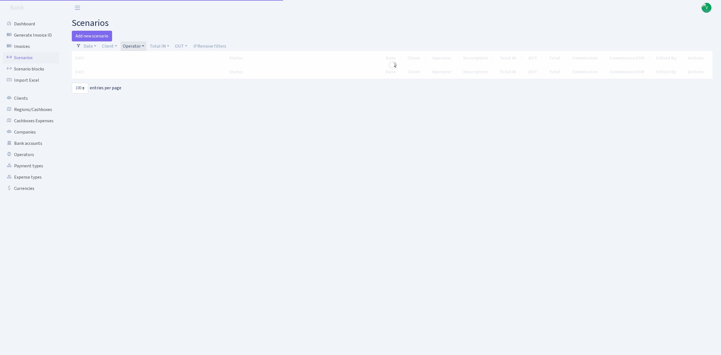
select select "100"
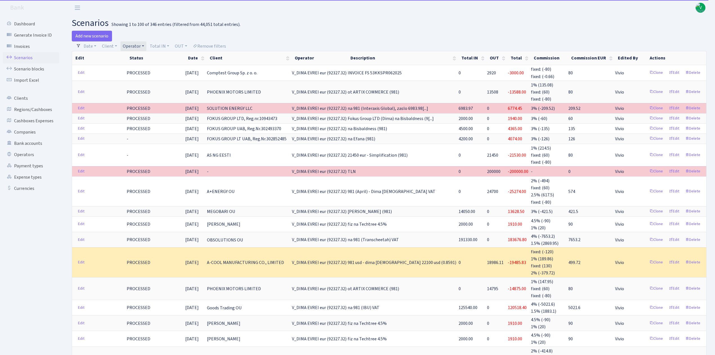
click at [137, 48] on link "Operator" at bounding box center [134, 46] width 26 height 10
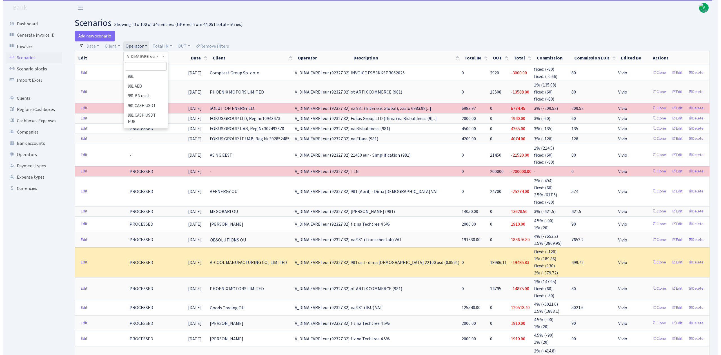
scroll to position [3817, 0]
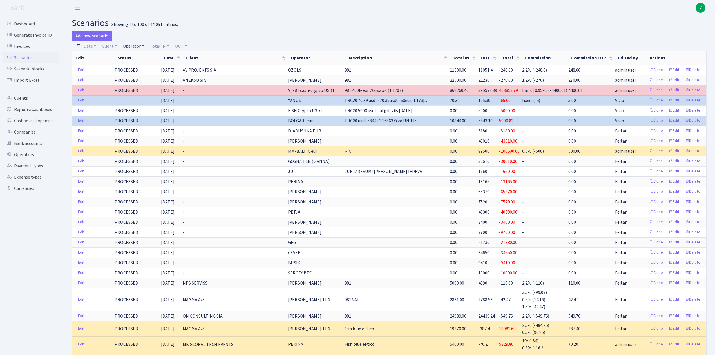
click at [136, 46] on link "Operator" at bounding box center [134, 46] width 26 height 10
click at [149, 63] on input "search" at bounding box center [142, 66] width 41 height 9
type input "yanus"
click at [157, 93] on ul "YANUS YANUS KOMISIJAS YANUS USDT" at bounding box center [143, 86] width 44 height 29
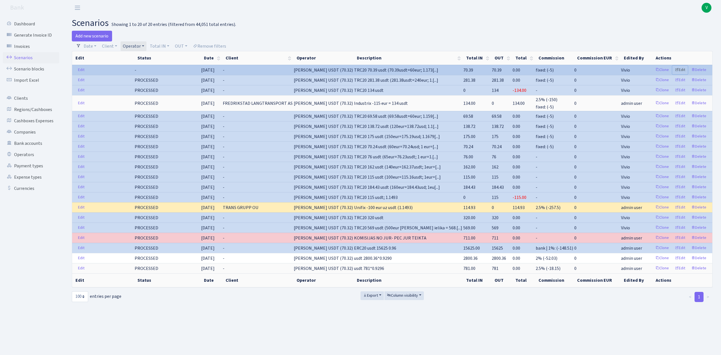
click at [681, 70] on link "Edit" at bounding box center [679, 70] width 15 height 9
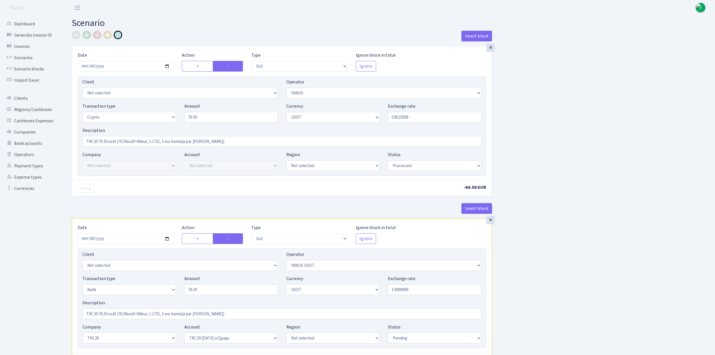
select select "out"
select select "72"
select select "3"
select select "6"
select select "processed"
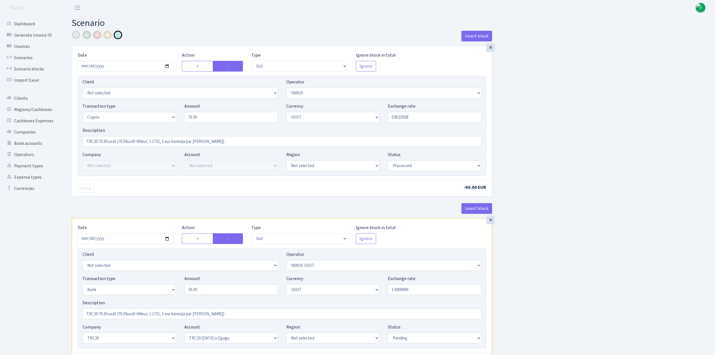
select select "out"
select select "289"
select select "2"
select select "6"
select select "20"
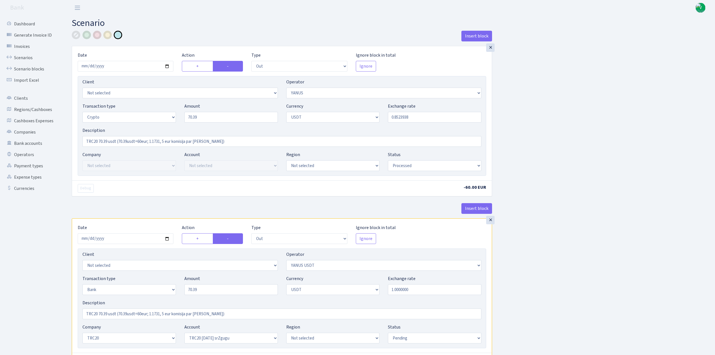
select select "61"
select select "pending"
select select "in"
select select "289"
select select "15"
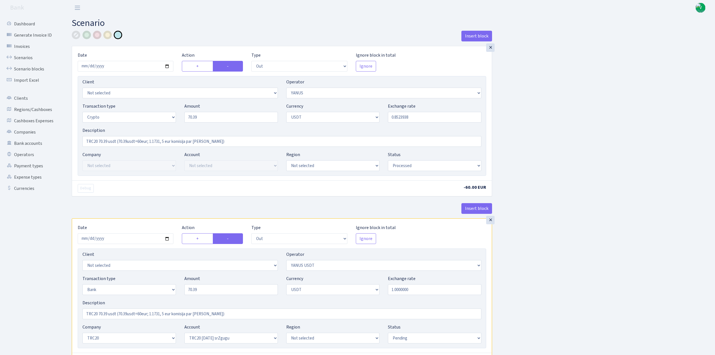
select select "6"
select select "processed"
select select "commission"
select select "fixed"
select select "72"
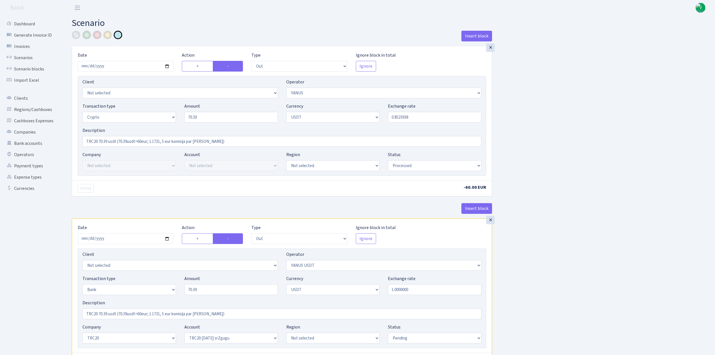
select select "processed"
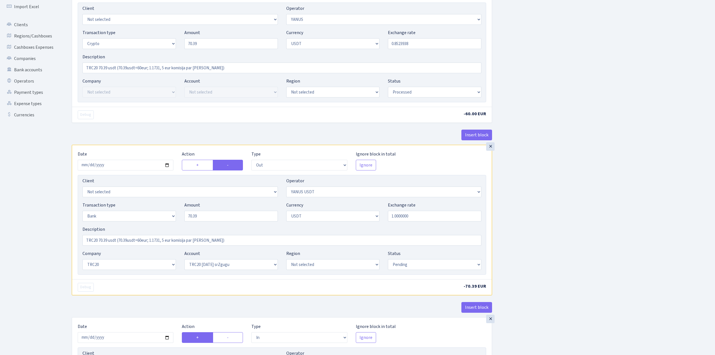
scroll to position [75, 0]
click at [421, 264] on select "Draft Pending Later Never Processed" at bounding box center [434, 263] width 93 height 11
select select "processed"
click at [388, 259] on select "Draft Pending Later Never Processed" at bounding box center [434, 263] width 93 height 11
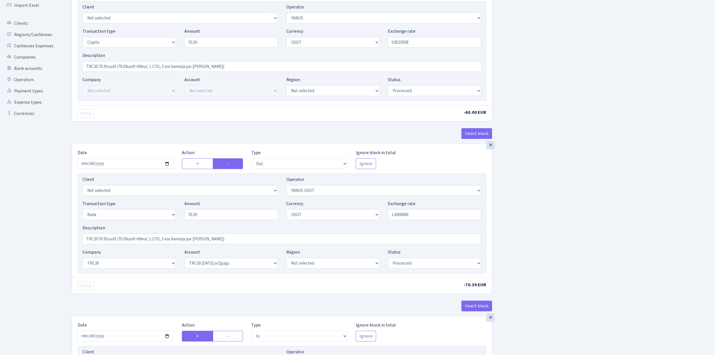
click at [549, 299] on div "Insert block × Date 2025-09-11 Action + - Type --- In Out Commission Field requ…" at bounding box center [389, 309] width 643 height 706
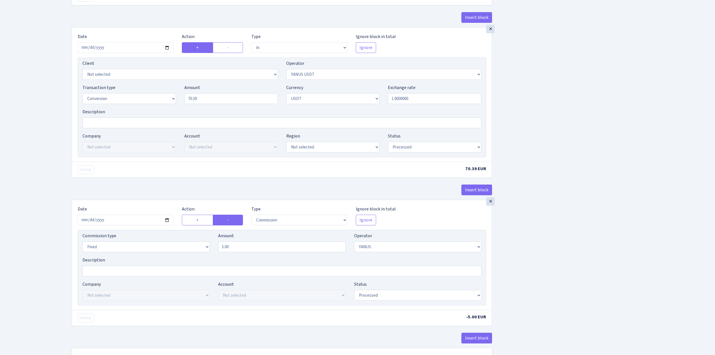
scroll to position [411, 0]
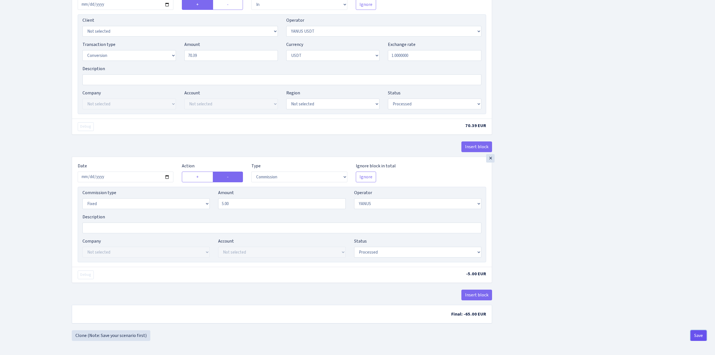
click at [698, 334] on button "Save" at bounding box center [699, 335] width 16 height 11
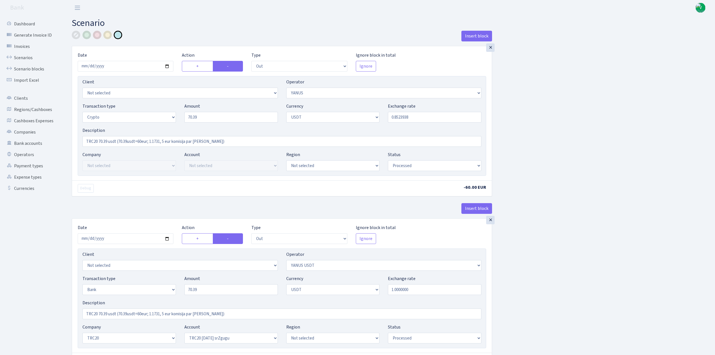
select select "out"
select select "72"
select select "3"
select select "6"
select select "processed"
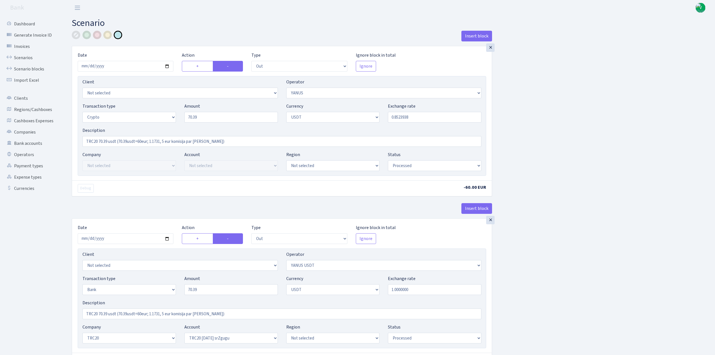
select select "out"
select select "289"
select select "2"
select select "6"
select select "20"
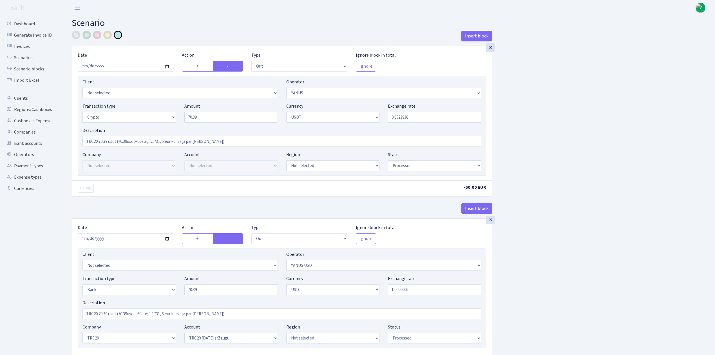
select select "61"
select select "processed"
select select "in"
select select "289"
select select "15"
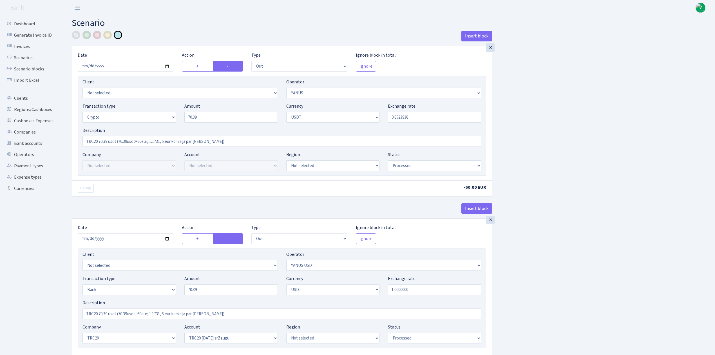
select select "6"
select select "processed"
select select "commission"
select select "fixed"
select select "72"
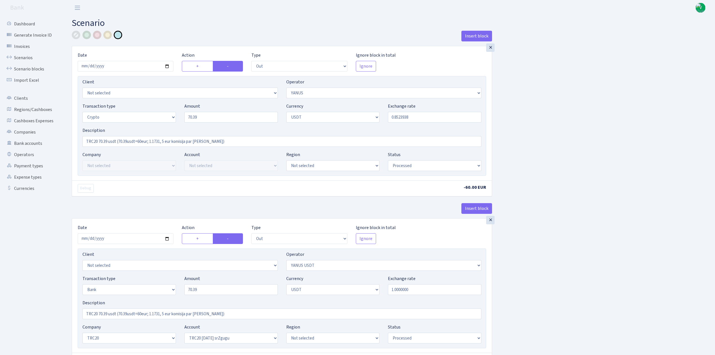
select select "processed"
click at [24, 54] on link "Scenarios" at bounding box center [31, 57] width 56 height 11
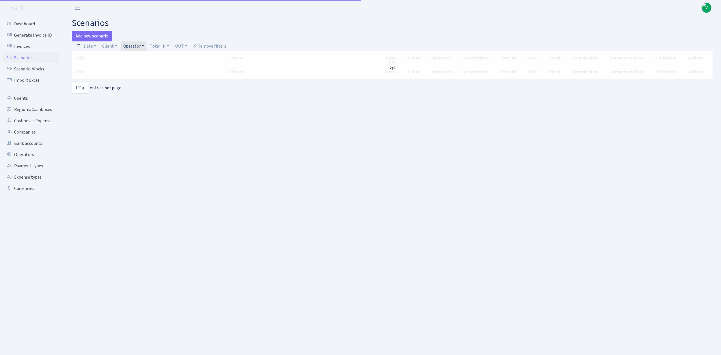
select select "100"
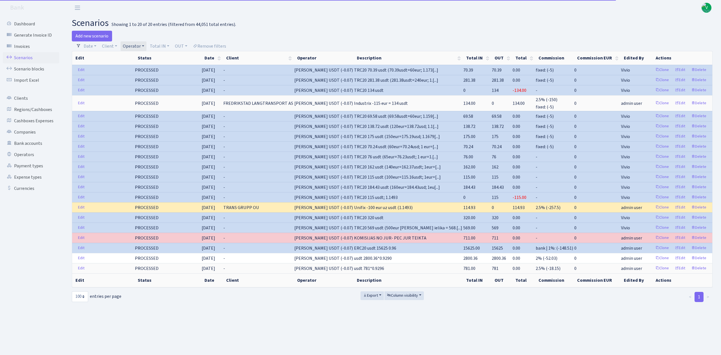
drag, startPoint x: 124, startPoint y: 43, endPoint x: 134, endPoint y: 44, distance: 10.2
click at [124, 44] on link "Operator" at bounding box center [134, 46] width 26 height 10
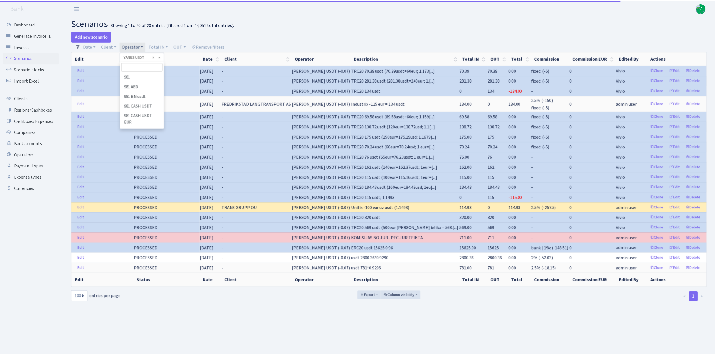
scroll to position [3981, 0]
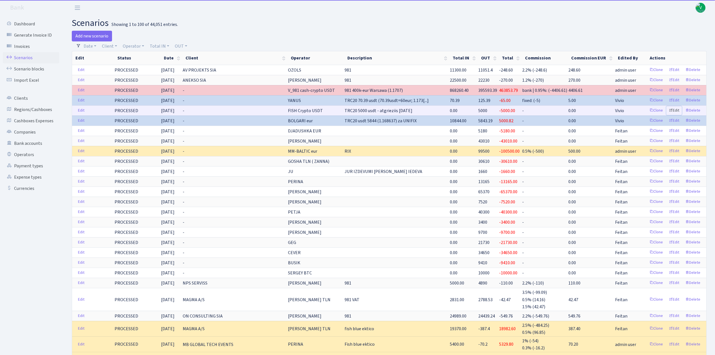
click at [677, 110] on link "Edit" at bounding box center [673, 110] width 15 height 9
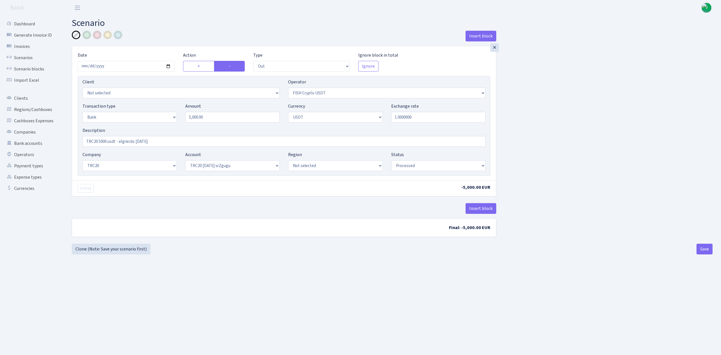
select select "out"
select select "242"
select select "2"
select select "6"
select select "20"
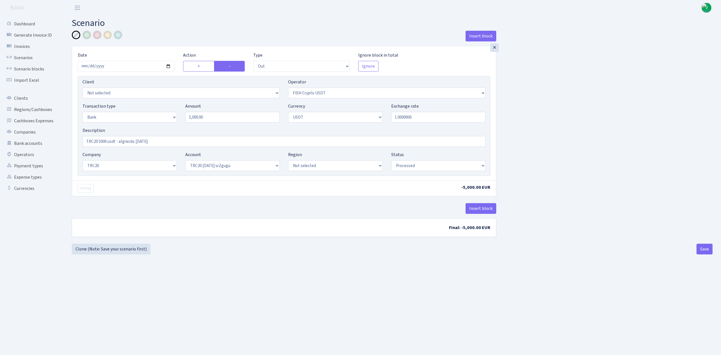
select select "61"
select select "processed"
drag, startPoint x: 134, startPoint y: 141, endPoint x: 210, endPoint y: 139, distance: 75.8
click at [209, 142] on input "TRC20 5000 usdt - atgrieziis 12.09.2025" at bounding box center [284, 141] width 403 height 11
type input "TRC20 5000 usdt - atgrieziis"
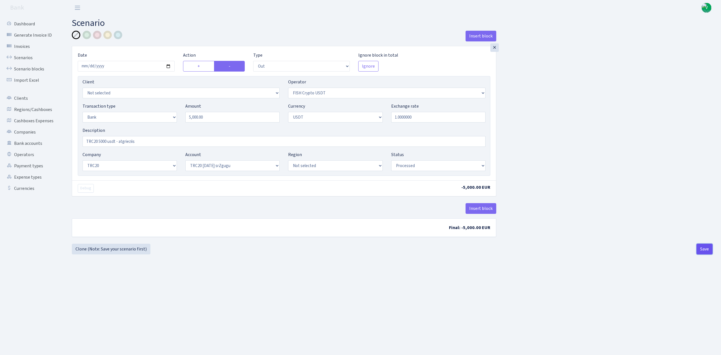
click at [710, 251] on button "Save" at bounding box center [704, 249] width 16 height 11
select select "out"
select select "242"
select select "2"
select select "6"
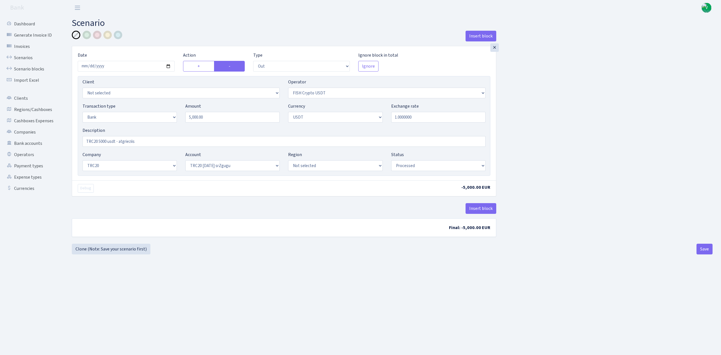
select select "20"
select select "61"
select select "processed"
click at [35, 55] on link "Scenarios" at bounding box center [31, 57] width 56 height 11
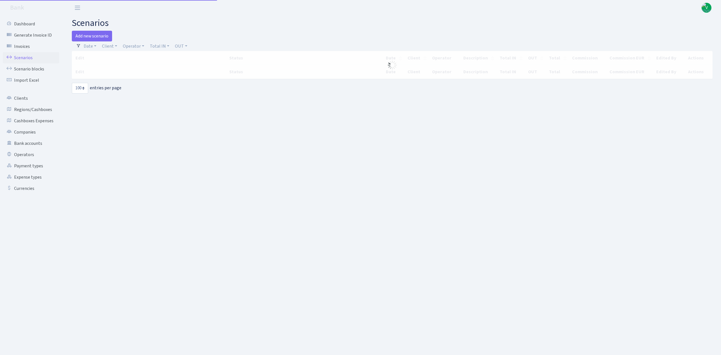
select select "100"
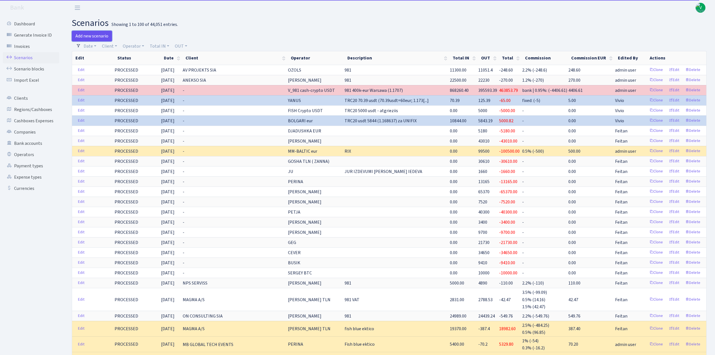
click at [104, 36] on link "Add new scenario" at bounding box center [92, 36] width 40 height 11
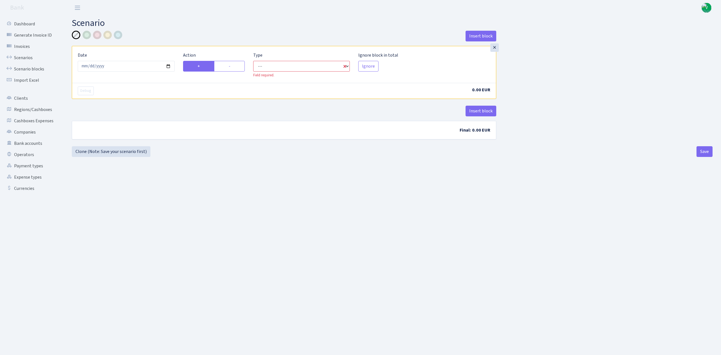
click at [274, 66] on select "--- In Out Commission" at bounding box center [301, 66] width 97 height 11
select select "in"
click at [253, 61] on select "--- In Out Commission" at bounding box center [301, 66] width 97 height 11
select select "1"
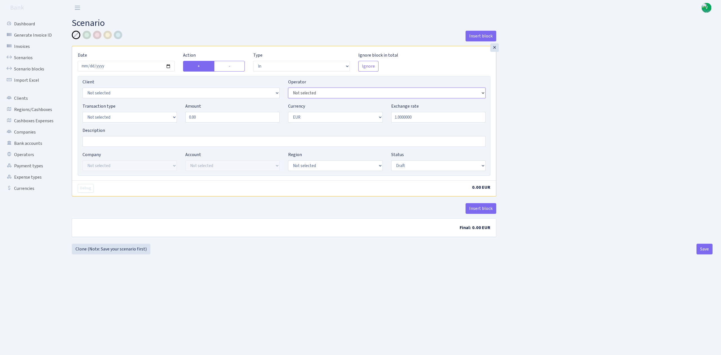
click at [369, 95] on select "Not selected 981 981 AED 981 BN usdt 981 CASH USDT 981 CASH USDT EUR 981 GOLD 9…" at bounding box center [386, 93] width 197 height 11
select select "242"
click at [288, 88] on select "Not selected 981 981 AED 981 BN usdt 981 CASH USDT 981 CASH USDT EUR 981 GOLD 9…" at bounding box center [386, 93] width 197 height 11
drag, startPoint x: 210, startPoint y: 117, endPoint x: 160, endPoint y: 113, distance: 50.0
click at [160, 113] on div "Transaction type Not selected 981 ELF FISH crypto GIRT IVO dekl MM-BALTIC eur U…" at bounding box center [283, 115] width 411 height 24
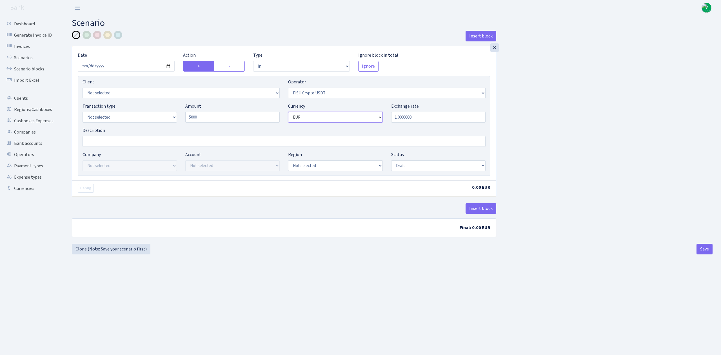
click at [316, 121] on select "Not selected AED BGN BTC ETH EUR GBP JPN RUB TRX UAH" at bounding box center [335, 117] width 94 height 11
type input "5,000.00"
select select "6"
click at [288, 112] on select "Not selected AED BGN BTC ETH EUR GBP JPN RUB TRX UAH" at bounding box center [335, 117] width 94 height 11
click at [191, 142] on input "Description" at bounding box center [284, 141] width 403 height 11
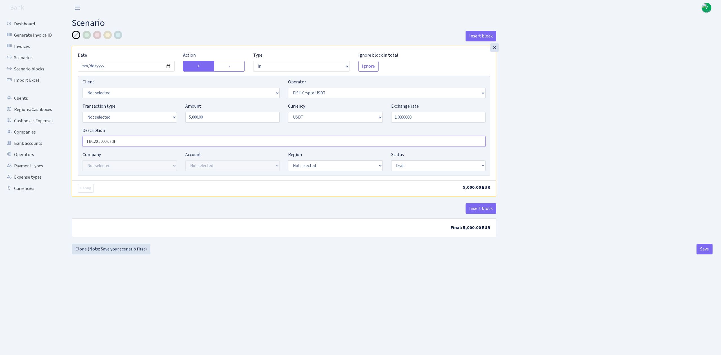
type input "TRC20 5000 usdt"
click at [263, 206] on div "Insert block" at bounding box center [284, 210] width 424 height 15
click at [145, 117] on select "Not selected 981 ELF FISH crypto GIRT IVO dekl MM-BALTIC eur UAB Bank Cash Cash…" at bounding box center [130, 117] width 94 height 11
select select "2"
click at [83, 112] on select "Not selected 981 ELF FISH crypto GIRT IVO dekl MM-BALTIC eur UAB Bank Cash Cash…" at bounding box center [130, 117] width 94 height 11
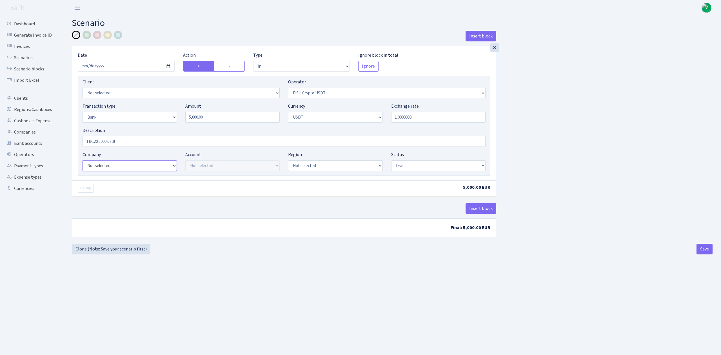
click at [147, 167] on select "Not selected ALFASTAR ATARA COMMERCE LTD CONTROL BASE CRYPTO TOMASS CRYPTO wall…" at bounding box center [130, 165] width 94 height 11
click at [83, 161] on select "Not selected ALFASTAR ATARA COMMERCE LTD CONTROL BASE CRYPTO TOMASS CRYPTO wall…" at bounding box center [130, 165] width 94 height 11
click at [142, 159] on div "Company Not selected ALFASTAR ATARA COMMERCE LTD CONTROL BASE CRYPTO TOMASS CRY…" at bounding box center [130, 161] width 94 height 20
click at [142, 165] on select "Not selected ALFASTAR ATARA COMMERCE LTD CONTROL BASE CRYPTO TOMASS CRYPTO wall…" at bounding box center [130, 165] width 94 height 11
select select "20"
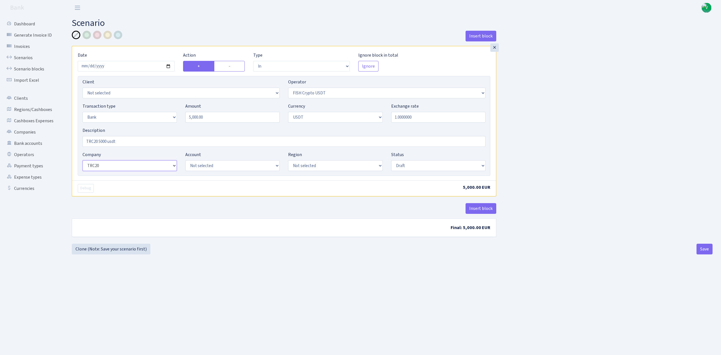
click at [83, 161] on select "Not selected ALFASTAR ATARA COMMERCE LTD CONTROL BASE CRYPTO TOMASS CRYPTO wall…" at bounding box center [130, 165] width 94 height 11
click at [314, 167] on select "Not selected 981 EU+other cash-crypto AED 981 EU+other cash-crypto EUR 981 EU+o…" at bounding box center [335, 165] width 94 height 11
click at [253, 166] on select "Not selected TRC20 2024.08.01 S8dYrDY TRC20 2024.09.12 KEMg2gdc TRC20 2024.10.1…" at bounding box center [232, 165] width 94 height 11
select select "61"
click at [185, 161] on select "Not selected TRC20 2024.08.01 S8dYrDY TRC20 2024.09.12 KEMg2gdc TRC20 2024.10.1…" at bounding box center [232, 165] width 94 height 11
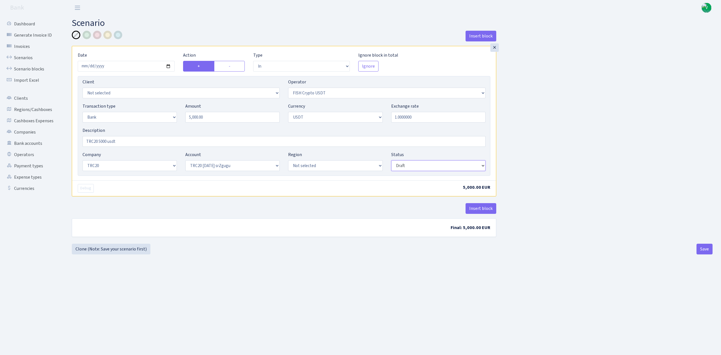
drag, startPoint x: 404, startPoint y: 166, endPoint x: 405, endPoint y: 171, distance: 5.5
click at [404, 166] on select "Draft Pending Later Never Processed" at bounding box center [438, 165] width 94 height 11
select select "processed"
click at [391, 161] on select "Draft Pending Later Never Processed" at bounding box center [438, 165] width 94 height 11
click at [416, 287] on main "Scenario Insert block × Date 2025-09-11 Action + - Type --- In Out Commission F…" at bounding box center [391, 177] width 657 height 325
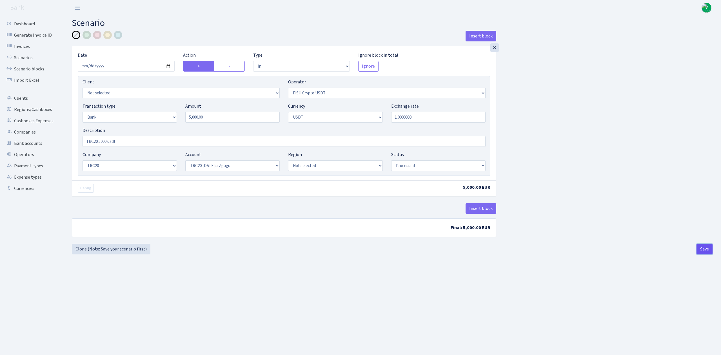
click at [702, 250] on button "Save" at bounding box center [704, 249] width 16 height 11
select select "in"
select select "242"
select select "2"
select select "6"
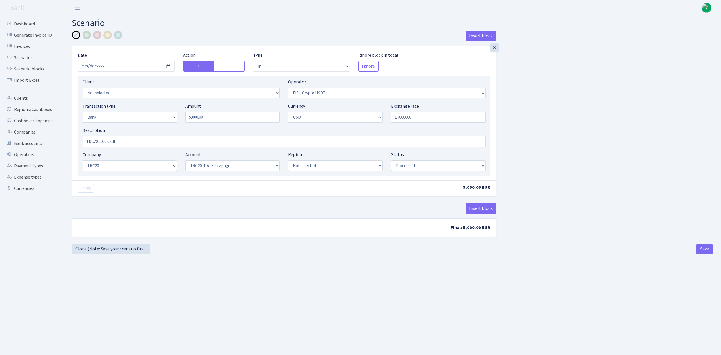
select select "20"
select select "61"
select select "processed"
click at [26, 55] on link "Scenarios" at bounding box center [31, 57] width 56 height 11
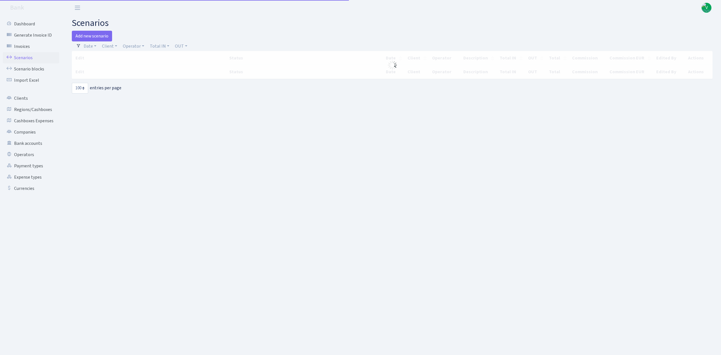
select select "100"
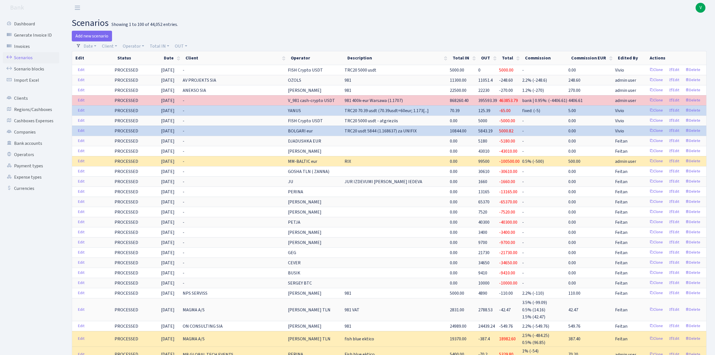
click at [699, 7] on span "V" at bounding box center [701, 8] width 10 height 10
click at [677, 32] on link "Logout" at bounding box center [682, 32] width 51 height 9
